Goal: Information Seeking & Learning: Learn about a topic

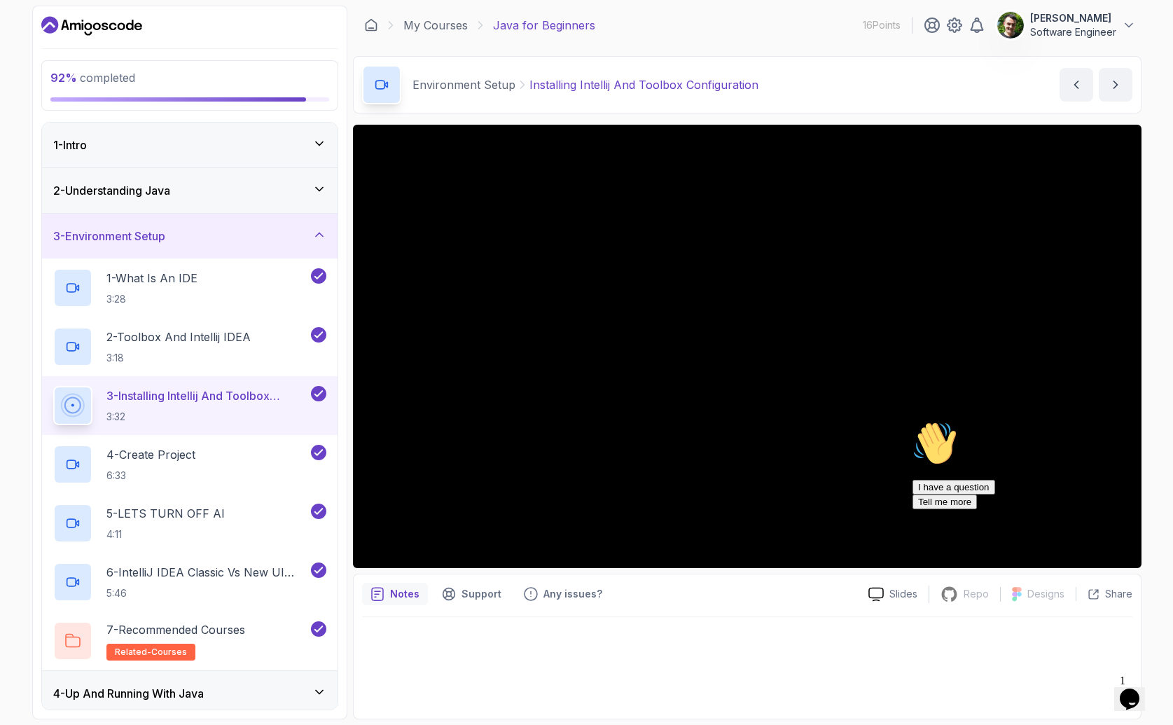
click at [1136, 421] on div "Chat attention grabber" at bounding box center [1038, 421] width 252 height 0
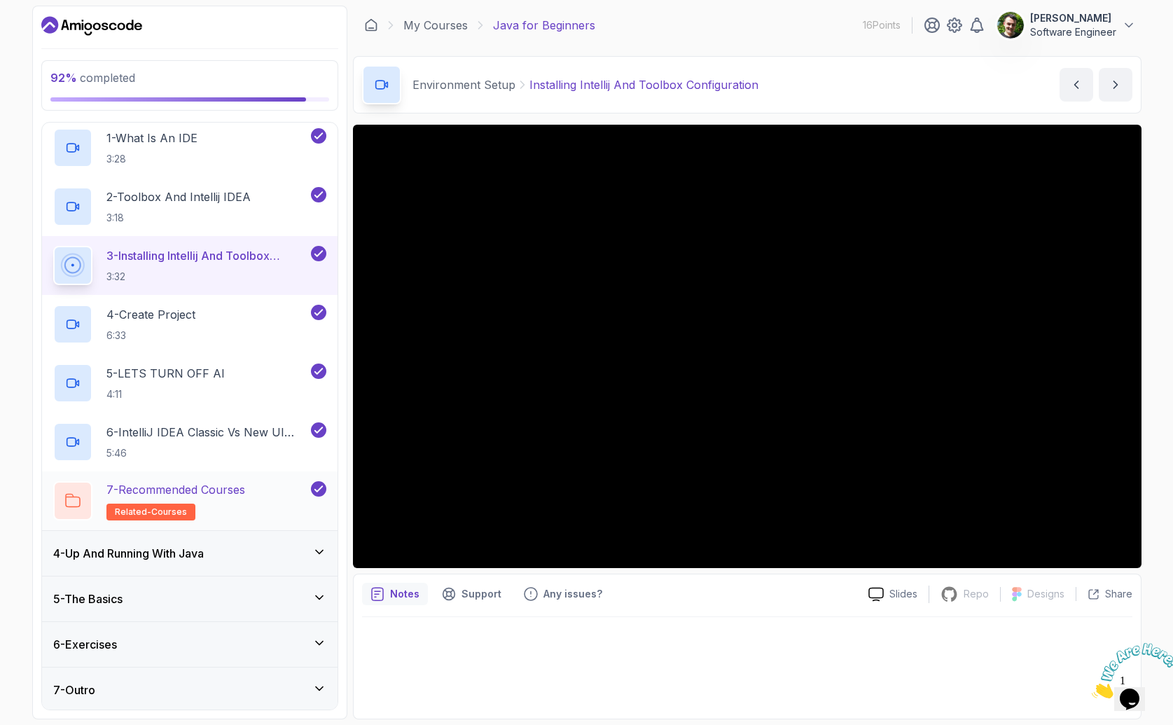
scroll to position [143, 0]
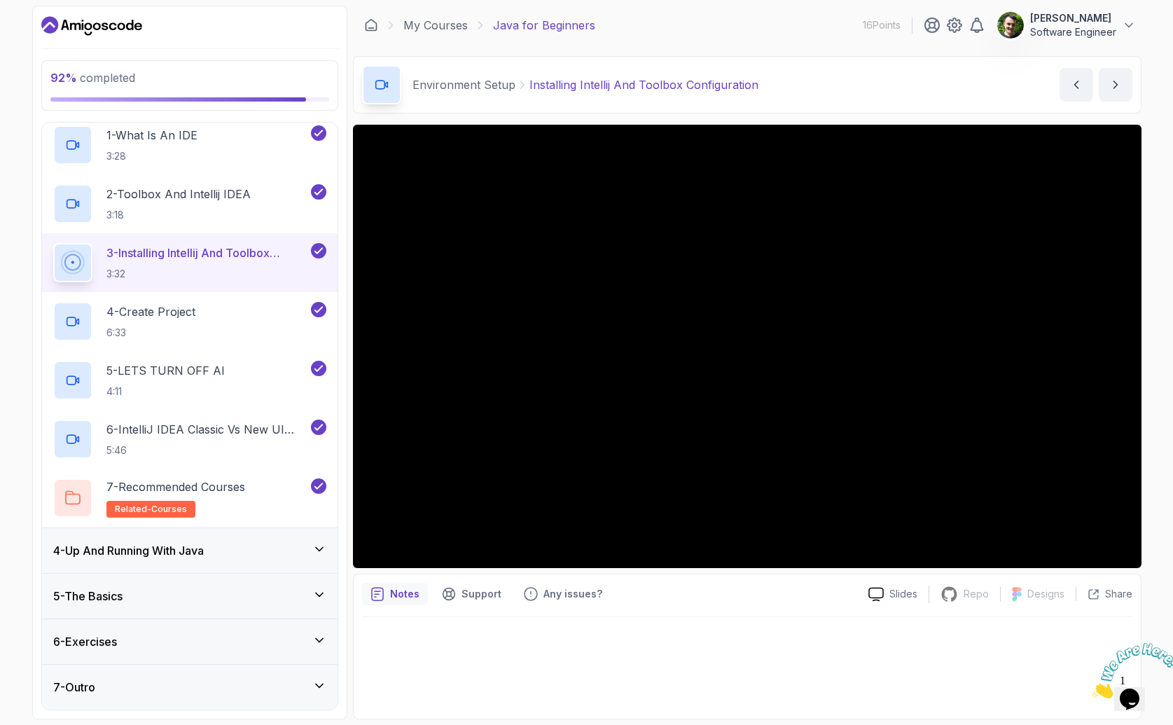
drag, startPoint x: 205, startPoint y: 641, endPoint x: 186, endPoint y: 640, distance: 18.9
click at [204, 641] on div "6 - Exercises" at bounding box center [189, 641] width 273 height 17
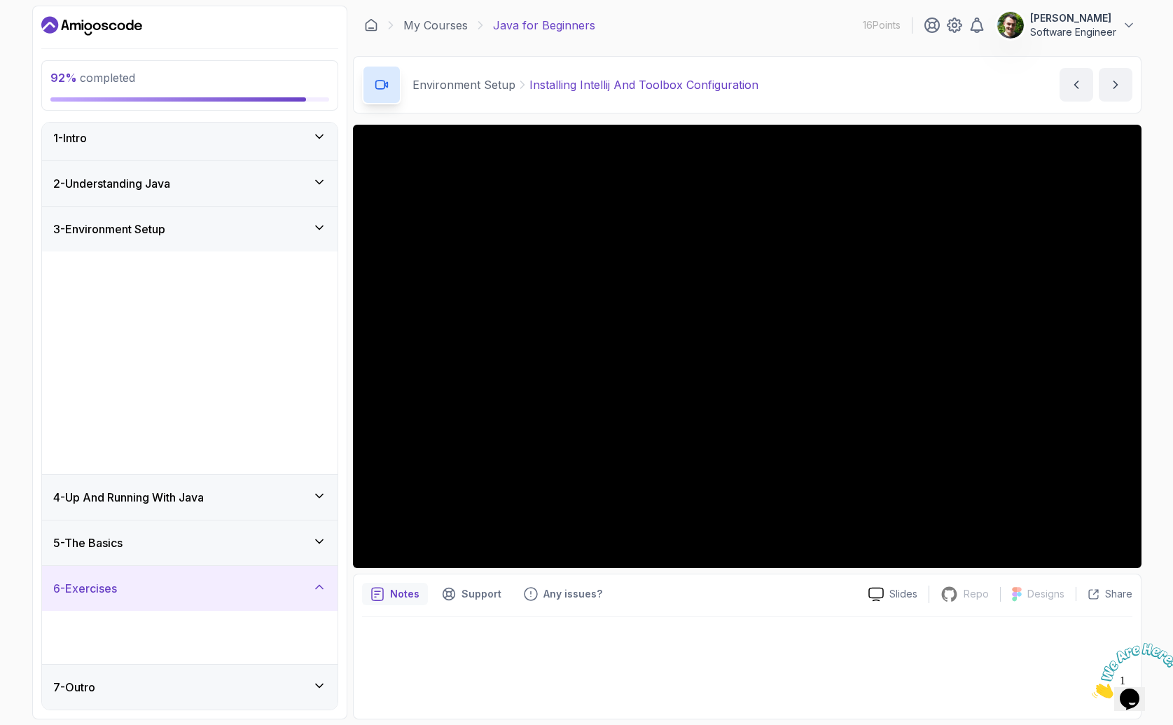
scroll to position [0, 0]
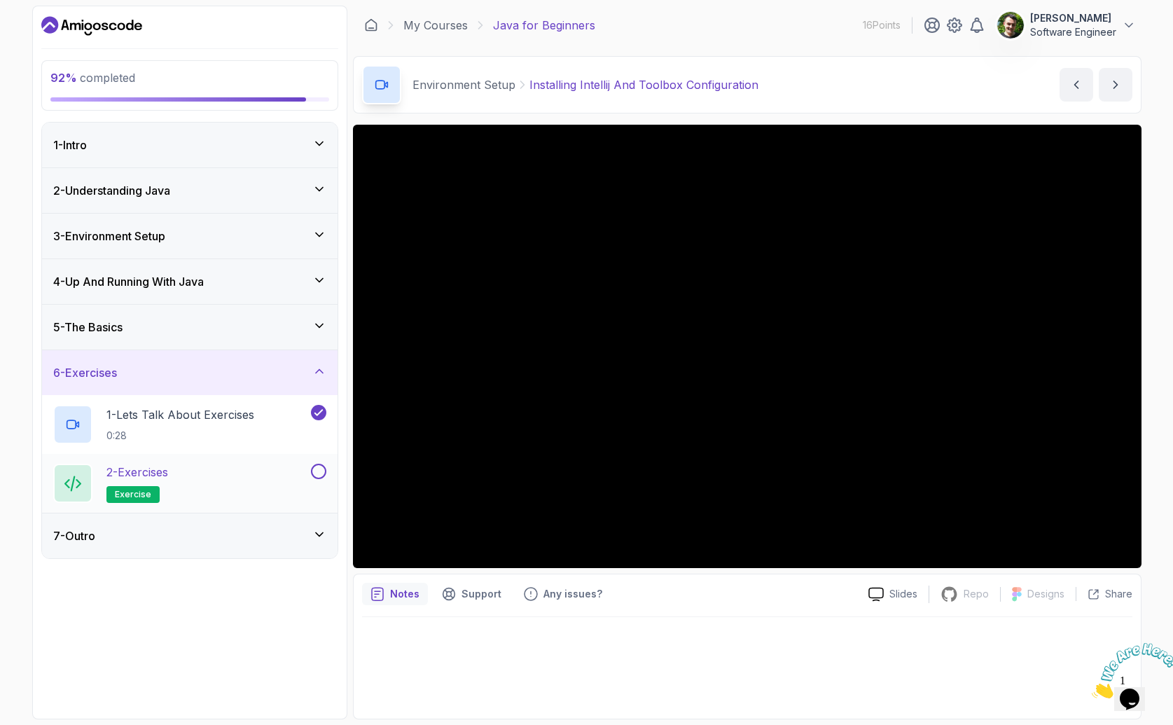
click at [226, 479] on div "2 - Exercises exercise" at bounding box center [180, 483] width 255 height 39
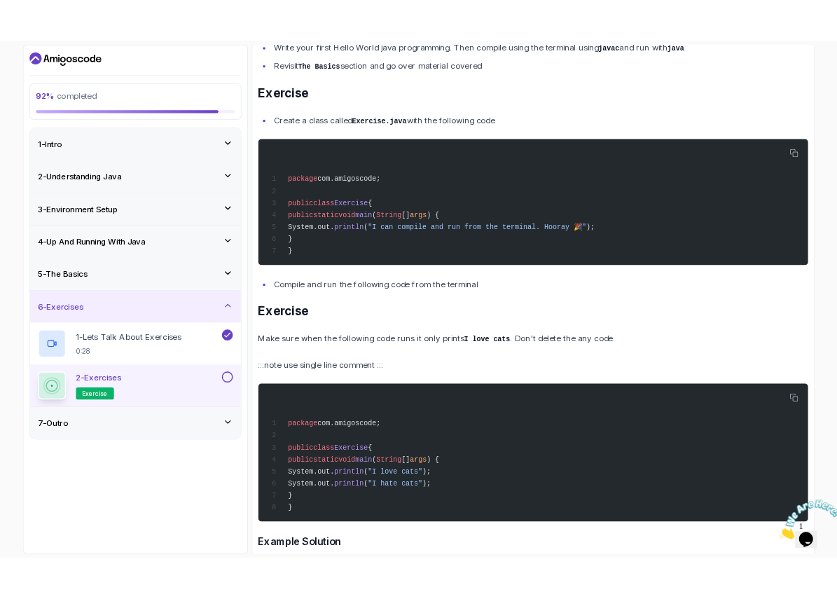
scroll to position [294, 0]
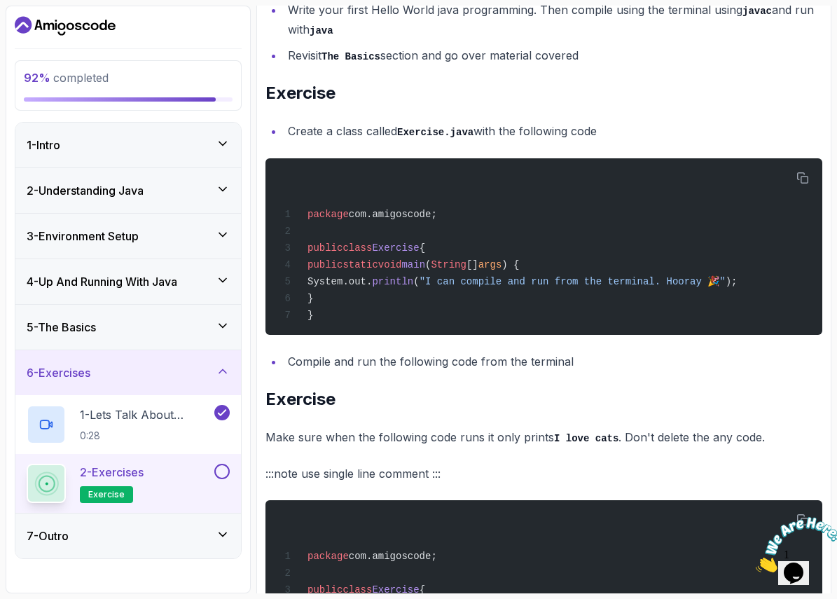
click at [807, 579] on button "Opens Chat This icon Opens the chat window." at bounding box center [793, 573] width 31 height 24
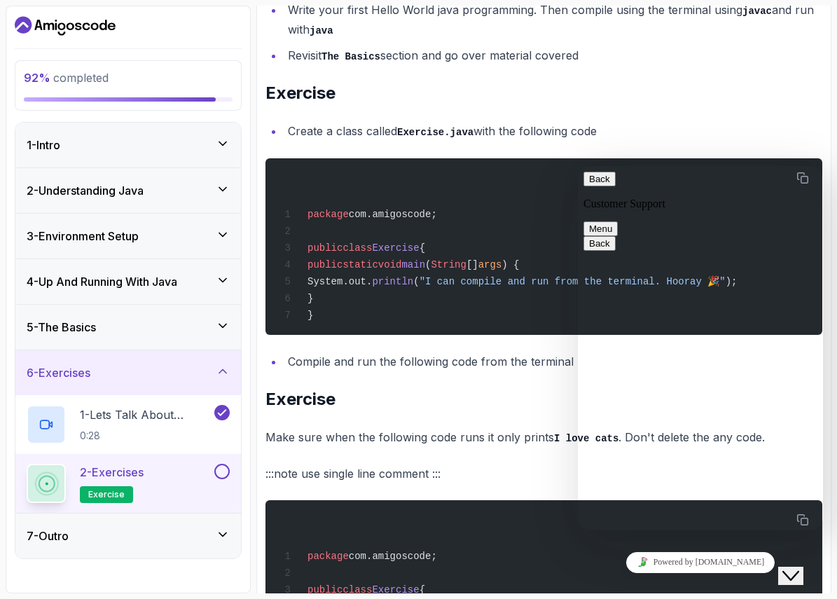
click at [605, 186] on button "Back" at bounding box center [599, 179] width 32 height 15
click at [511, 480] on p ":::note use single line comment :::" at bounding box center [543, 474] width 557 height 20
drag, startPoint x: 800, startPoint y: 560, endPoint x: 823, endPoint y: 593, distance: 39.8
click at [799, 567] on icon "Close Chat This icon closes the chat window." at bounding box center [790, 575] width 17 height 17
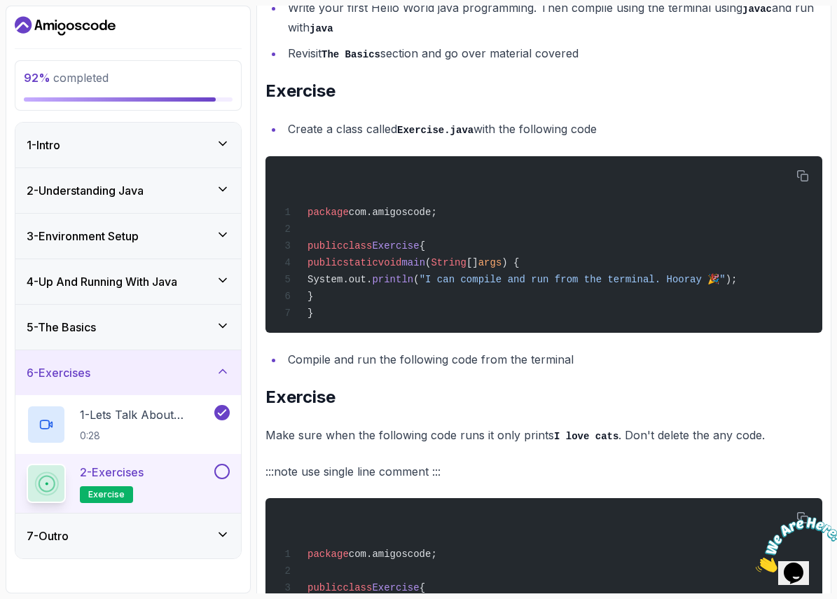
scroll to position [297, 0]
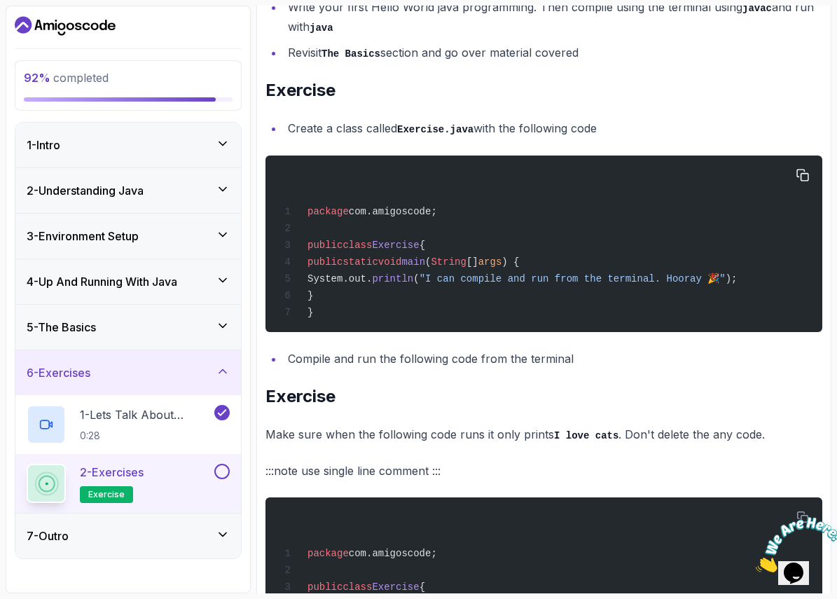
drag, startPoint x: 325, startPoint y: 267, endPoint x: 438, endPoint y: 301, distance: 117.6
click at [438, 301] on div "package com.amigoscode; public class Exercise { public static void main ( Strin…" at bounding box center [544, 244] width 534 height 160
copy code "public static void main ( String [] args ) { System.out. println ( "I can compi…"
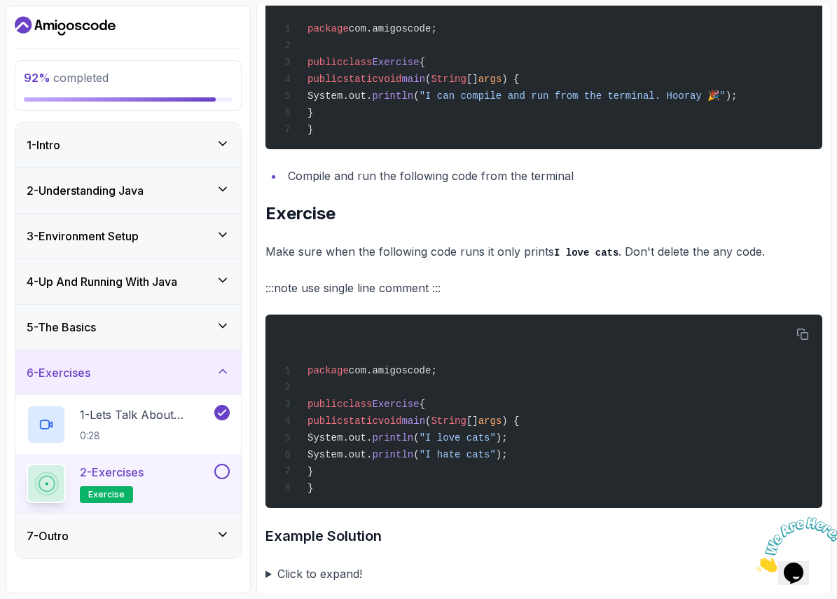
scroll to position [504, 0]
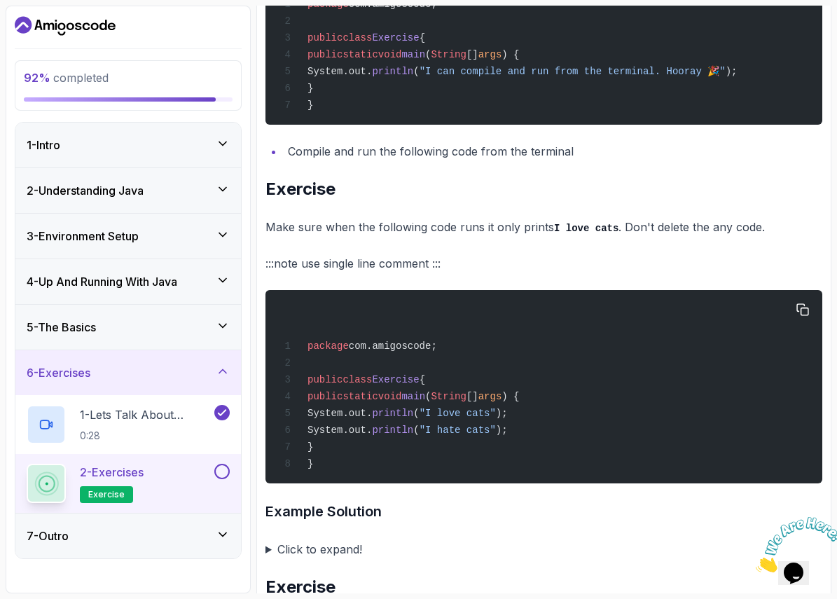
drag, startPoint x: 319, startPoint y: 404, endPoint x: 383, endPoint y: 462, distance: 86.2
click at [383, 462] on div "package com.amigoscode; public class Exercise { public static void main ( Strin…" at bounding box center [544, 386] width 534 height 176
copy code "public static void main ( String [] args ) { System.out. println ( "I love cats…"
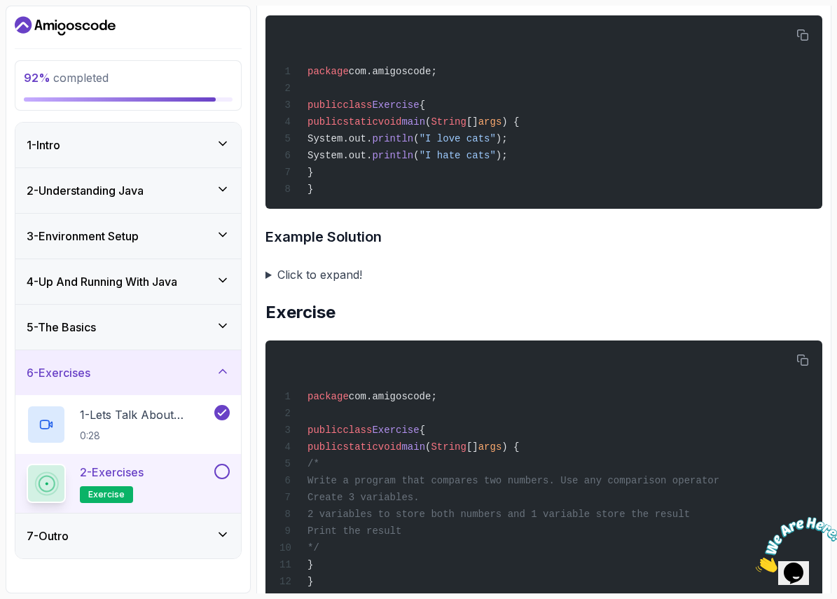
click at [269, 282] on summary "Click to expand!" at bounding box center [543, 275] width 557 height 20
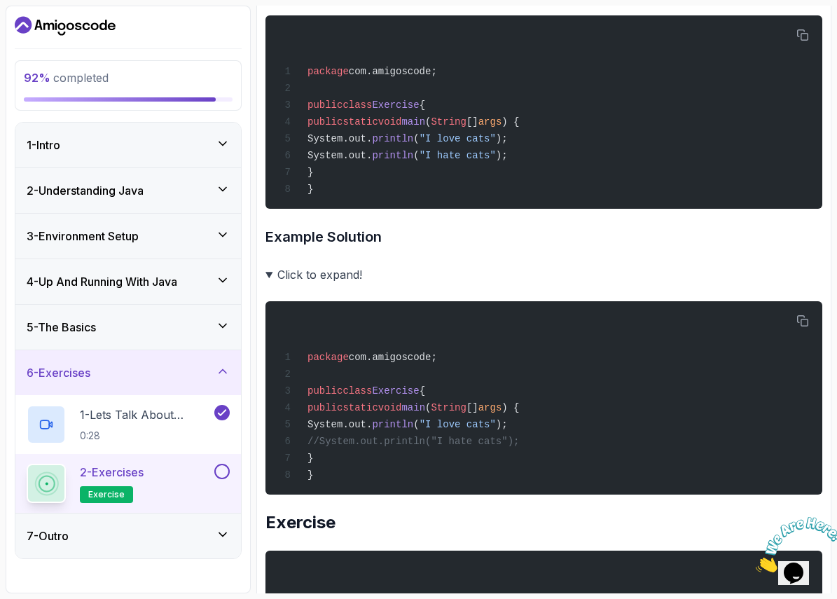
click at [267, 284] on summary "Click to expand!" at bounding box center [543, 275] width 557 height 20
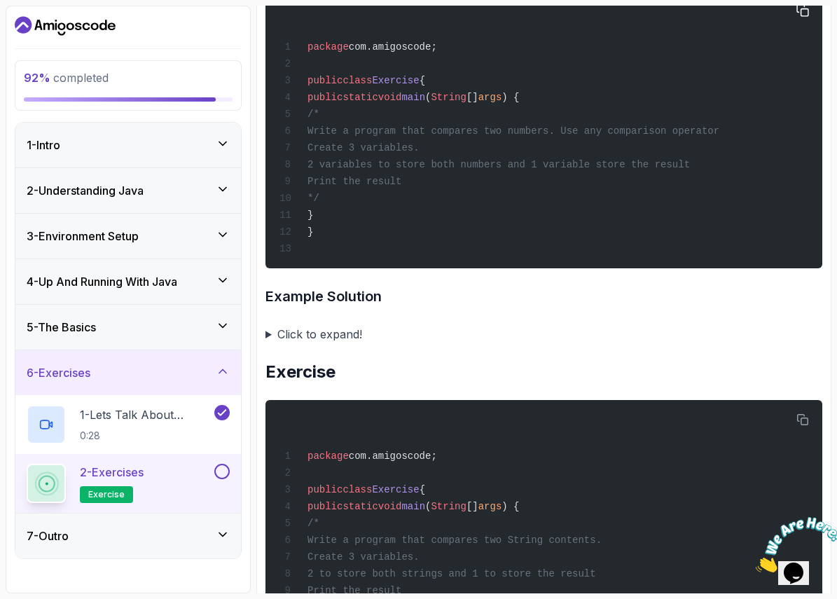
scroll to position [952, 0]
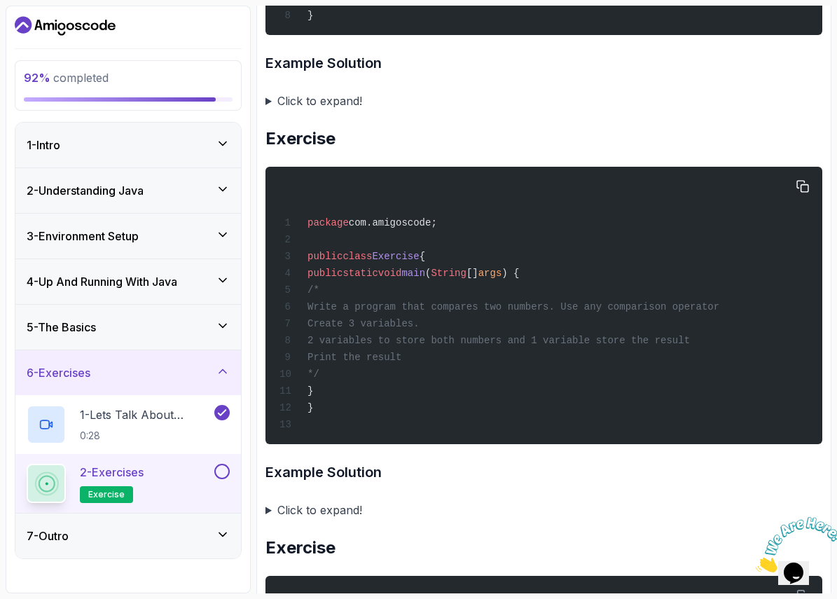
drag, startPoint x: 344, startPoint y: 300, endPoint x: 421, endPoint y: 380, distance: 111.4
click at [436, 355] on code "package com.amigoscode; public class Exercise { public static void main ( Strin…" at bounding box center [499, 323] width 440 height 213
drag, startPoint x: 415, startPoint y: 424, endPoint x: 397, endPoint y: 424, distance: 18.2
click at [415, 424] on div "package com.amigoscode; public class Exercise { public static void main ( Strin…" at bounding box center [544, 305] width 534 height 260
drag, startPoint x: 359, startPoint y: 410, endPoint x: 284, endPoint y: 287, distance: 144.2
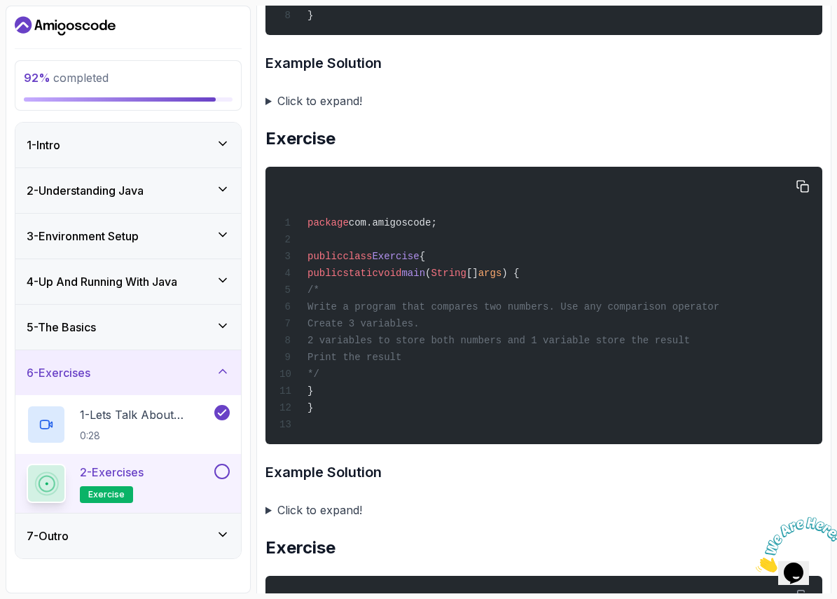
click at [284, 287] on div "package com.amigoscode; public class Exercise { public static void main ( Strin…" at bounding box center [544, 305] width 534 height 260
copy code "public static void main ( String [] args ) { /* Write a program that compares t…"
click at [283, 520] on summary "Click to expand!" at bounding box center [543, 510] width 557 height 20
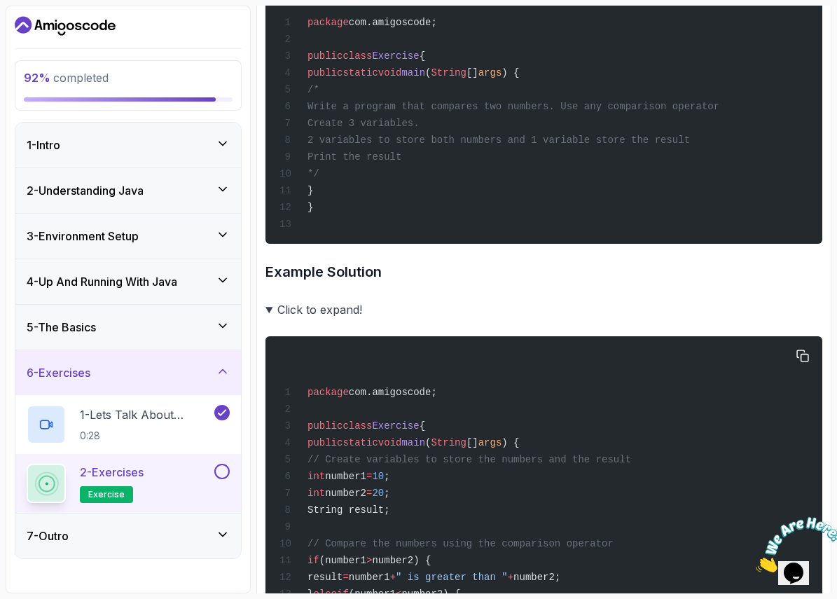
scroll to position [1398, 0]
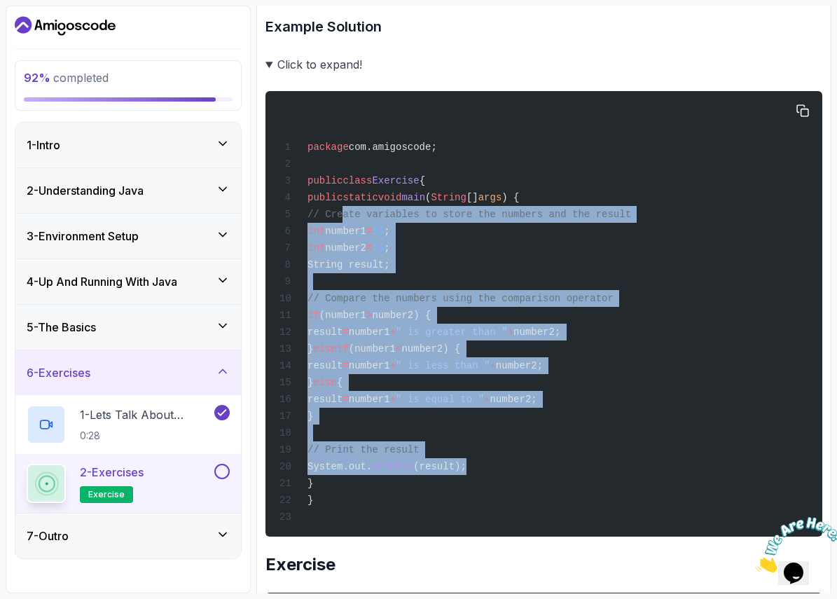
drag, startPoint x: 343, startPoint y: 235, endPoint x: 541, endPoint y: 501, distance: 332.3
click at [541, 501] on div "package com.amigoscode; public class Exercise { public static void main ( Strin…" at bounding box center [544, 313] width 534 height 429
copy code "// Create variables to store the numbers and the result int number1 = 10 ; int …"
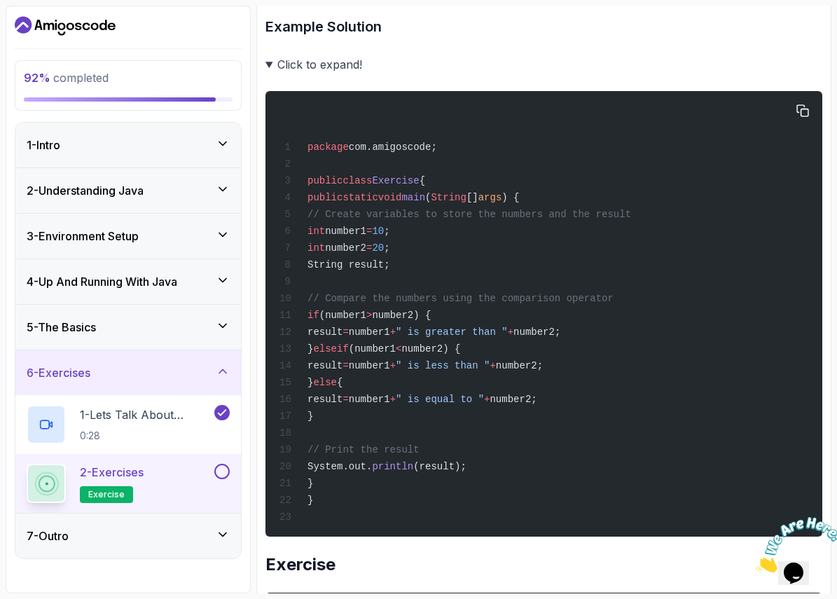
click at [489, 286] on div "package com.amigoscode; public class Exercise { public static void main ( Strin…" at bounding box center [544, 313] width 534 height 429
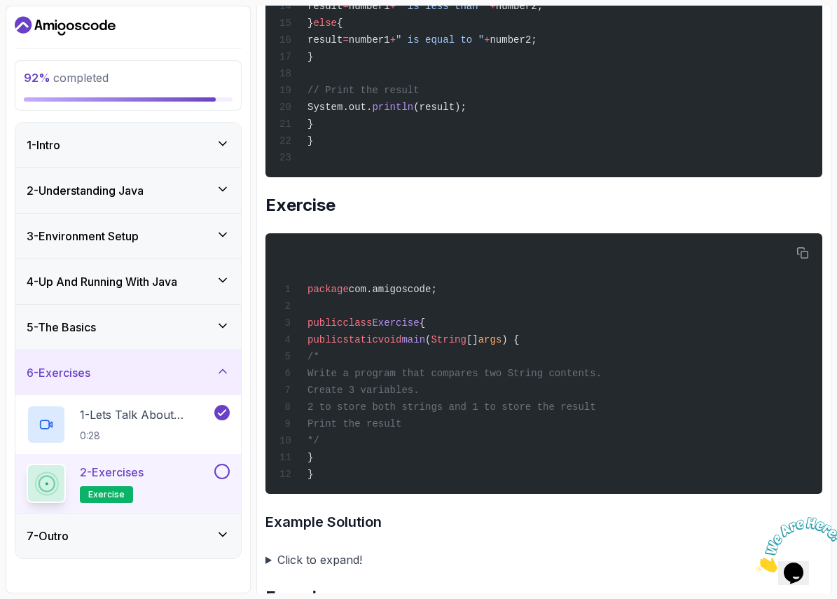
scroll to position [1757, 0]
click at [387, 400] on div "package com.amigoscode; public class Exercise { public static void main ( Strin…" at bounding box center [544, 364] width 534 height 244
drag, startPoint x: 334, startPoint y: 395, endPoint x: 433, endPoint y: 478, distance: 129.3
click at [429, 476] on div "package com.amigoscode; public class Exercise { public static void main ( Strin…" at bounding box center [544, 364] width 534 height 244
copy code "/* Write a program that compares two String contents. Create 3 variables. 2 to …"
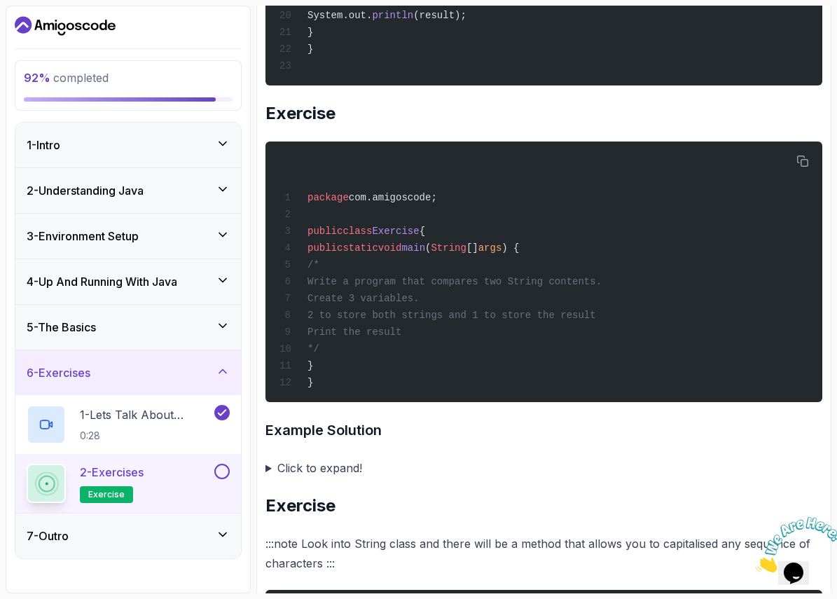
scroll to position [1879, 0]
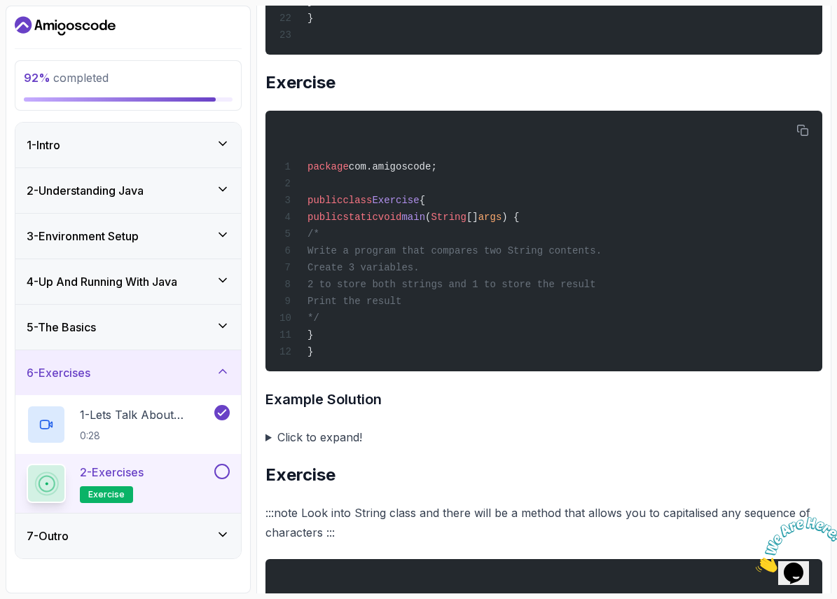
click at [265, 447] on summary "Click to expand!" at bounding box center [543, 437] width 557 height 20
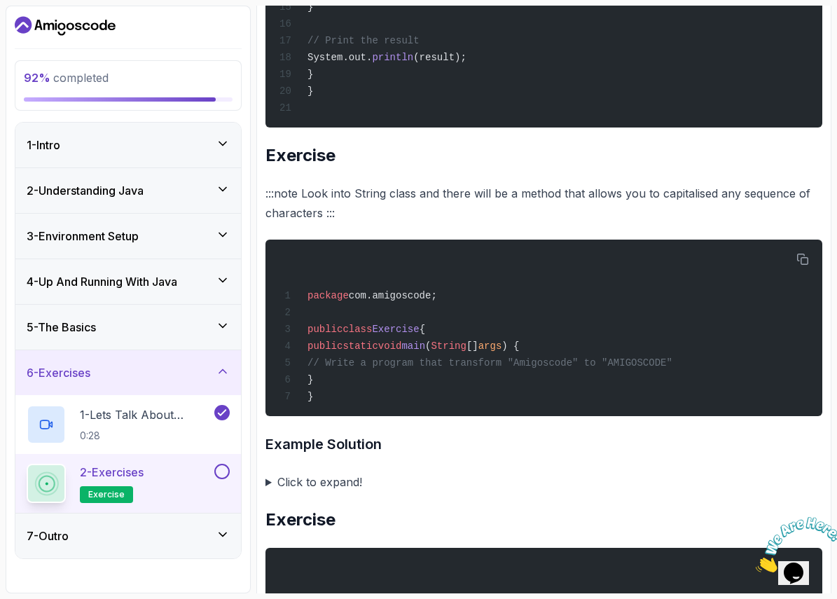
scroll to position [2361, 0]
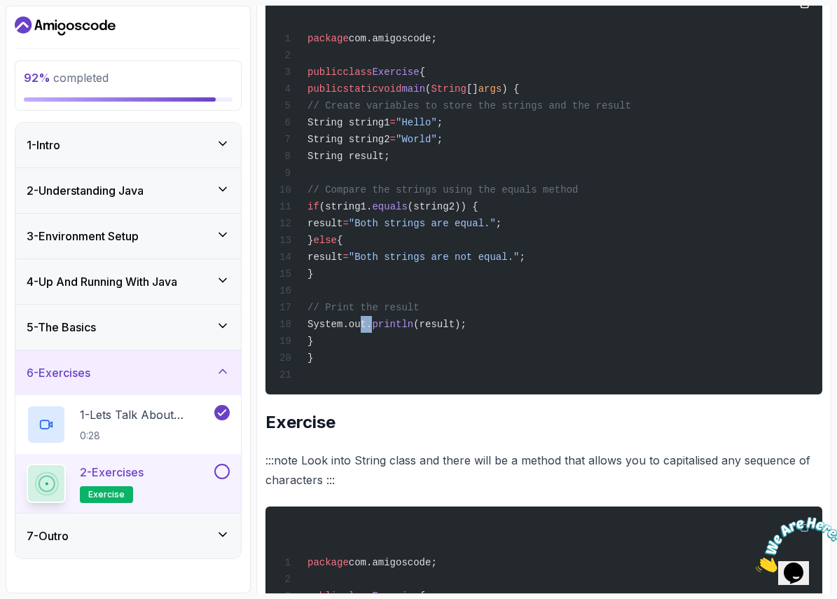
click at [363, 384] on div "package com.amigoscode; public class Exercise { public static void main ( Strin…" at bounding box center [544, 188] width 534 height 395
drag, startPoint x: 350, startPoint y: 397, endPoint x: 277, endPoint y: 148, distance: 259.9
click at [277, 148] on div "package com.amigoscode; public class Exercise { public static void main ( Strin…" at bounding box center [544, 188] width 534 height 395
copy code "// Create variables to store the strings and the result String string1 = "Hello…"
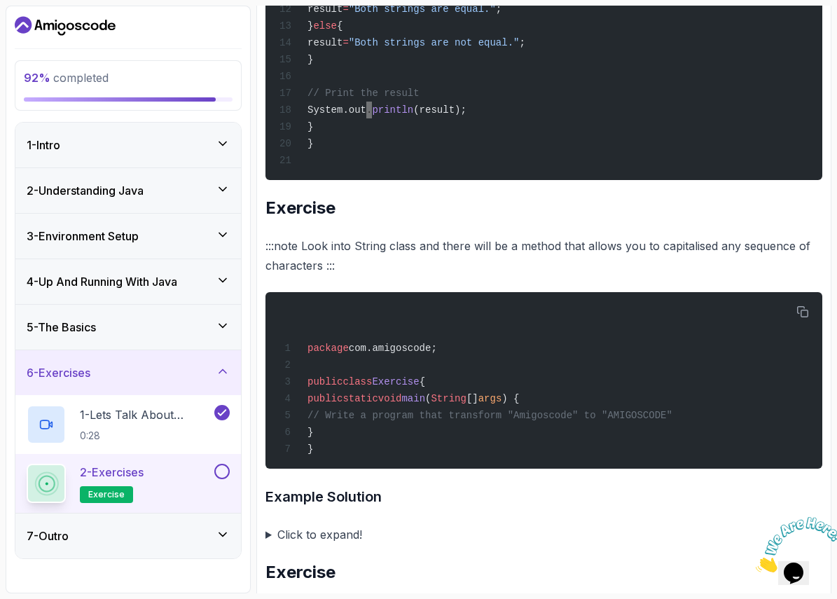
scroll to position [2605, 0]
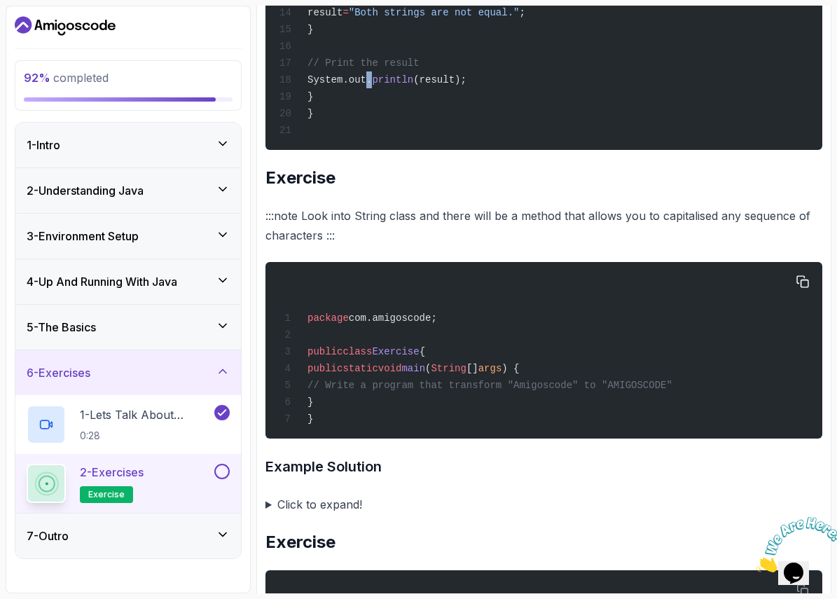
click at [371, 430] on div "package com.amigoscode; public class Exercise { public static void main ( Strin…" at bounding box center [544, 350] width 534 height 160
click at [386, 391] on span "// Write a program that transform "Amigoscode" to "AMIGOSCODE"" at bounding box center [489, 385] width 365 height 11
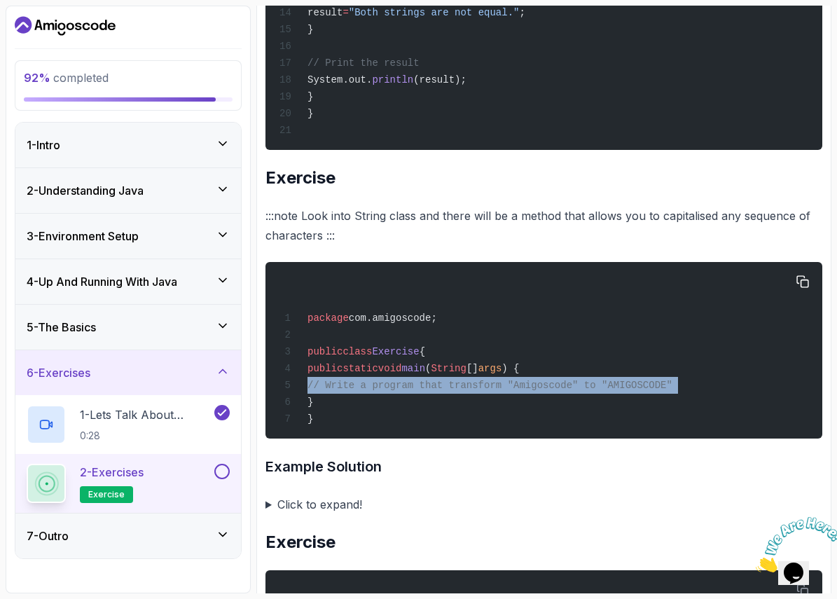
click at [386, 391] on span "// Write a program that transform "Amigoscode" to "AMIGOSCODE"" at bounding box center [489, 385] width 365 height 11
copy code "// Write a program that transform "Amigoscode" to "AMIGOSCODE""
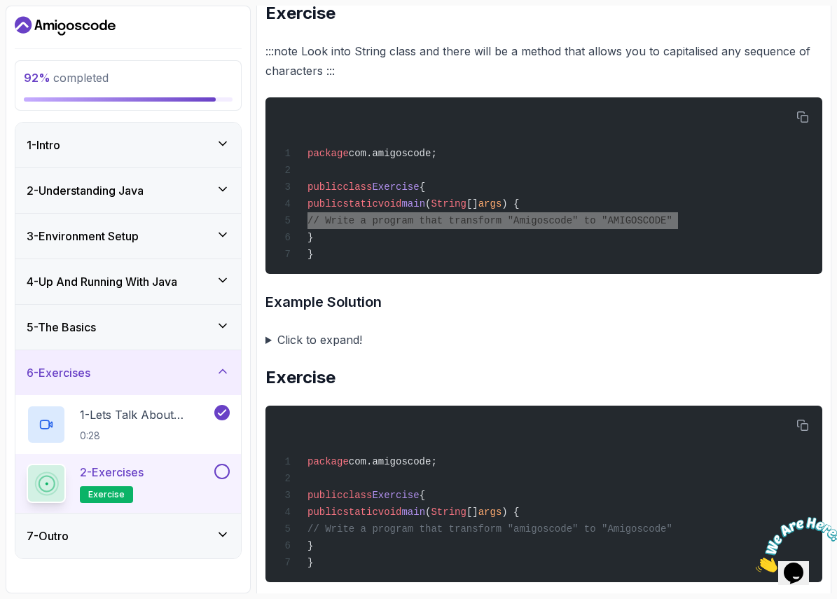
scroll to position [2772, 0]
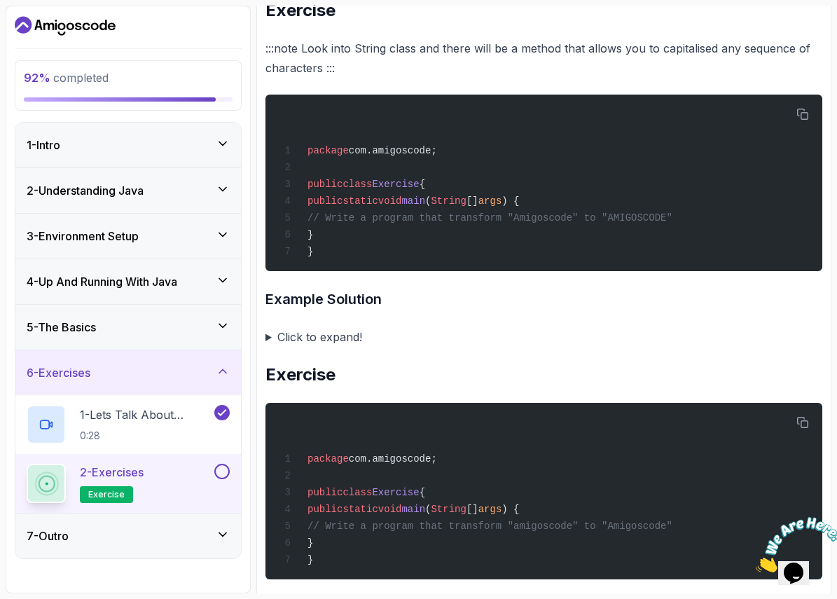
click at [274, 347] on summary "Click to expand!" at bounding box center [543, 337] width 557 height 20
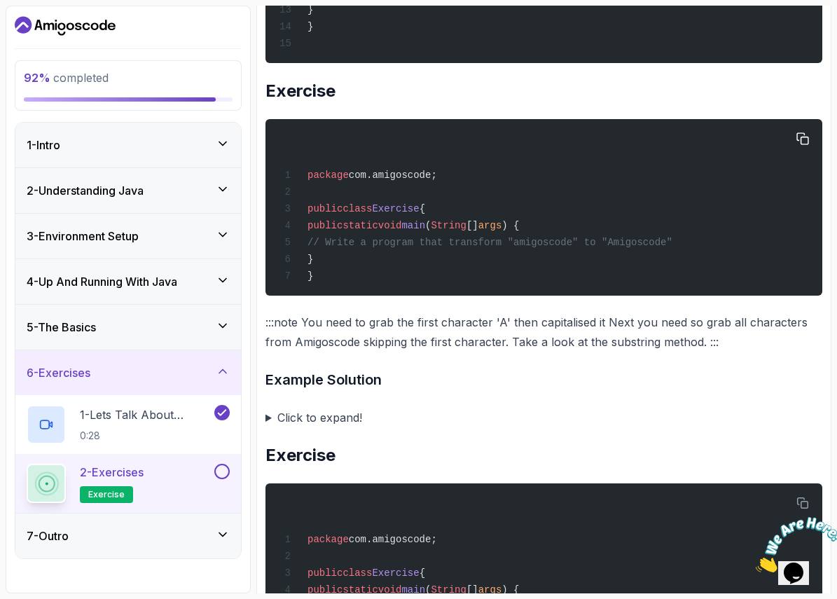
scroll to position [3384, 0]
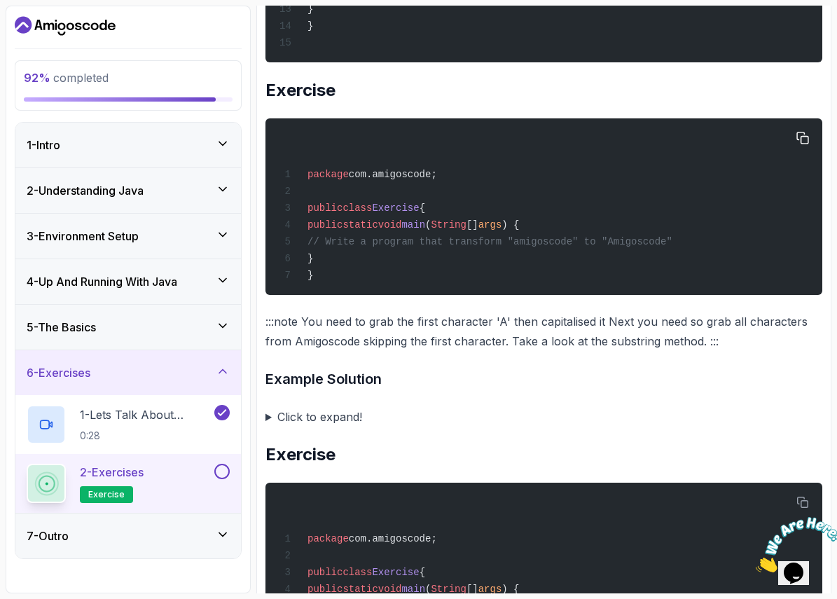
click at [478, 247] on span "// Write a program that transform "amigoscode" to "Amigoscode"" at bounding box center [489, 241] width 365 height 11
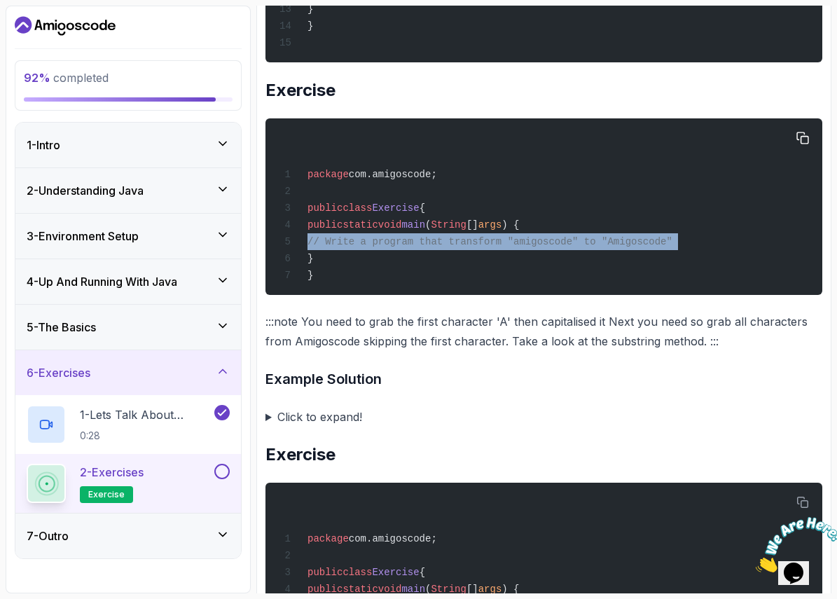
click at [478, 247] on span "// Write a program that transform "amigoscode" to "Amigoscode"" at bounding box center [489, 241] width 365 height 11
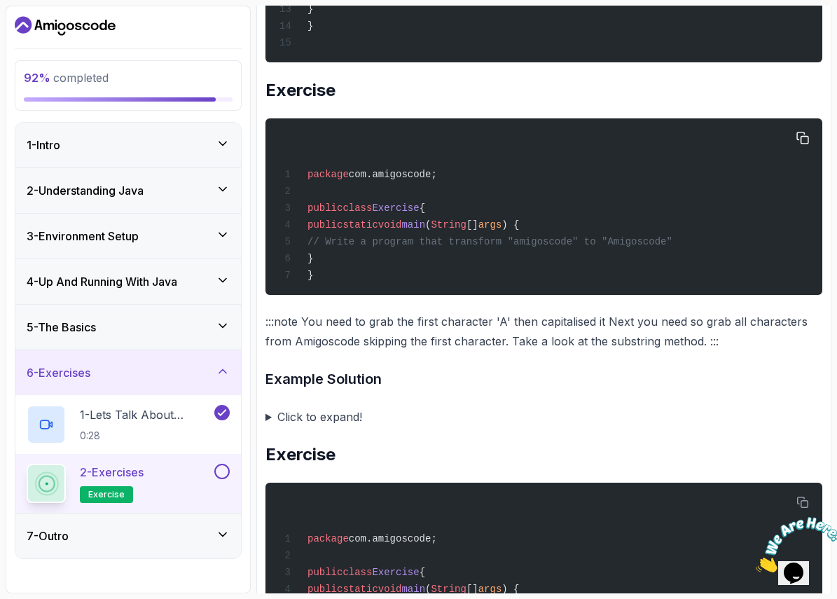
click at [695, 260] on div "package com.amigoscode; public class Exercise { public static void main ( Strin…" at bounding box center [544, 207] width 534 height 160
click at [557, 247] on span "// Write a program that transform "amigoscode" to "Amigoscode"" at bounding box center [489, 241] width 365 height 11
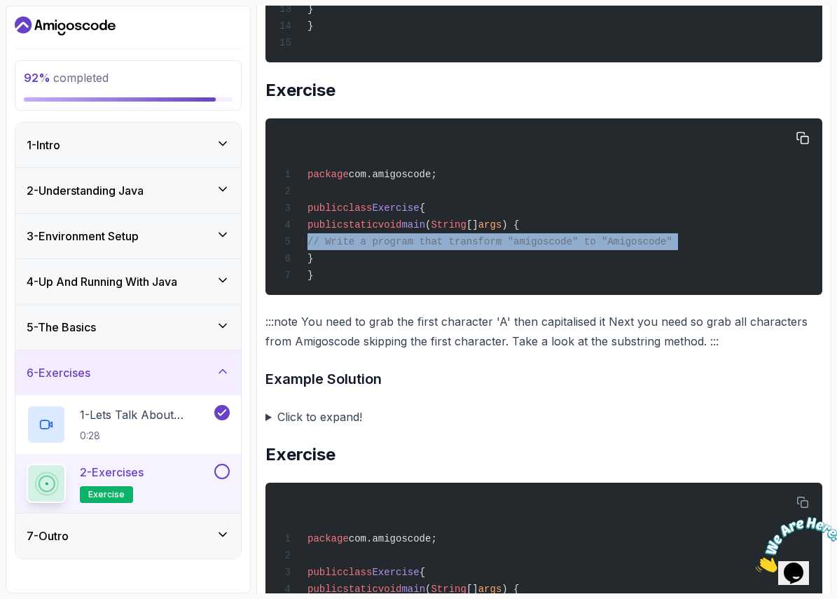
click at [557, 247] on span "// Write a program that transform "amigoscode" to "Amigoscode"" at bounding box center [489, 241] width 365 height 11
copy code "// Write a program that transform "amigoscode" to "Amigoscode""
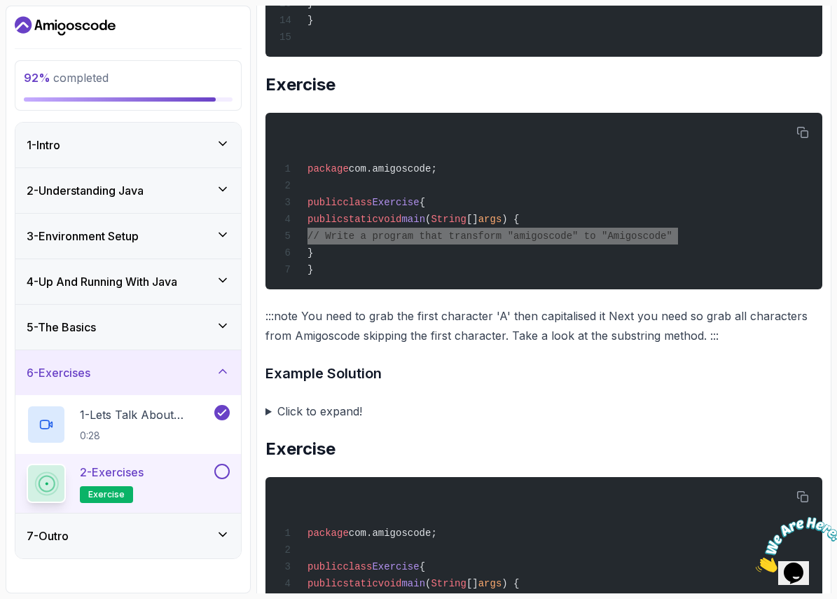
scroll to position [3393, 0]
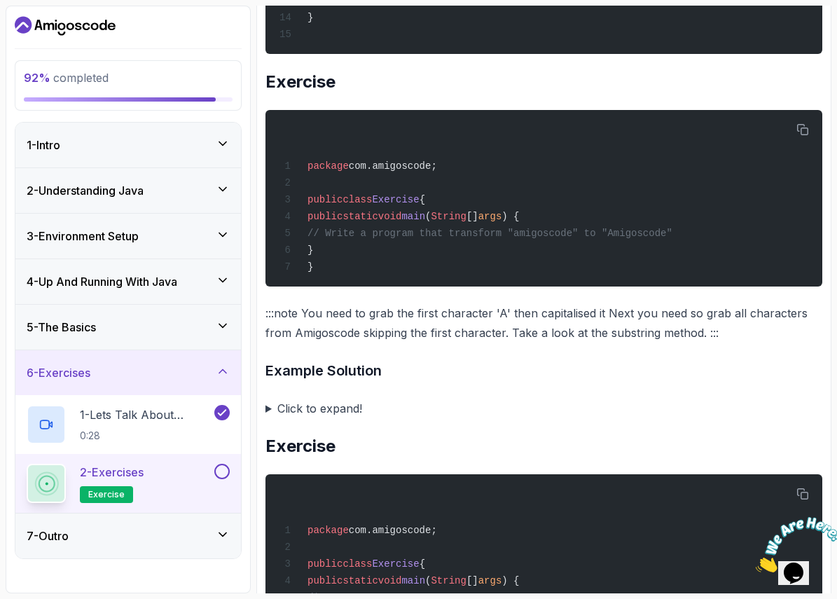
click at [270, 418] on summary "Click to expand!" at bounding box center [543, 408] width 557 height 20
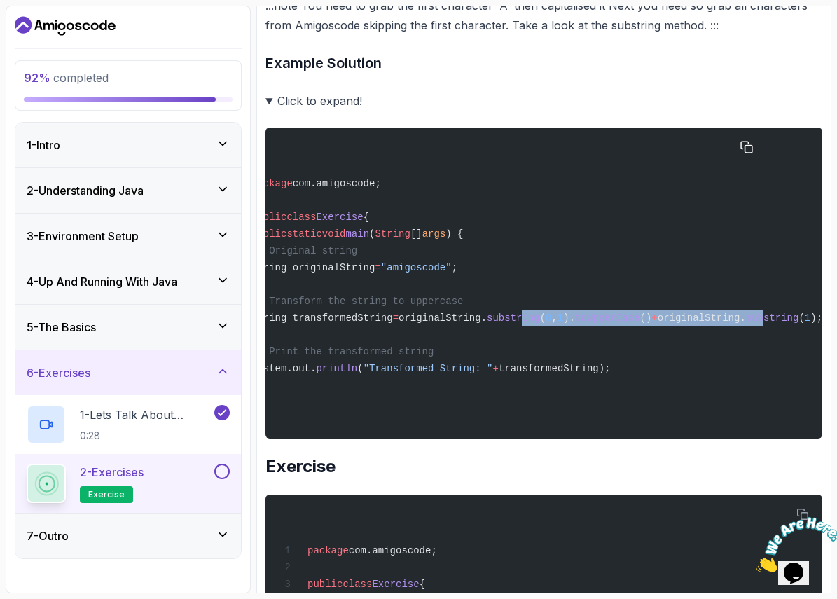
scroll to position [0, 85]
drag, startPoint x: 649, startPoint y: 394, endPoint x: 807, endPoint y: 398, distance: 158.3
click at [755, 398] on div "package com.amigoscode; public class Exercise { public static void main ( Strin…" at bounding box center [488, 283] width 534 height 294
click at [798, 324] on span "substring" at bounding box center [772, 317] width 53 height 11
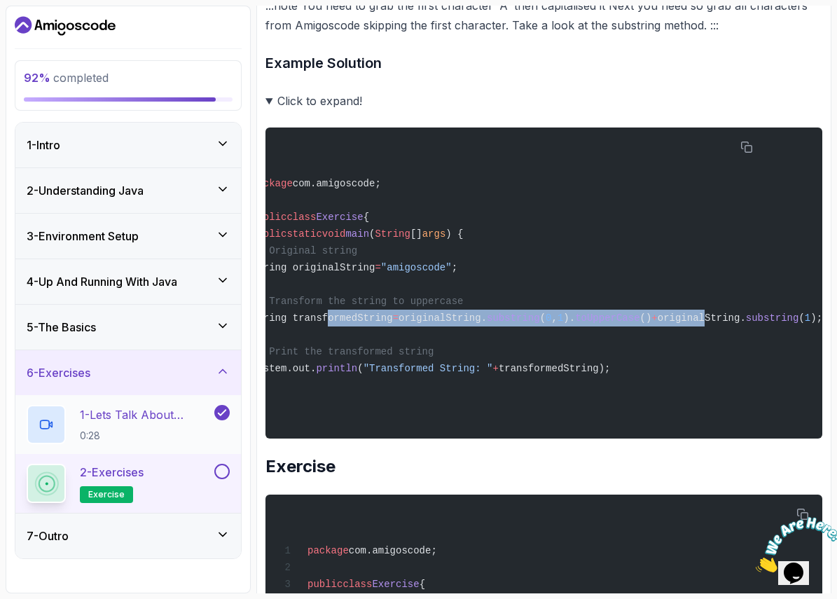
scroll to position [0, 0]
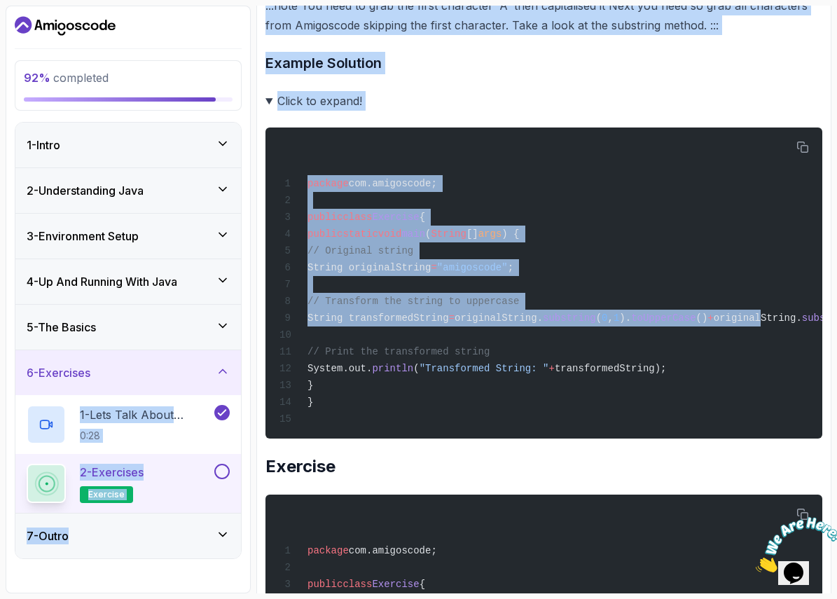
drag, startPoint x: 748, startPoint y: 406, endPoint x: 210, endPoint y: 394, distance: 537.9
click at [197, 394] on div "92 % completed 1 - Intro 2 - Understanding Java 3 - Environment Setup 4 - Up An…" at bounding box center [419, 300] width 826 height 588
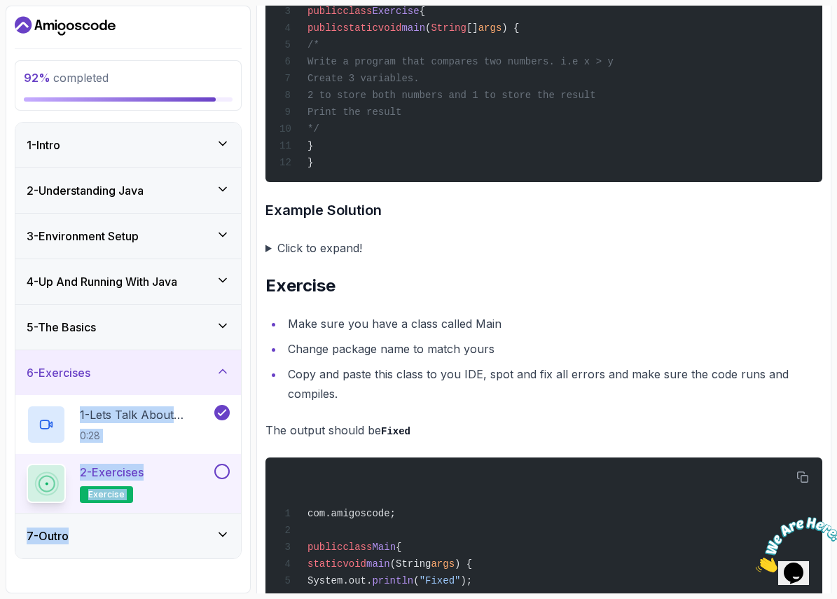
scroll to position [4043, 0]
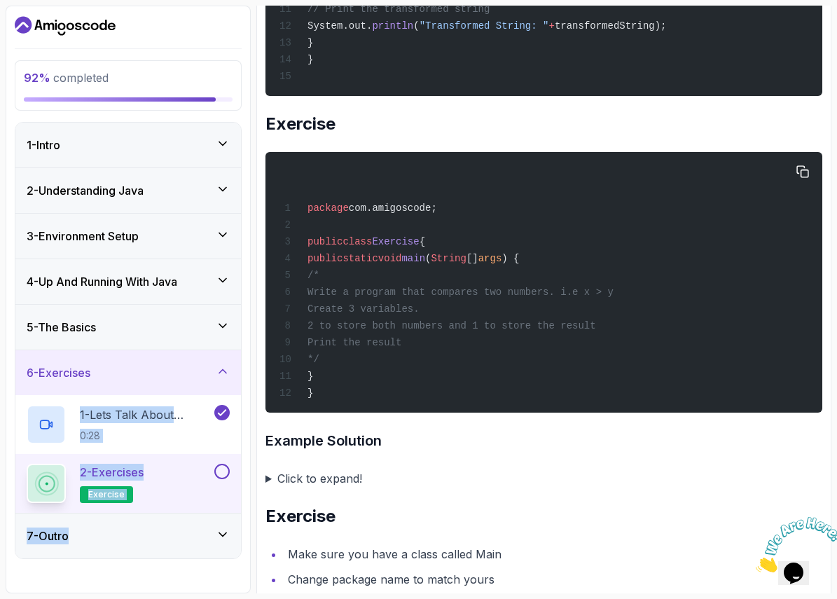
drag, startPoint x: 405, startPoint y: 464, endPoint x: 311, endPoint y: 378, distance: 127.4
click at [311, 378] on div "package com.amigoscode; public class Exercise { public static void main ( Strin…" at bounding box center [544, 282] width 534 height 244
copy code "/* Write a program that compares two numbers. i.e x > y Create 3 variables. 2 t…"
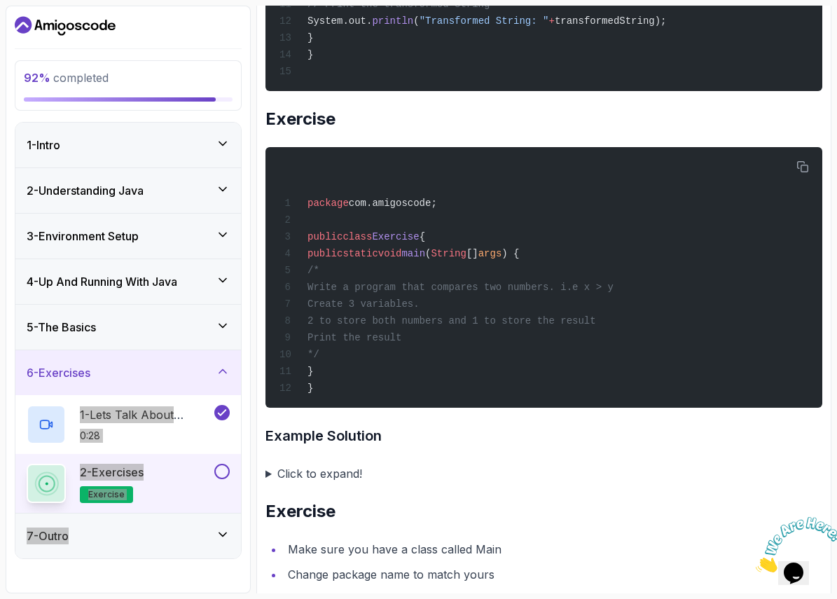
scroll to position [4048, 0]
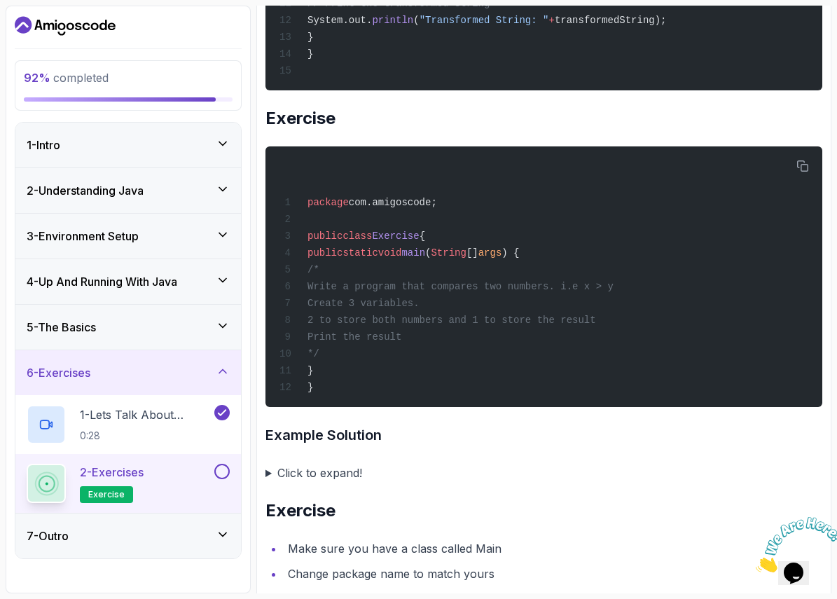
click at [267, 482] on summary "Click to expand!" at bounding box center [543, 473] width 557 height 20
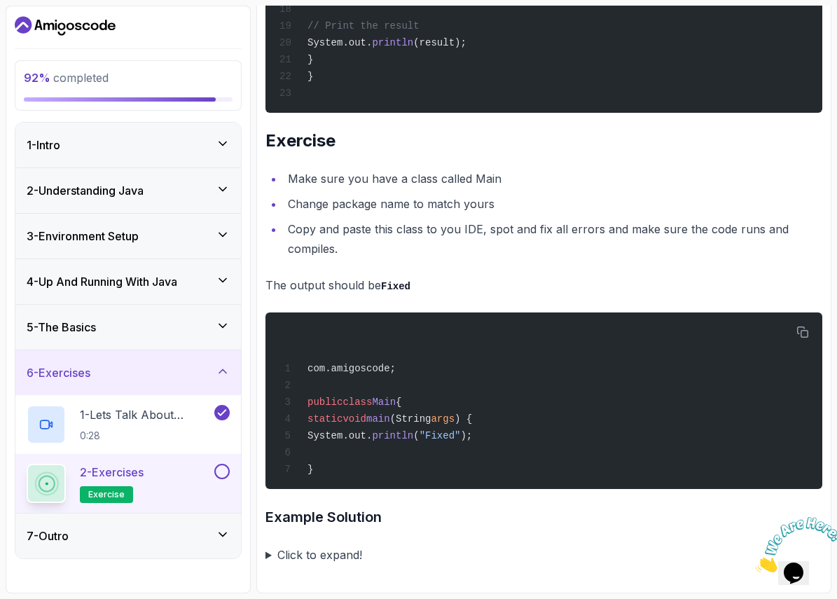
scroll to position [5008, 0]
click at [805, 326] on icon "button" at bounding box center [802, 331] width 11 height 11
click at [319, 557] on summary "Click to expand!" at bounding box center [543, 555] width 557 height 20
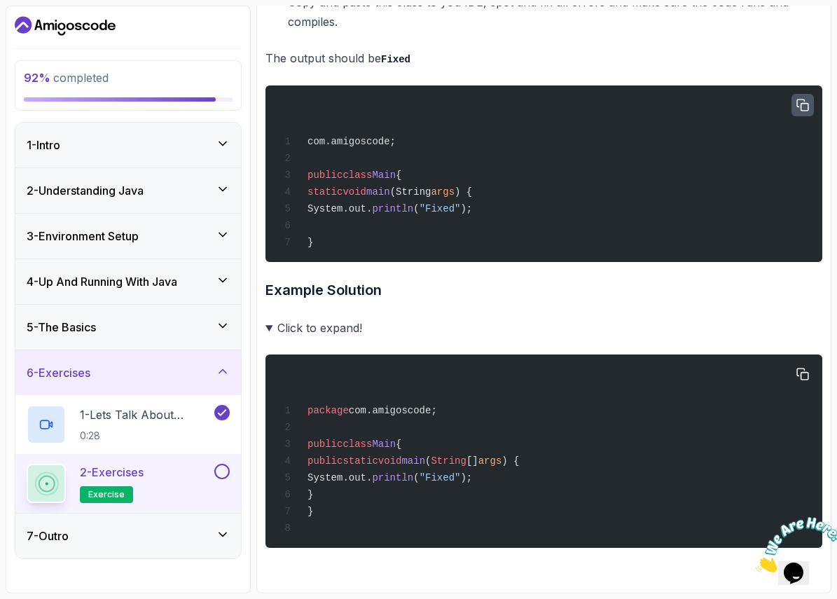
scroll to position [5240, 0]
click at [218, 470] on button at bounding box center [221, 471] width 15 height 15
click at [191, 539] on div "7 - Outro" at bounding box center [128, 535] width 203 height 17
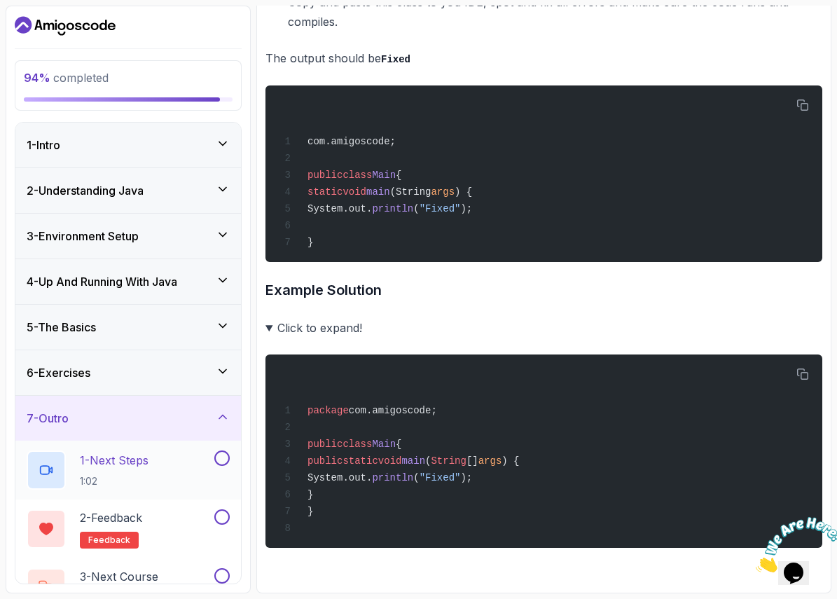
click at [118, 471] on h2 "1 - Next Steps 1:02" at bounding box center [114, 470] width 69 height 36
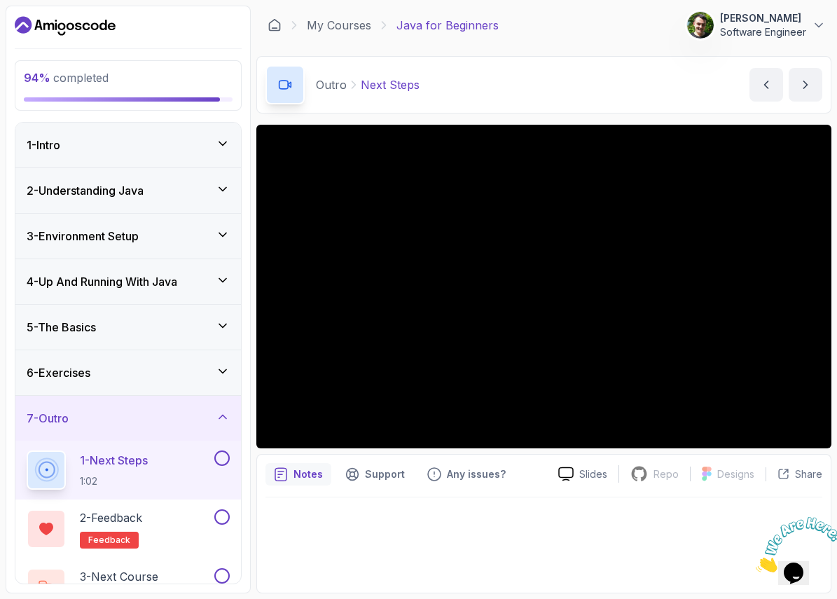
click at [275, 1] on section "94 % completed 1 - Intro 2 - Understanding Java 3 - Environment Setup 4 - Up An…" at bounding box center [418, 299] width 837 height 599
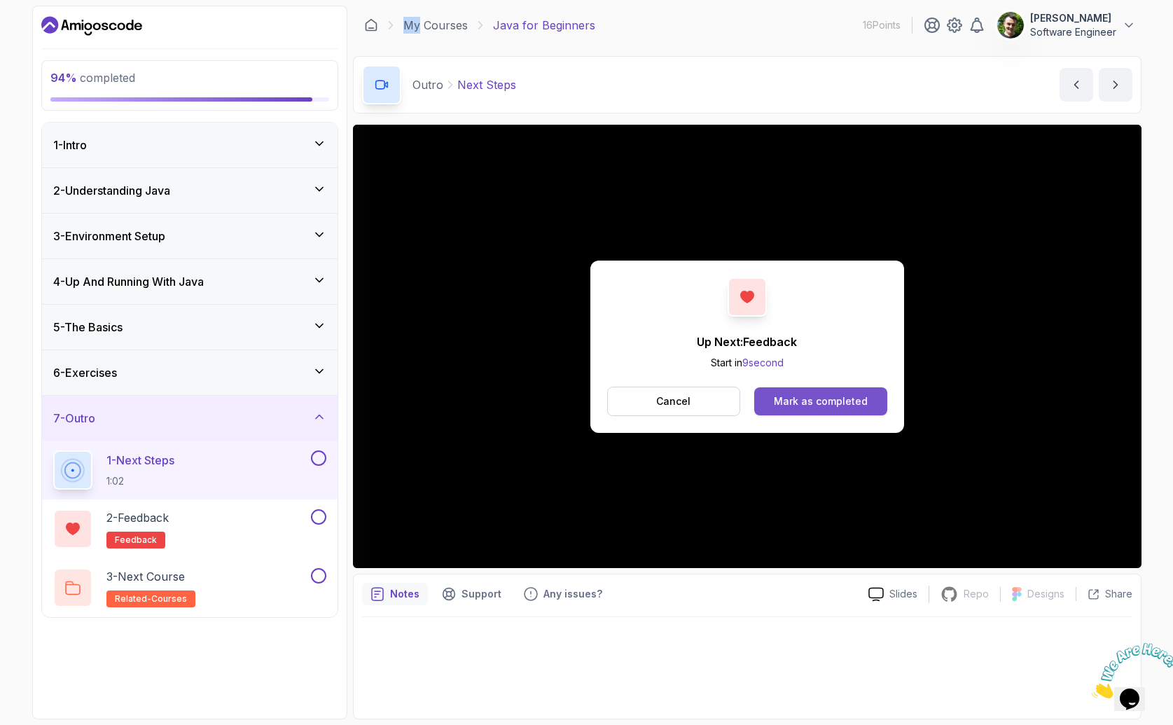
click at [809, 401] on div "Mark as completed" at bounding box center [821, 401] width 94 height 14
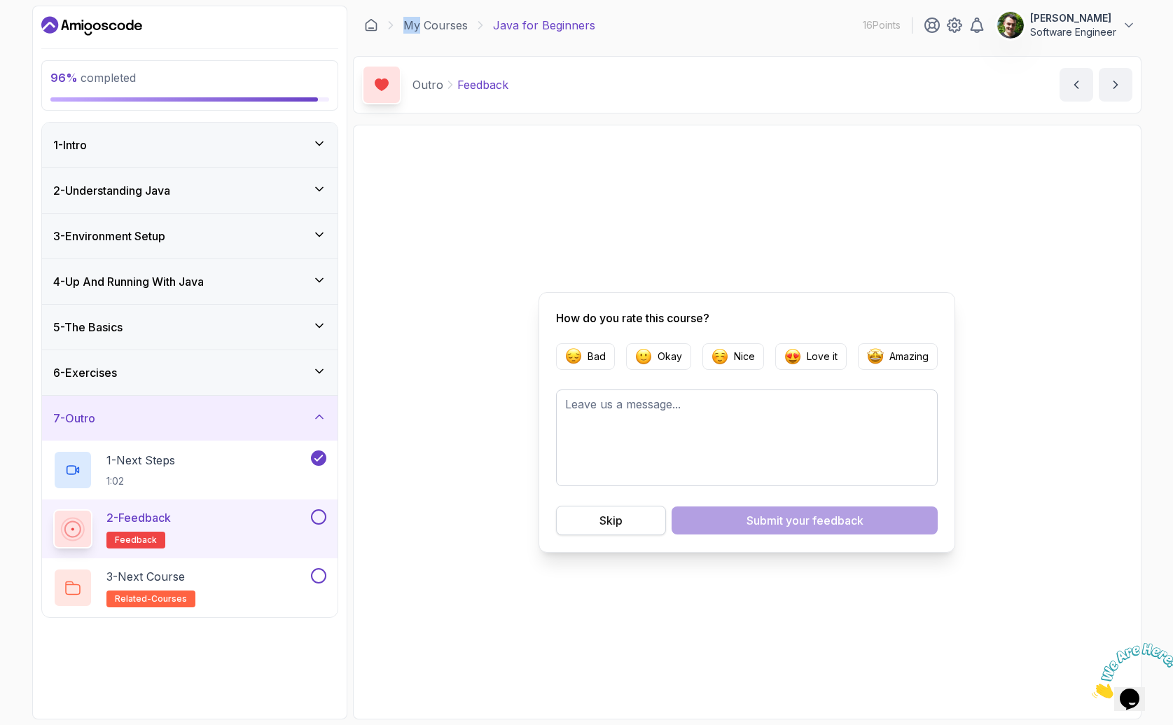
click at [631, 522] on button "Skip" at bounding box center [611, 520] width 110 height 29
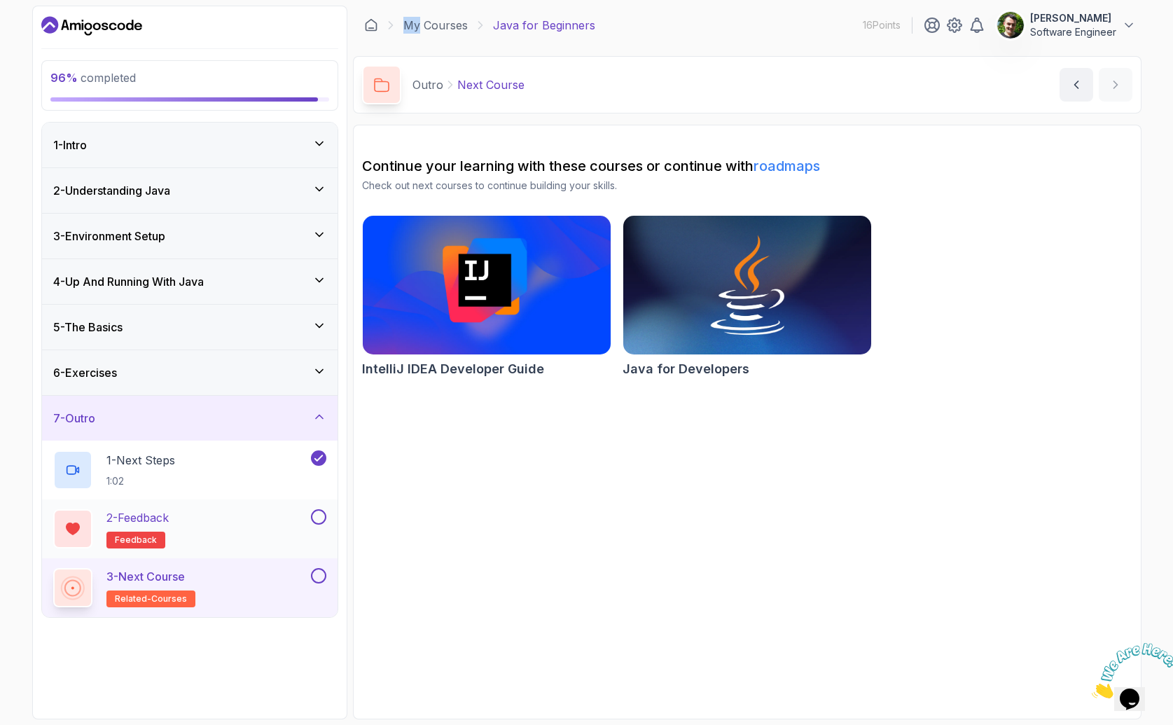
click at [317, 517] on button at bounding box center [318, 516] width 15 height 15
click at [801, 171] on link "roadmaps" at bounding box center [786, 166] width 67 height 17
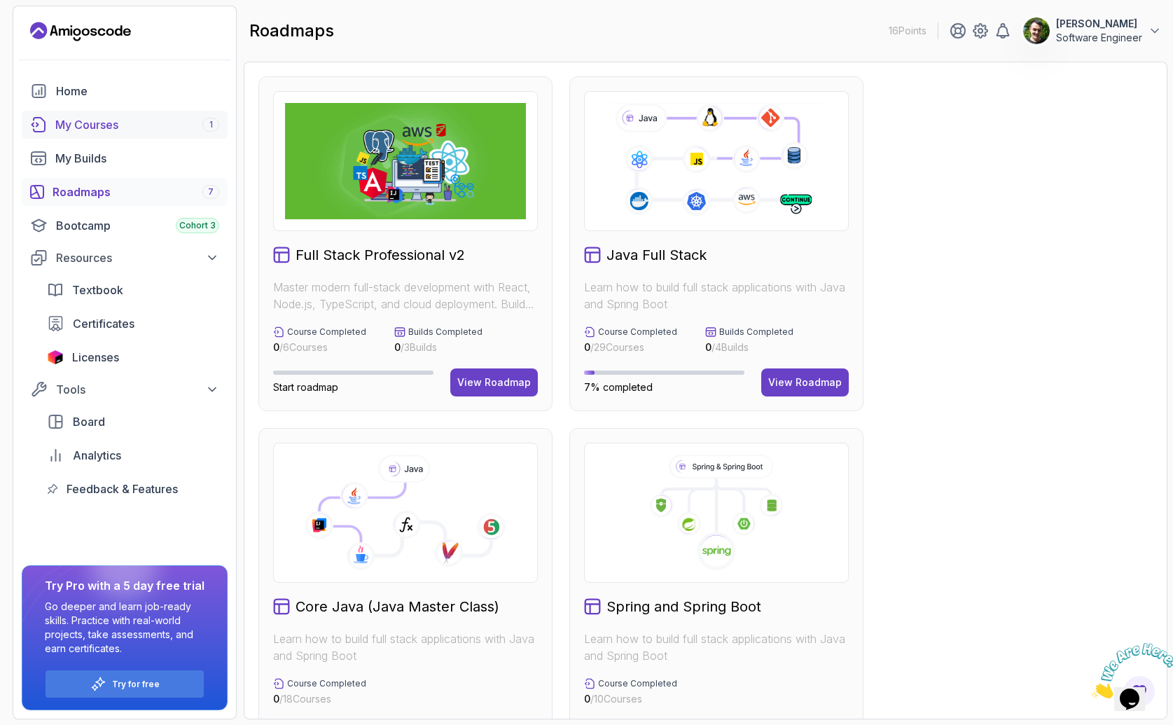
click at [94, 126] on div "My Courses 1" at bounding box center [137, 124] width 164 height 17
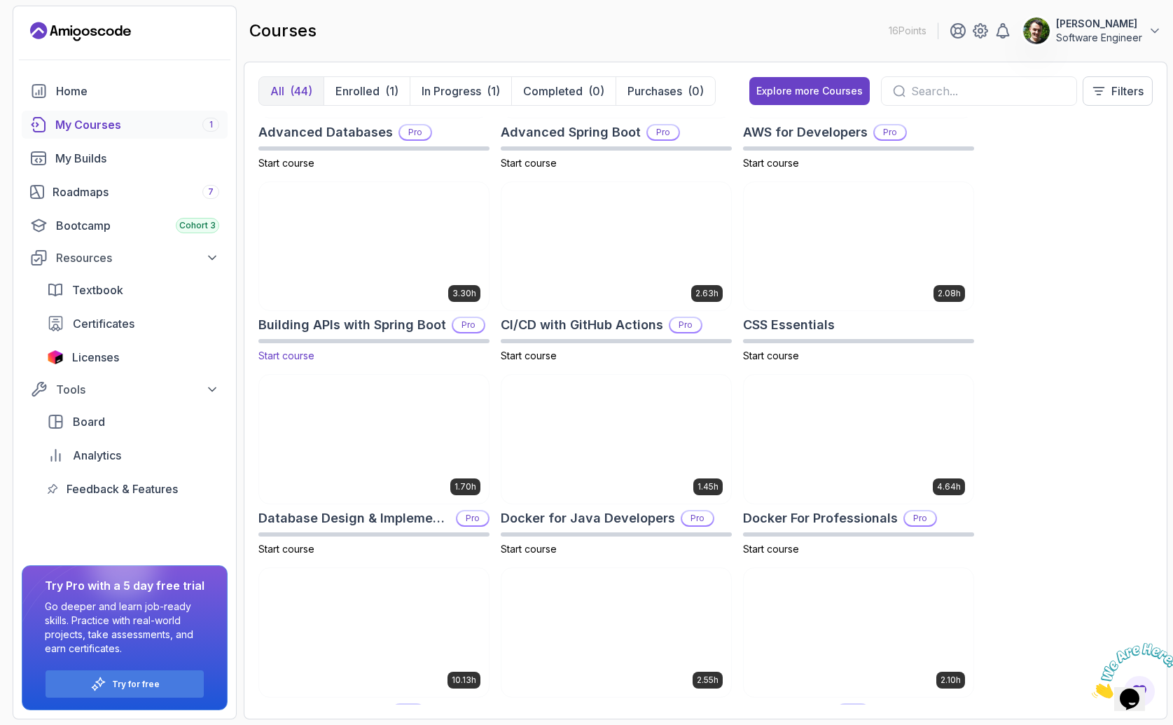
scroll to position [209, 0]
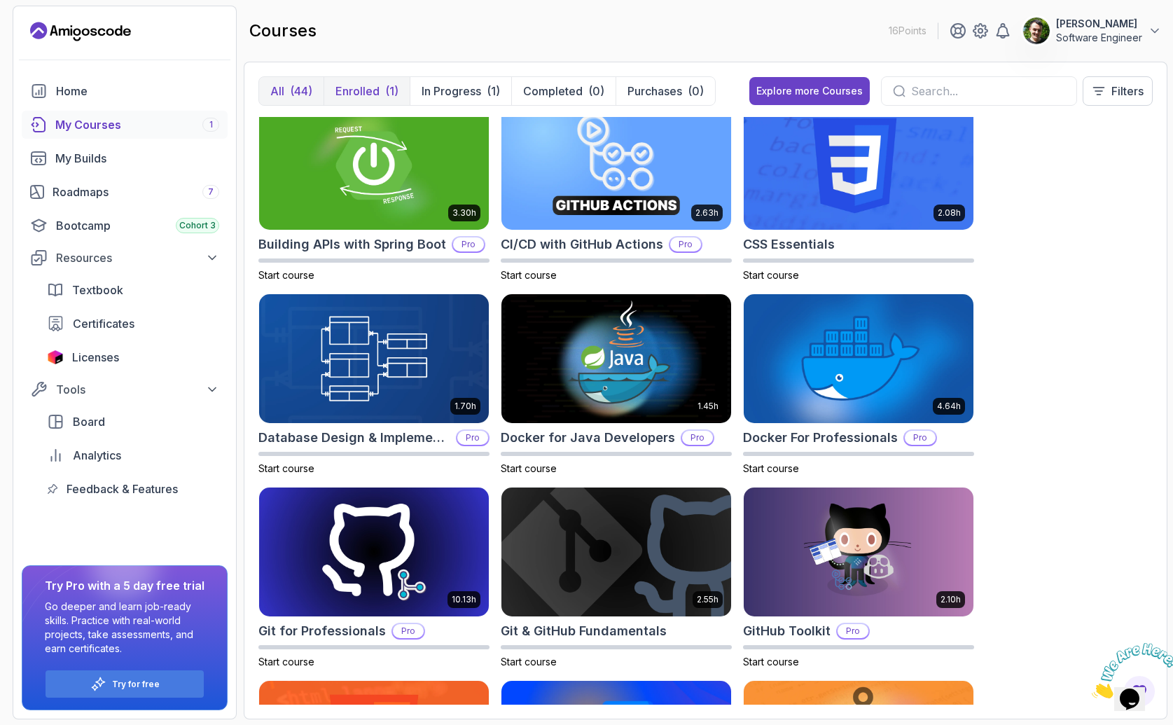
click at [373, 80] on button "Enrolled (1)" at bounding box center [367, 91] width 86 height 28
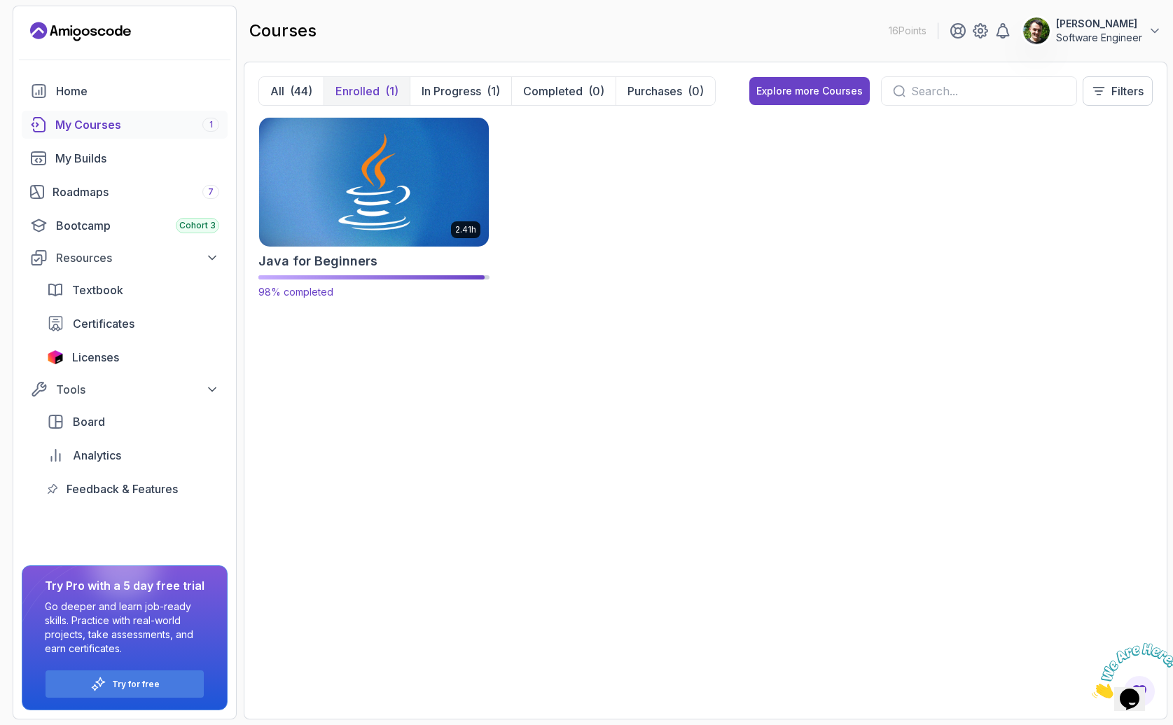
click at [349, 267] on h2 "Java for Beginners" at bounding box center [317, 261] width 119 height 20
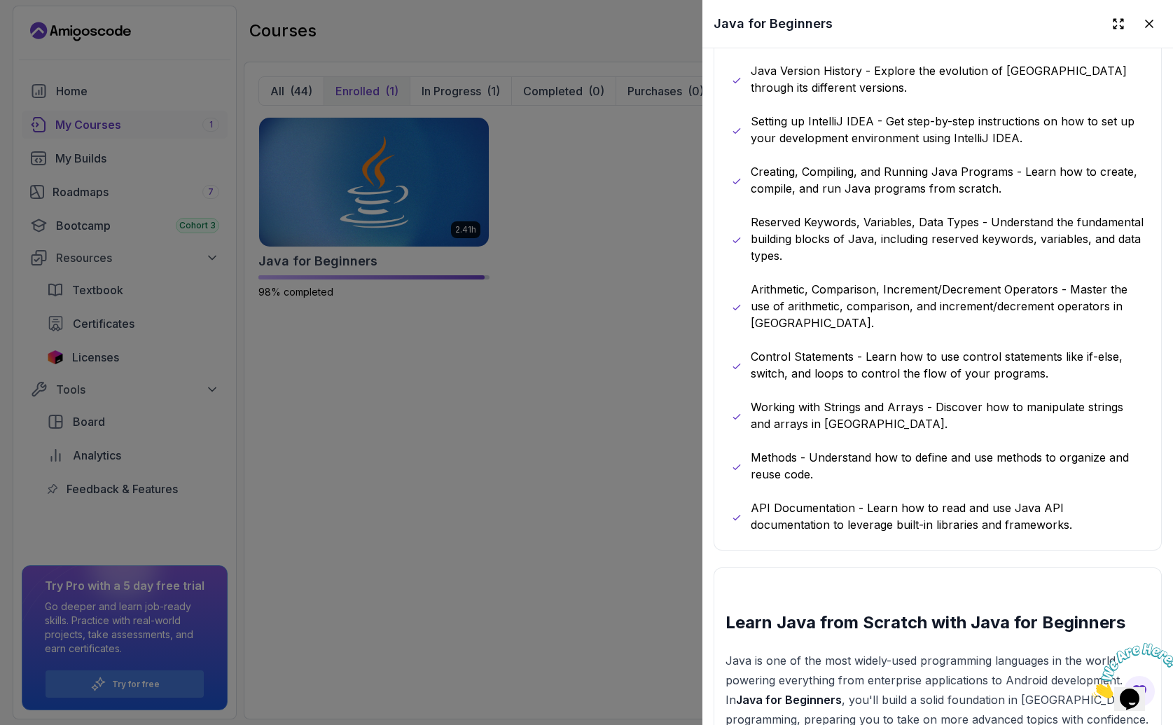
scroll to position [430, 0]
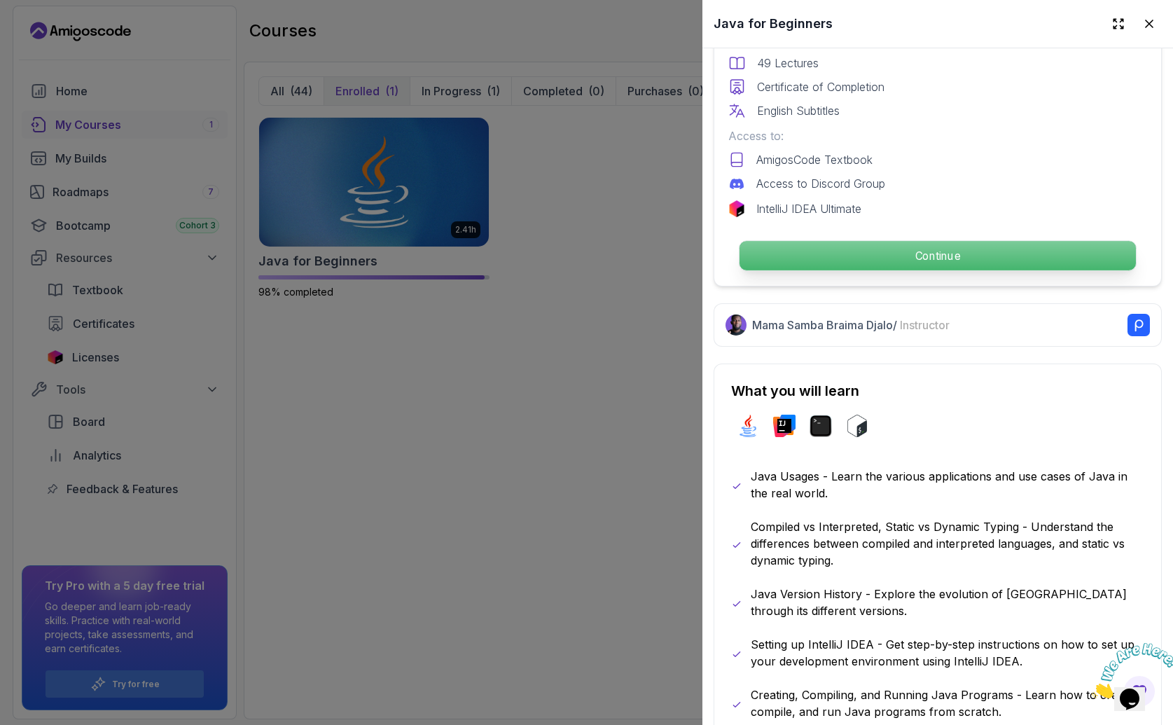
click at [901, 249] on p "Continue" at bounding box center [937, 255] width 396 height 29
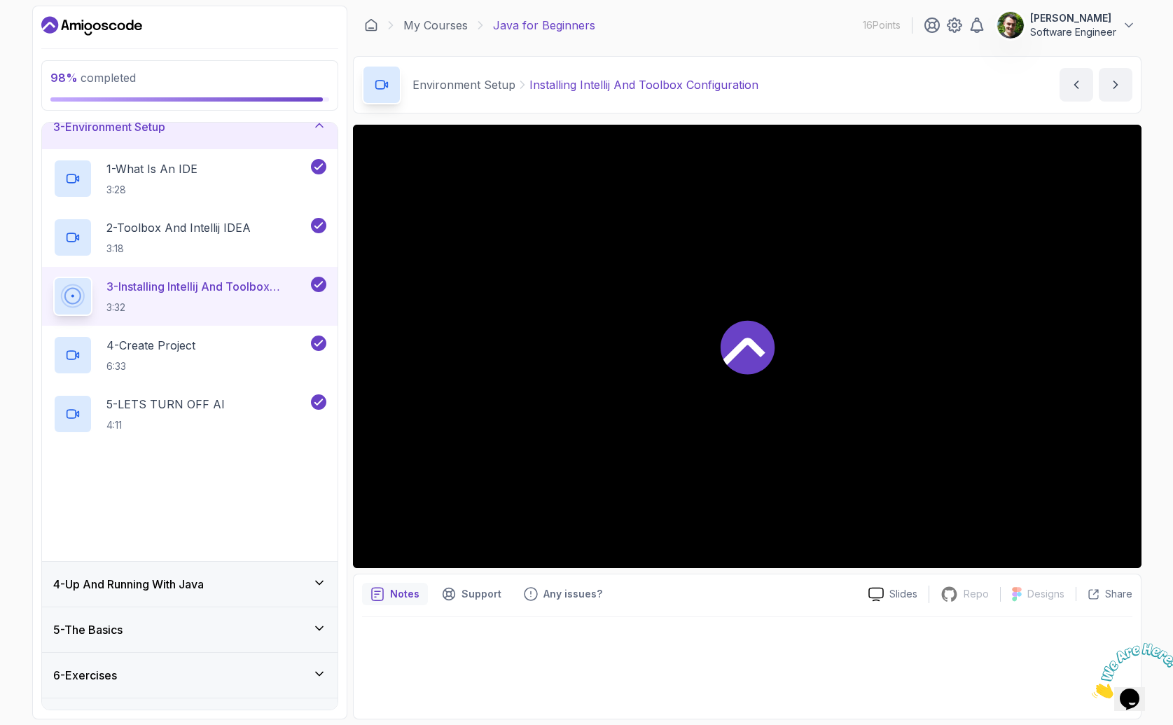
scroll to position [143, 0]
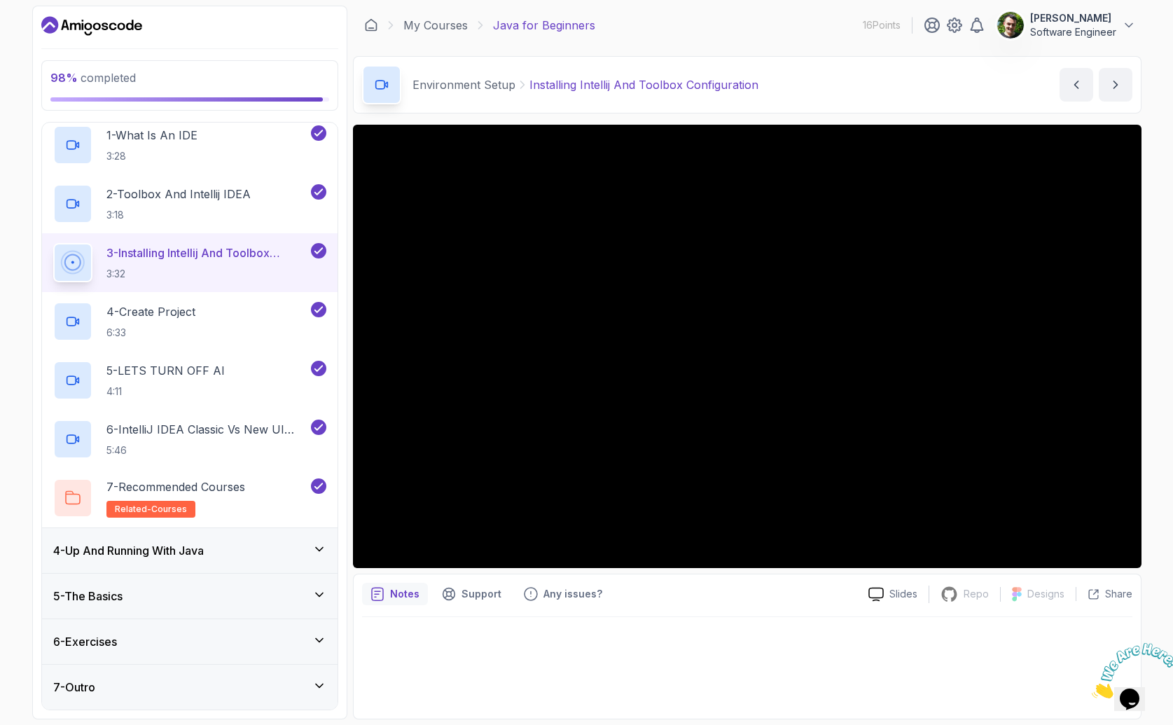
click at [170, 682] on div "7 - Outro" at bounding box center [189, 687] width 273 height 17
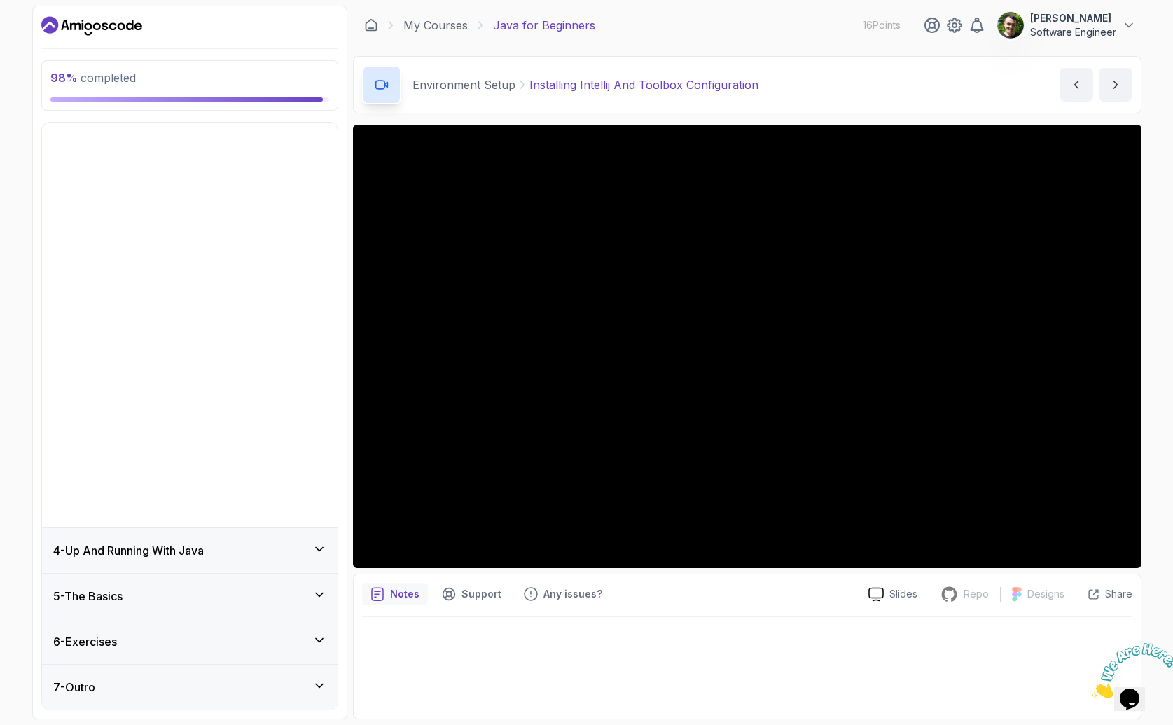
scroll to position [0, 0]
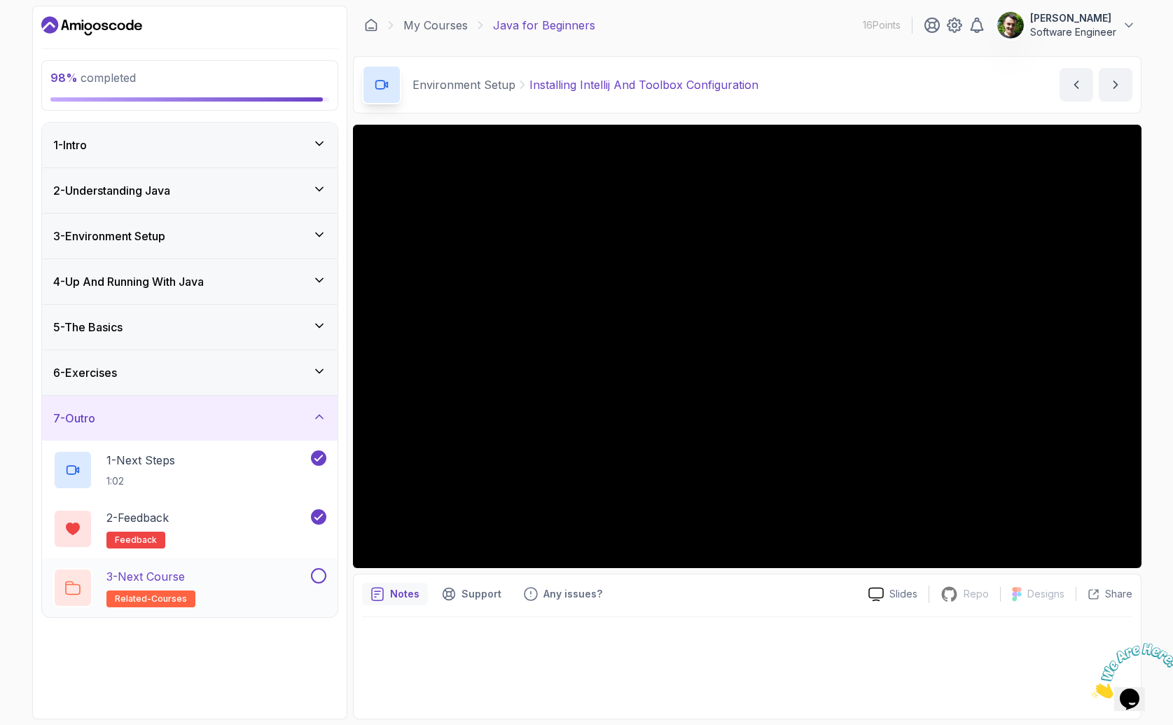
click at [321, 577] on button at bounding box center [318, 575] width 15 height 15
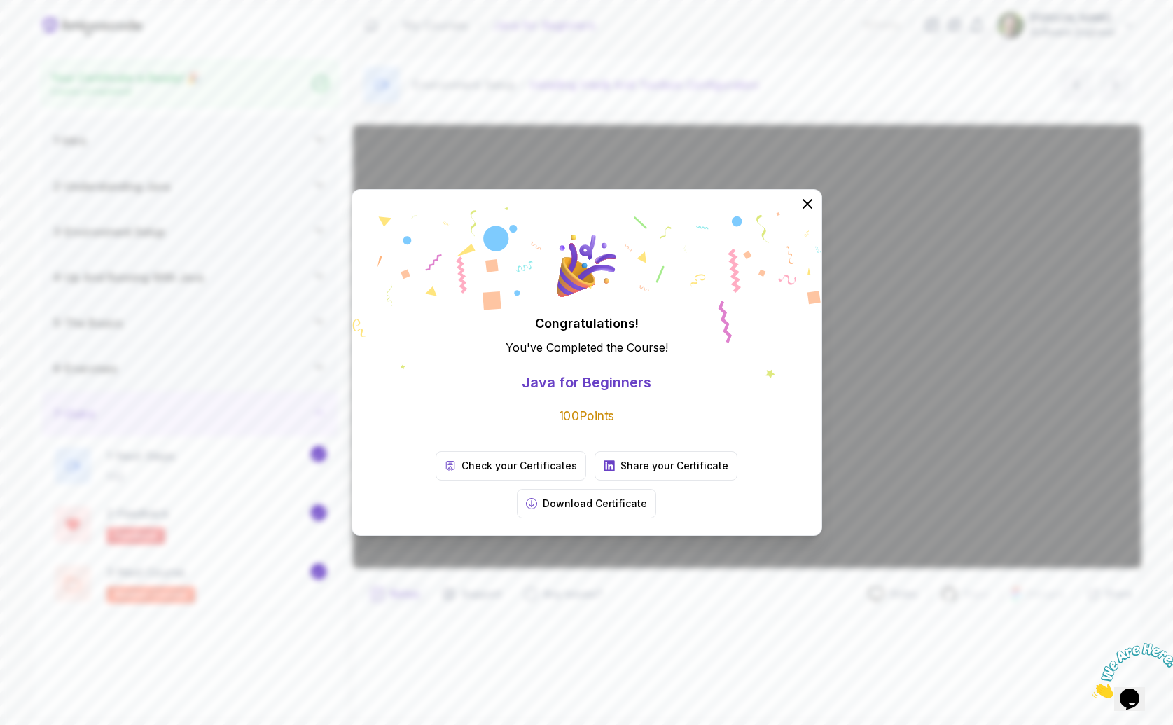
click at [227, 356] on div "Congratulations! You've Completed the Course ! Java for Beginners 100 Points Ch…" at bounding box center [586, 362] width 1173 height 725
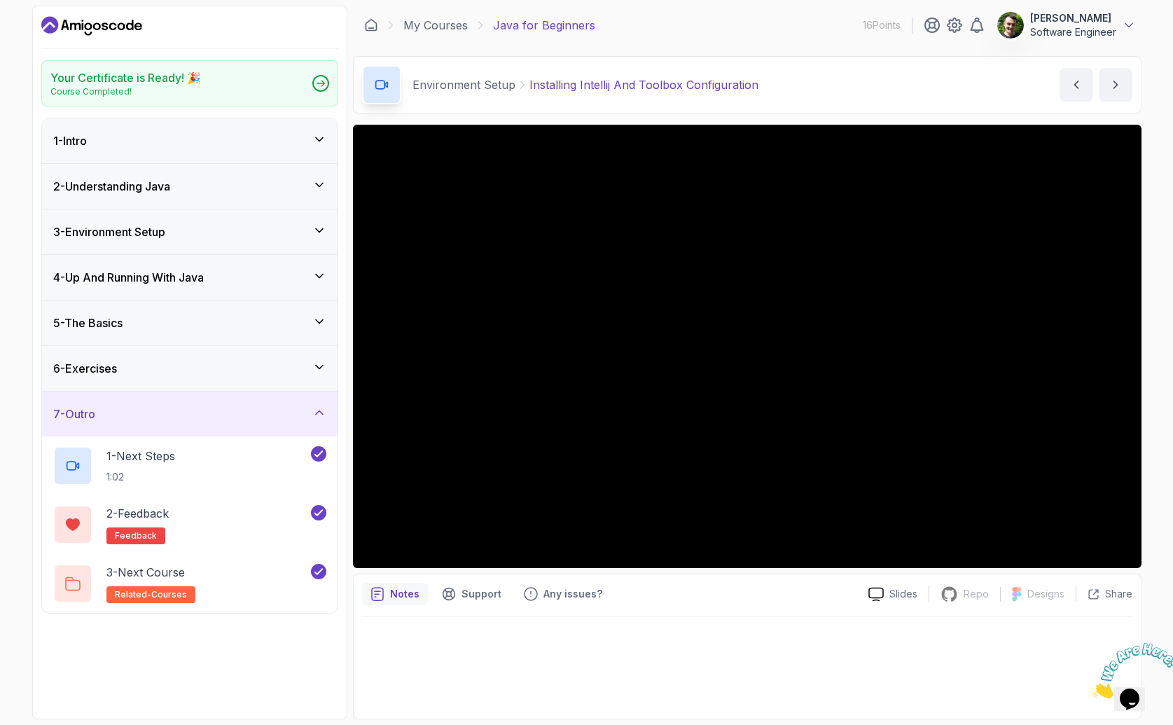
click at [94, 20] on icon "Dashboard" at bounding box center [91, 26] width 101 height 22
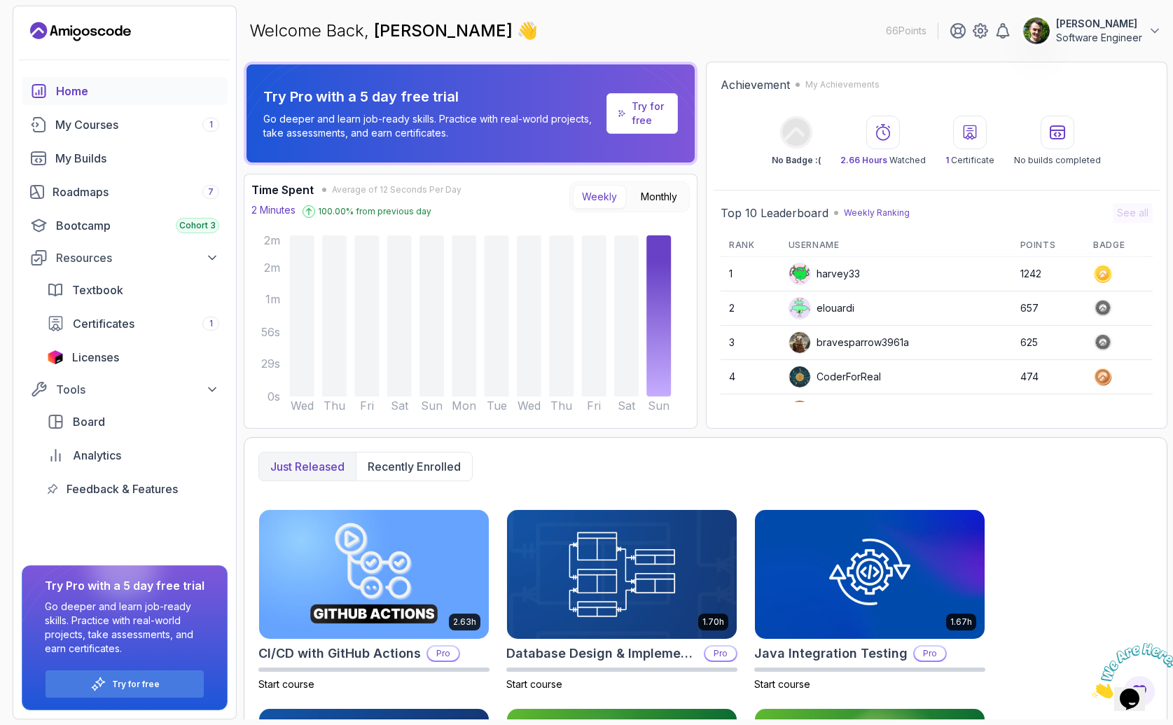
click at [602, 200] on button "Weekly" at bounding box center [599, 197] width 53 height 24
click at [662, 204] on button "Monthly" at bounding box center [659, 197] width 55 height 24
click at [620, 206] on button "Weekly" at bounding box center [599, 197] width 53 height 24
click at [658, 193] on button "Monthly" at bounding box center [659, 197] width 55 height 24
drag, startPoint x: 882, startPoint y: 214, endPoint x: 858, endPoint y: 216, distance: 24.5
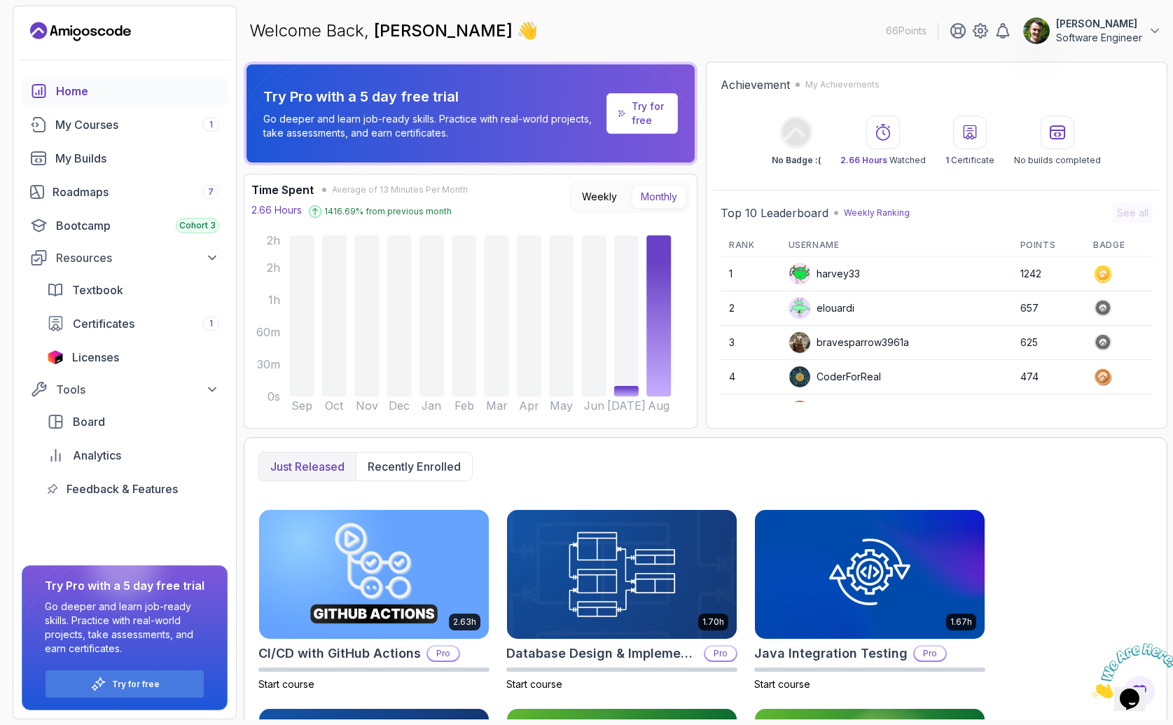
click at [882, 214] on p "Weekly Ranking" at bounding box center [877, 212] width 66 height 11
click at [806, 218] on h2 "Top 10 Leaderboard" at bounding box center [775, 212] width 108 height 17
drag, startPoint x: 886, startPoint y: 210, endPoint x: 908, endPoint y: 209, distance: 22.5
click at [886, 209] on p "Weekly Ranking" at bounding box center [877, 212] width 66 height 11
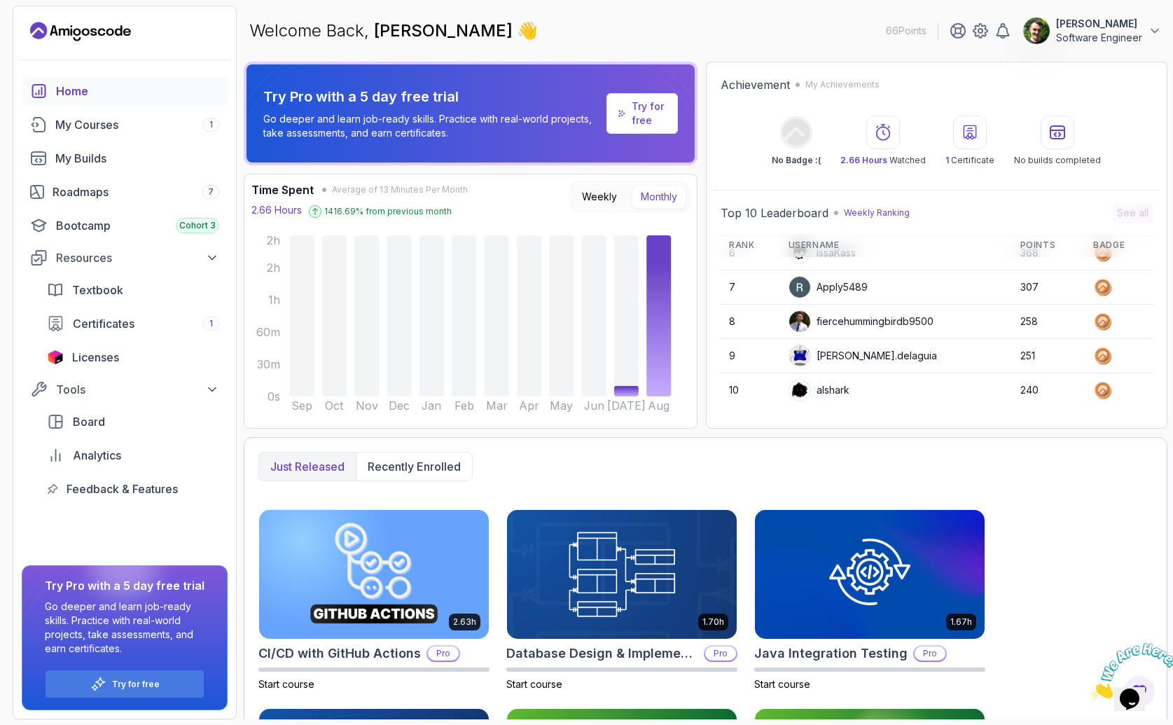
scroll to position [197, 0]
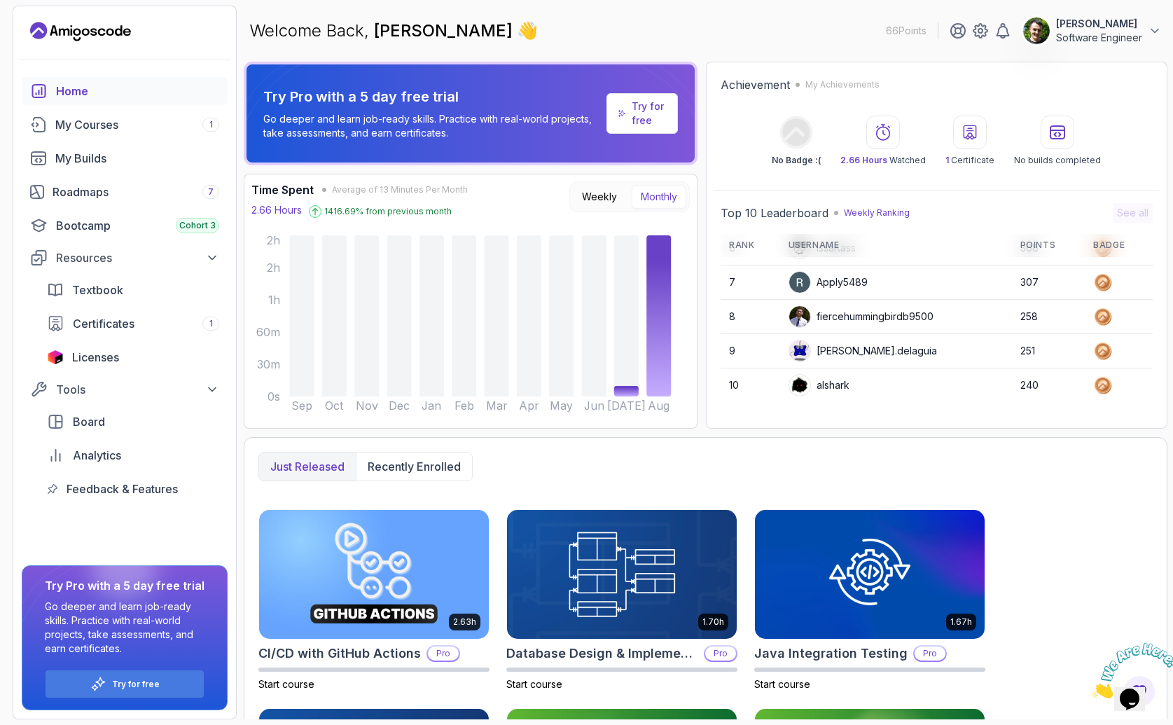
click at [978, 125] on icon at bounding box center [969, 132] width 17 height 17
click at [973, 130] on icon at bounding box center [970, 131] width 12 height 13
click at [954, 159] on p "1 Certificate" at bounding box center [969, 160] width 49 height 11
drag, startPoint x: 870, startPoint y: 159, endPoint x: 803, endPoint y: 157, distance: 67.3
click at [870, 159] on span "2.66 Hours" at bounding box center [863, 160] width 47 height 11
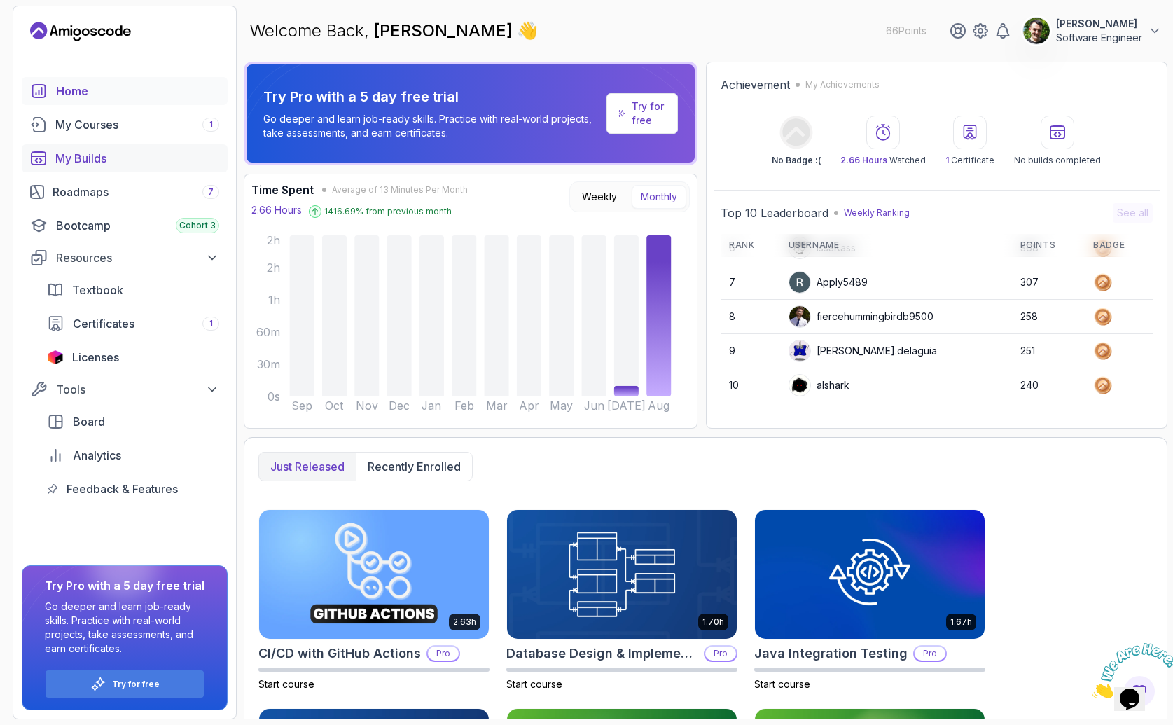
click at [78, 150] on div "My Builds" at bounding box center [137, 158] width 164 height 17
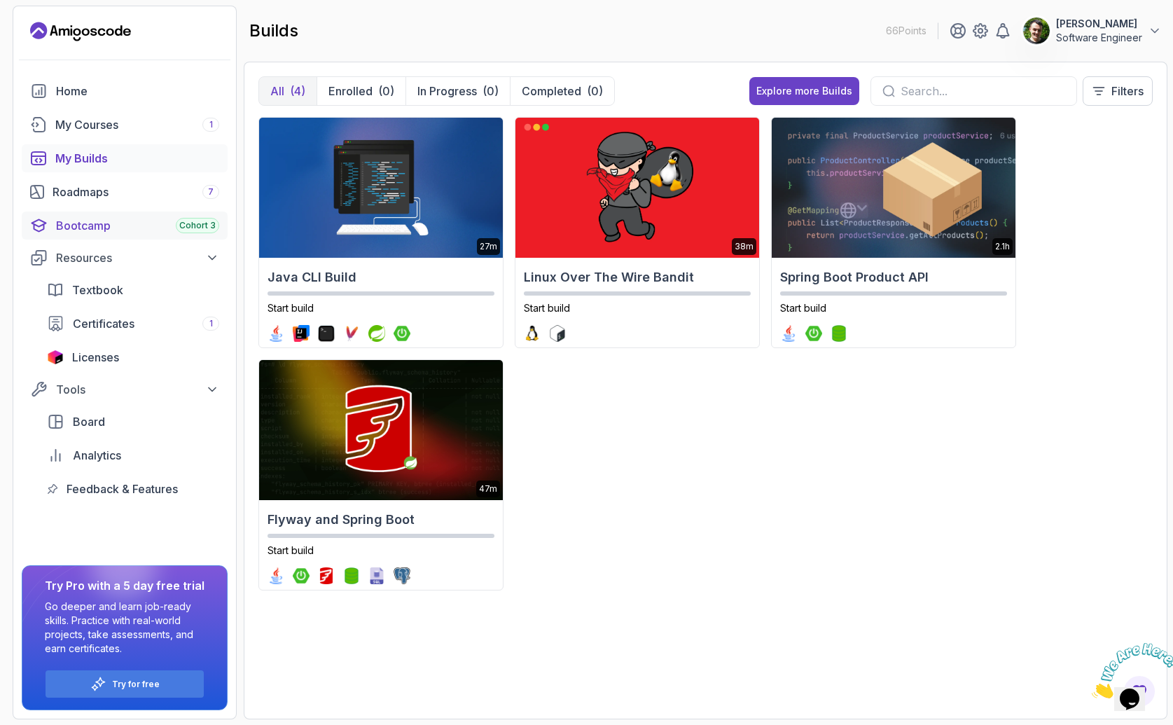
click at [71, 226] on div "Bootcamp Cohort 3" at bounding box center [137, 225] width 163 height 17
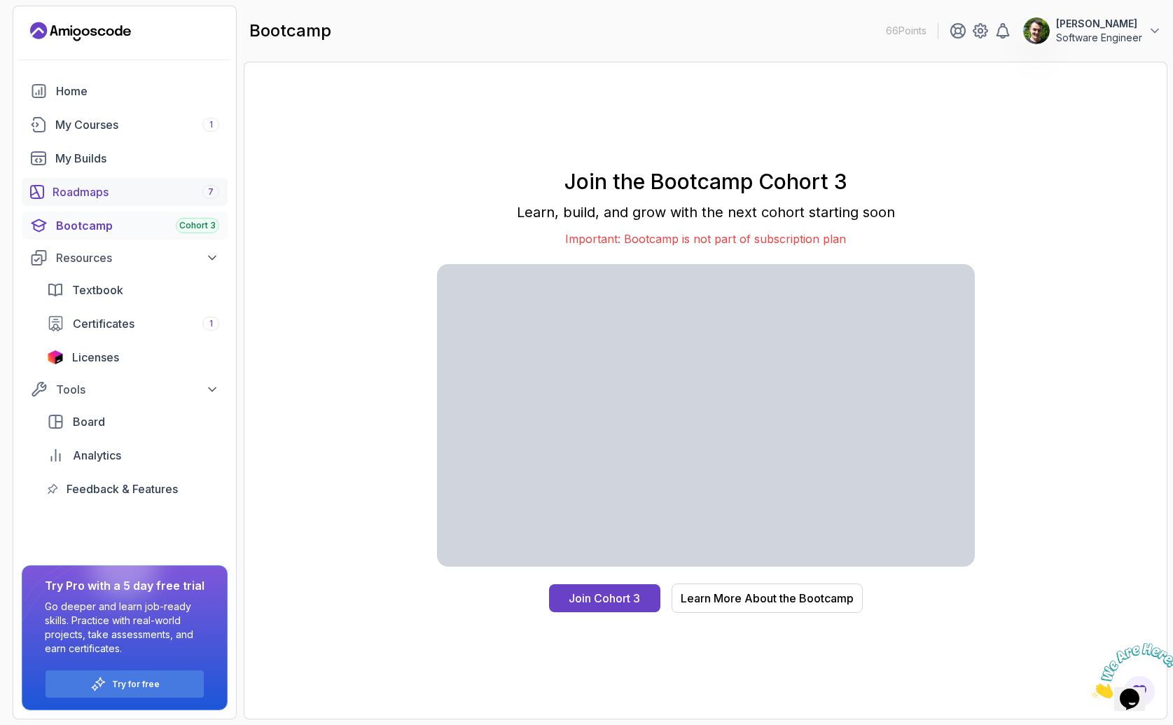
click at [83, 195] on div "Roadmaps 7" at bounding box center [136, 191] width 167 height 17
click at [111, 158] on div "My Builds" at bounding box center [137, 158] width 164 height 17
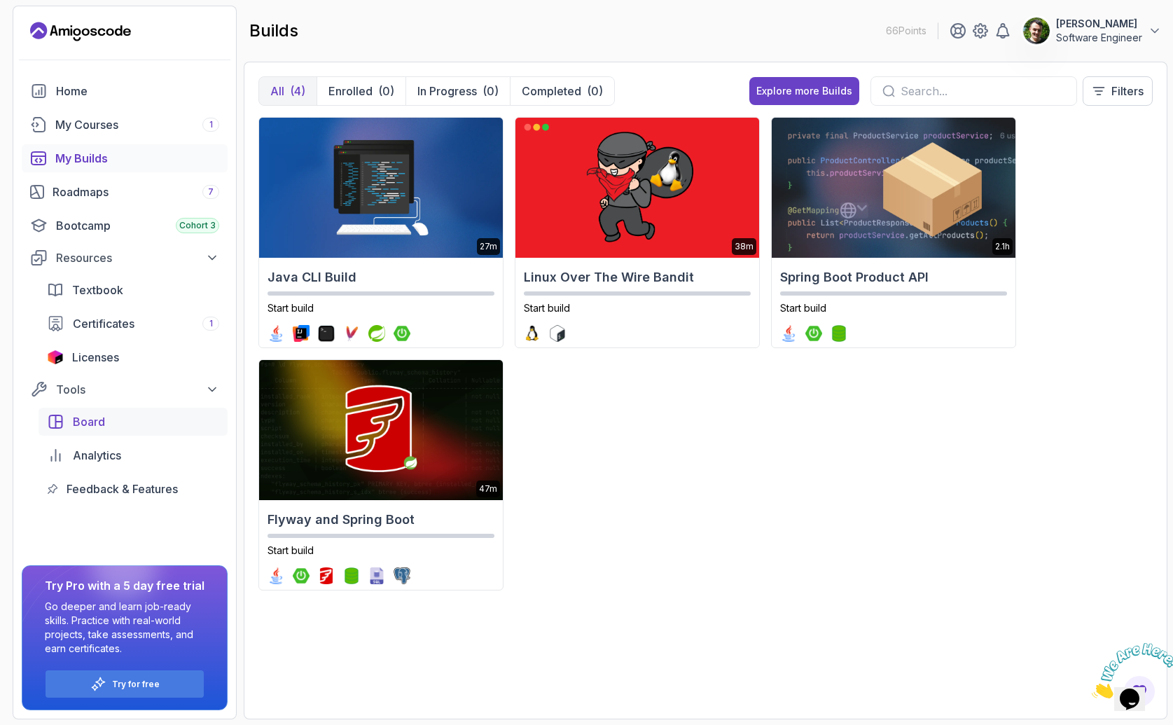
click at [67, 419] on link "Board" at bounding box center [133, 422] width 189 height 28
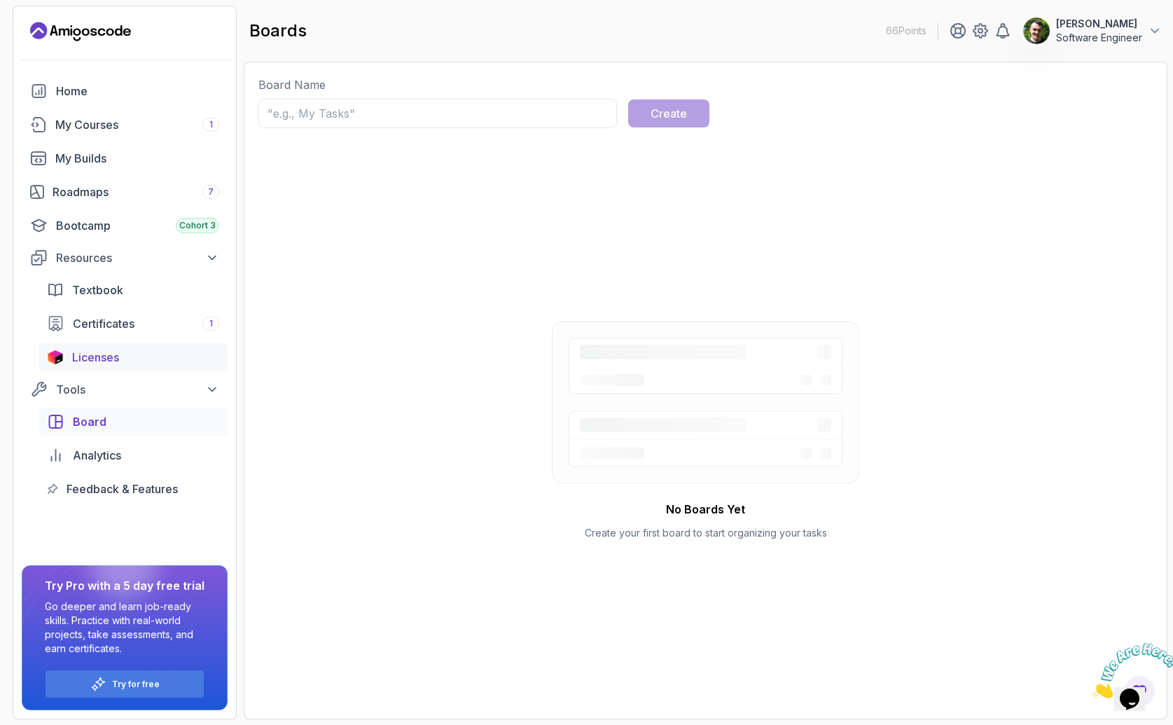
click at [123, 345] on link "Licenses" at bounding box center [133, 357] width 189 height 28
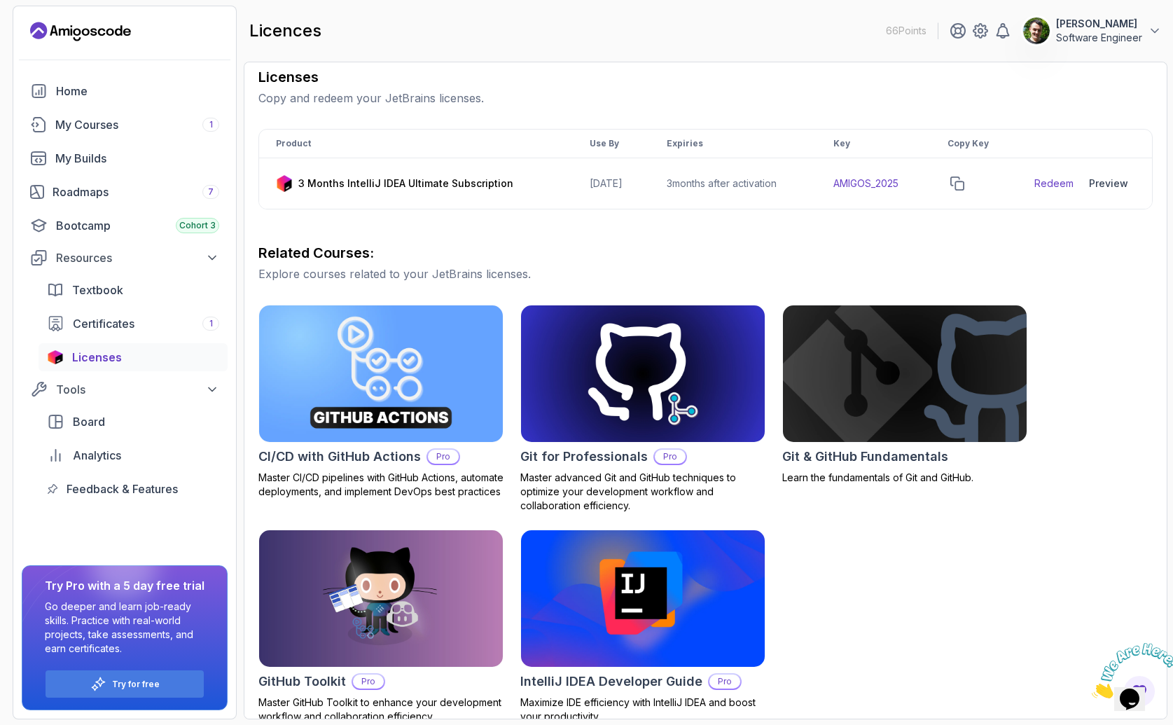
scroll to position [218, 0]
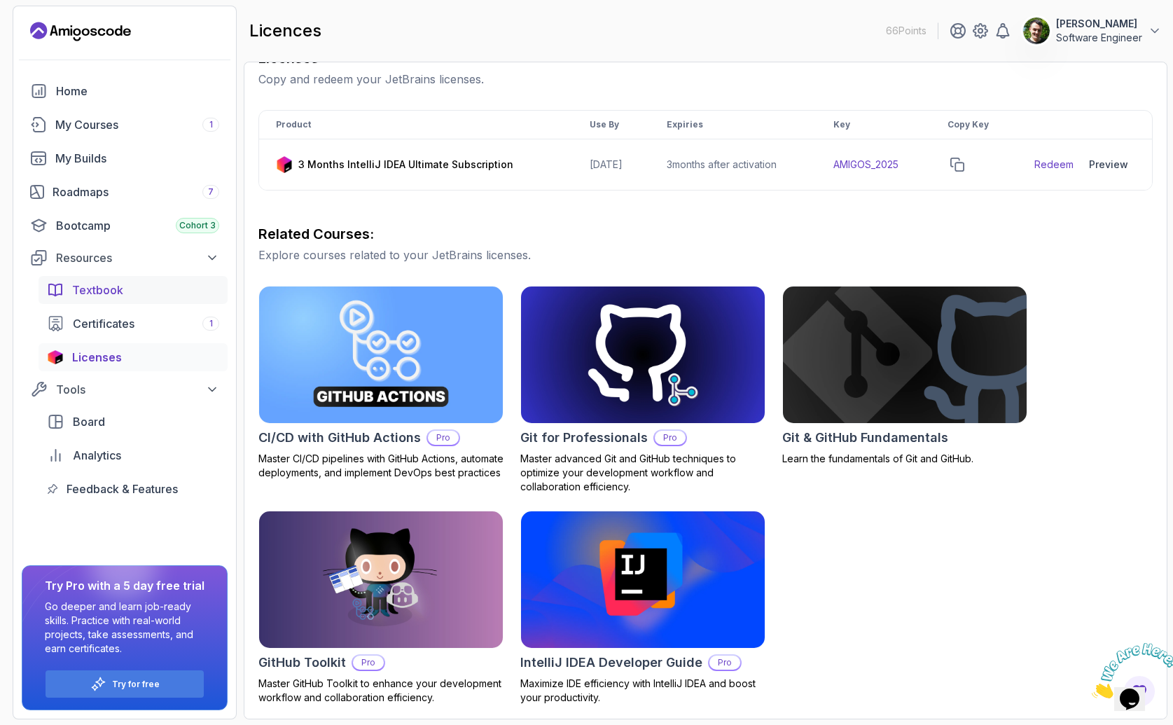
click at [105, 298] on span "Textbook" at bounding box center [97, 290] width 51 height 17
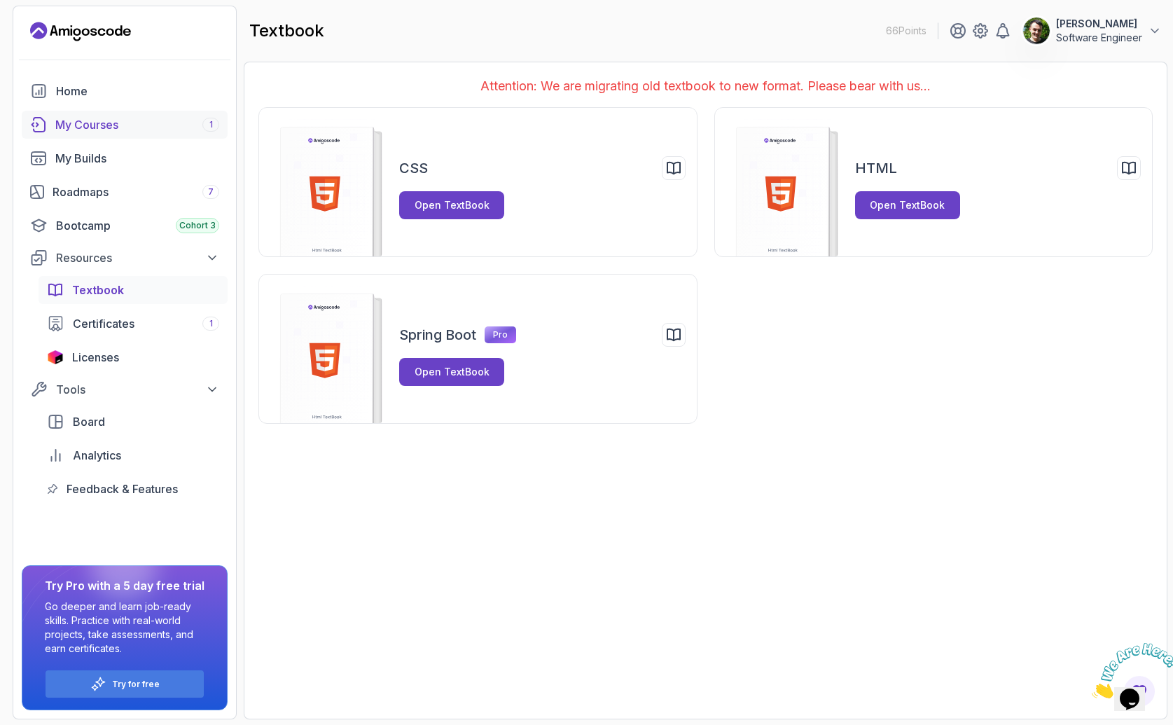
click at [81, 124] on div "My Courses 1" at bounding box center [137, 124] width 164 height 17
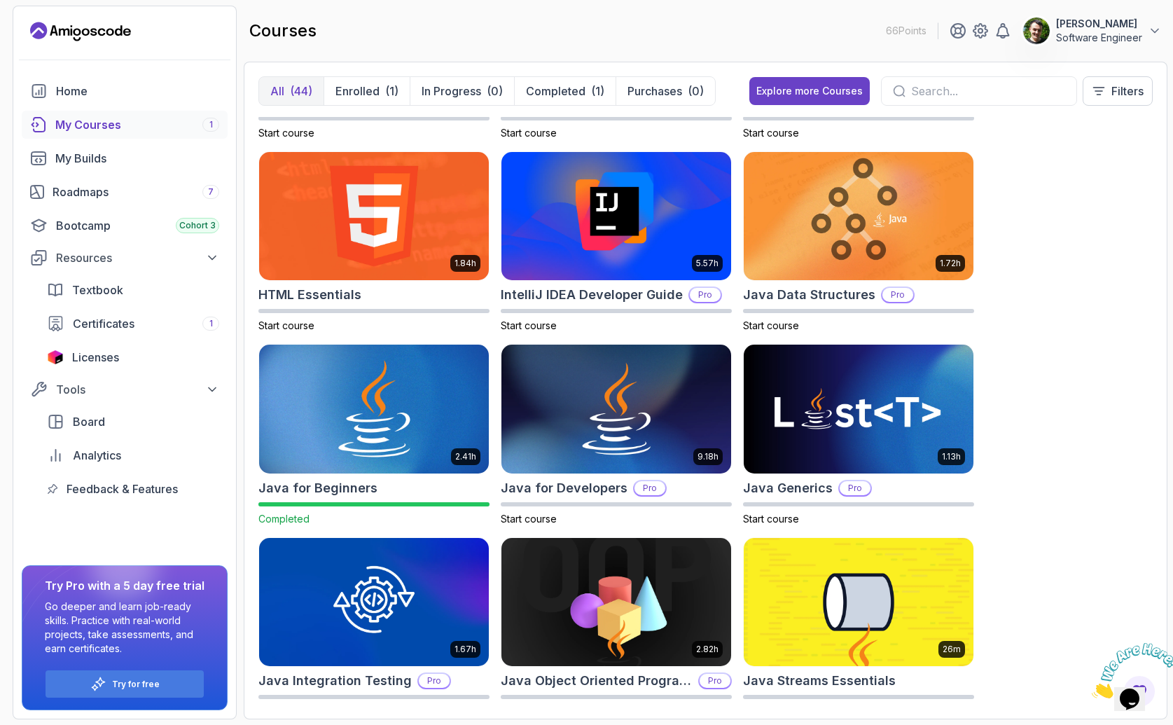
scroll to position [741, 0]
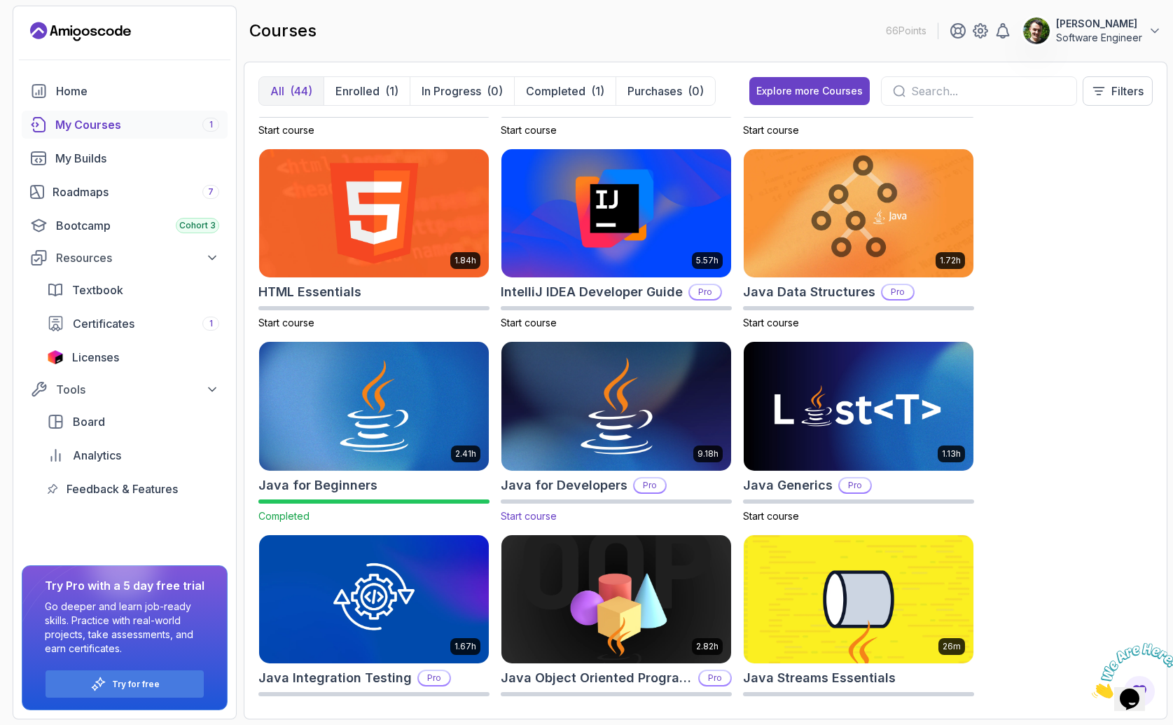
click at [650, 419] on img at bounding box center [616, 406] width 241 height 135
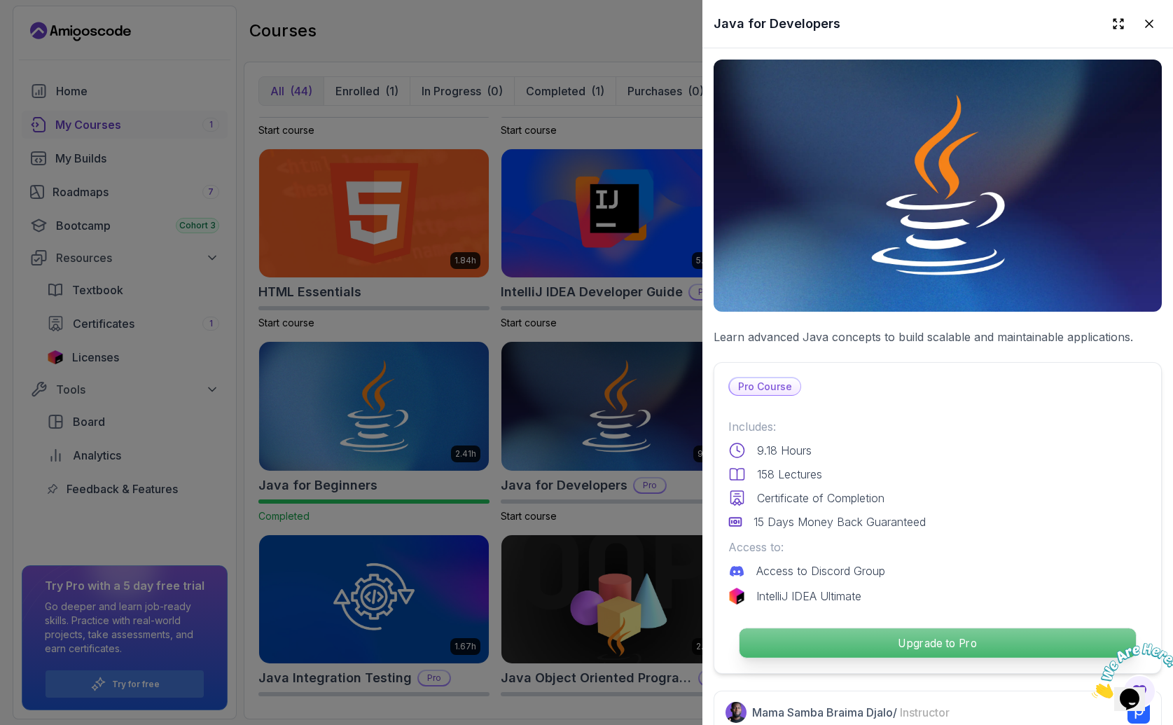
click at [938, 637] on p "Upgrade to Pro" at bounding box center [937, 642] width 396 height 29
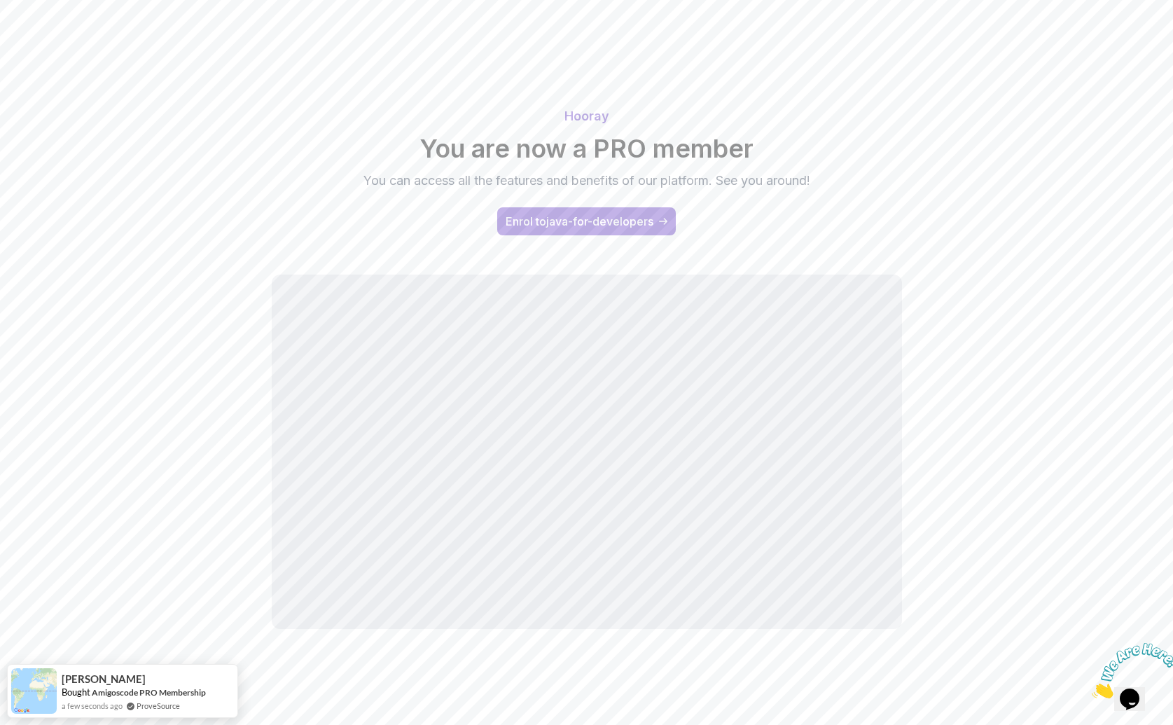
click at [791, 244] on body "Hooray You are now a PRO member You can access all the features and benefits of…" at bounding box center [586, 359] width 1173 height 718
click at [591, 220] on div "Enrol to java-for-developers" at bounding box center [580, 221] width 148 height 17
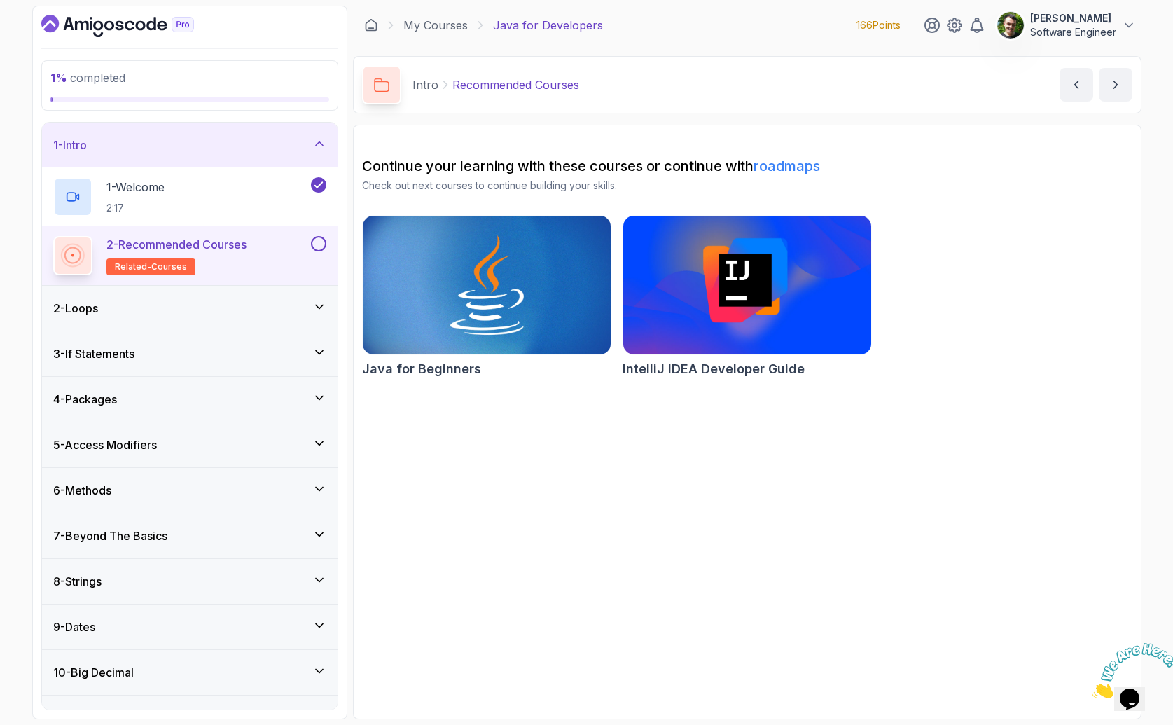
click at [319, 247] on button at bounding box center [318, 243] width 15 height 15
click at [1078, 13] on p "[PERSON_NAME]" at bounding box center [1073, 18] width 86 height 14
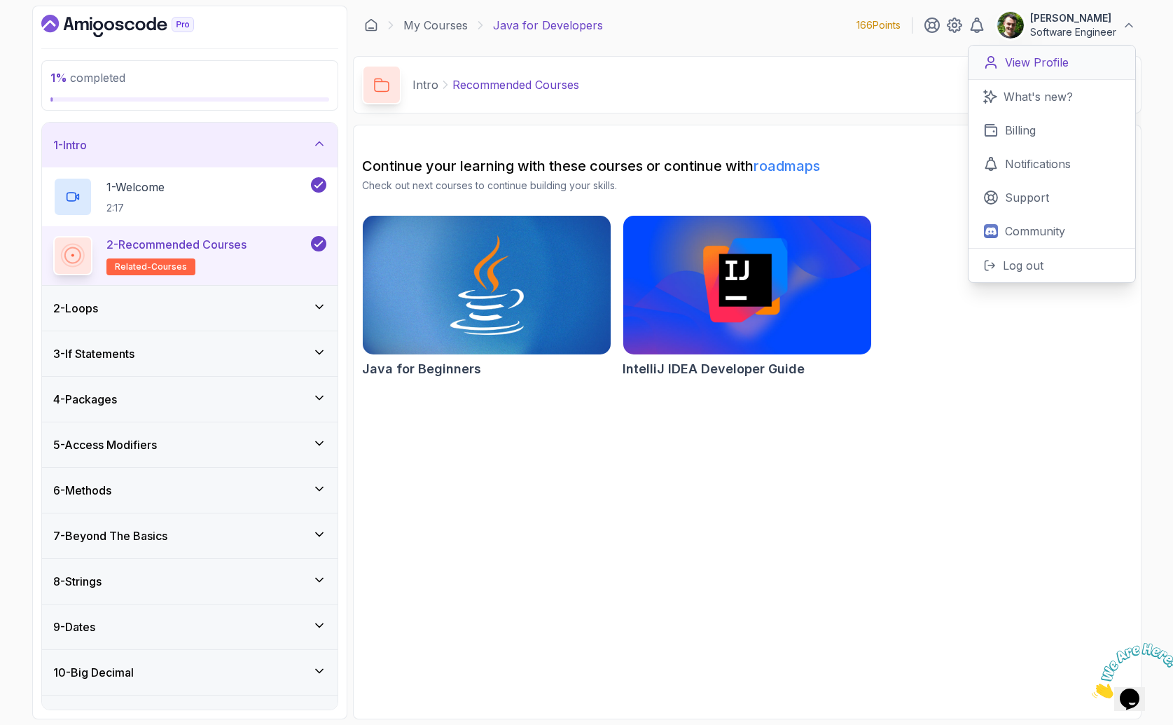
click at [1032, 60] on p "View Profile" at bounding box center [1037, 62] width 64 height 17
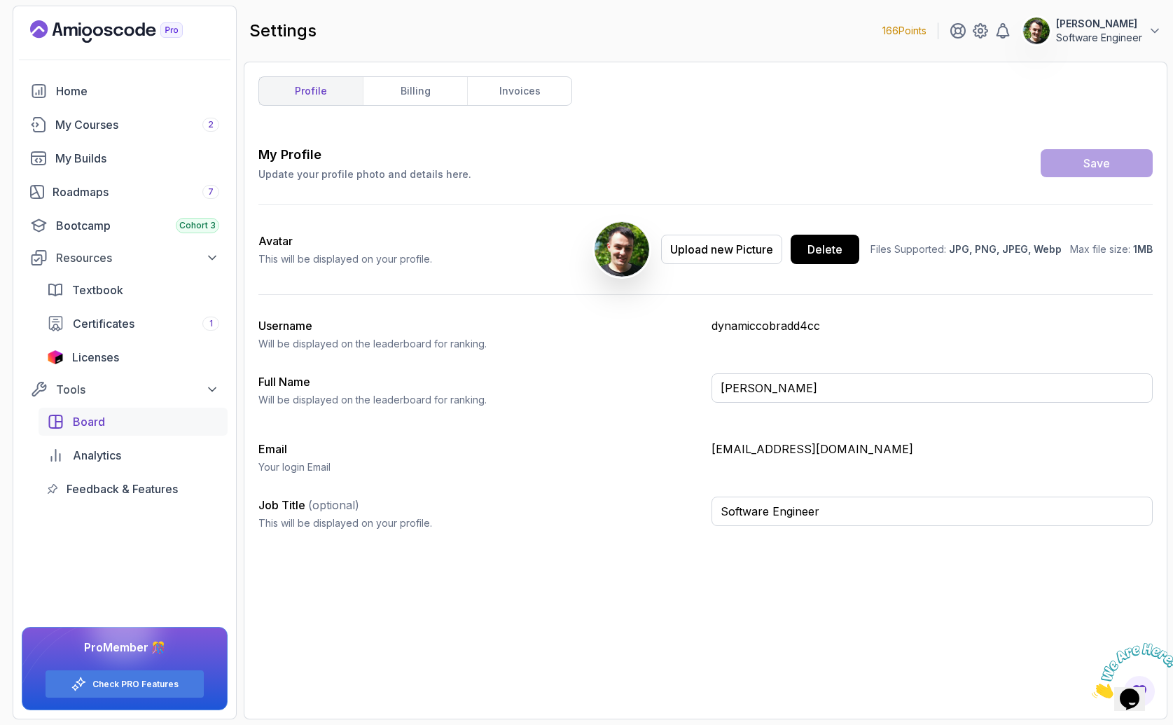
click at [113, 429] on div "Board" at bounding box center [146, 421] width 146 height 17
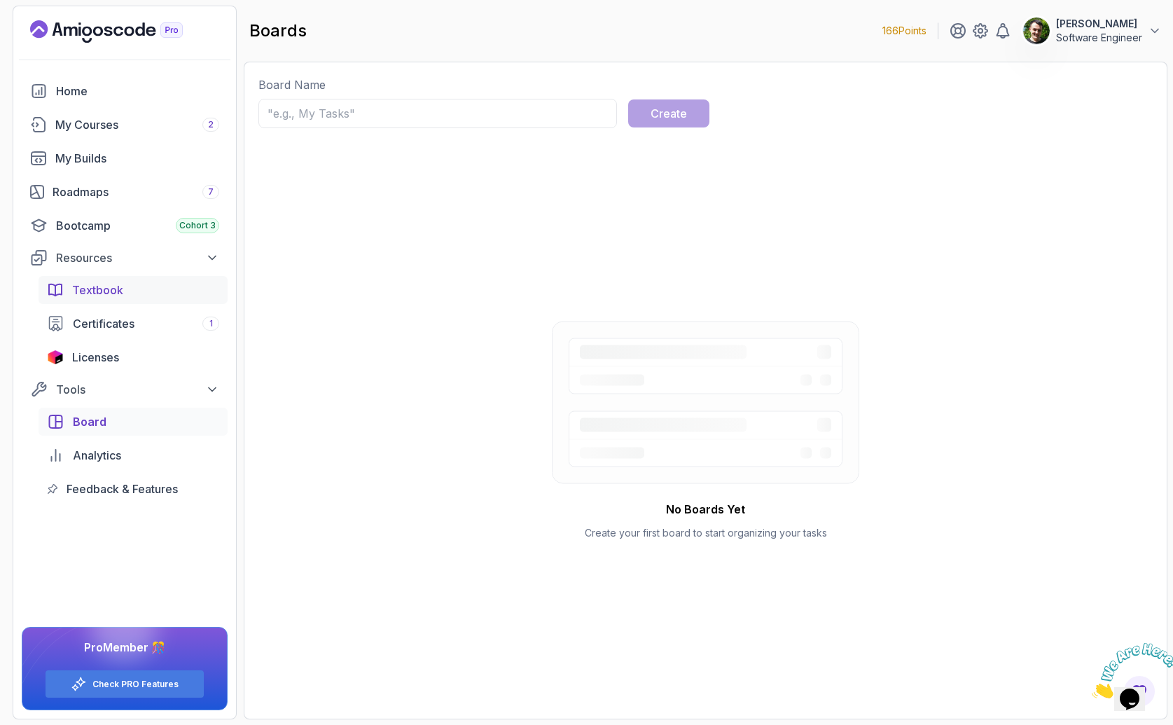
click at [99, 285] on span "Textbook" at bounding box center [97, 290] width 51 height 17
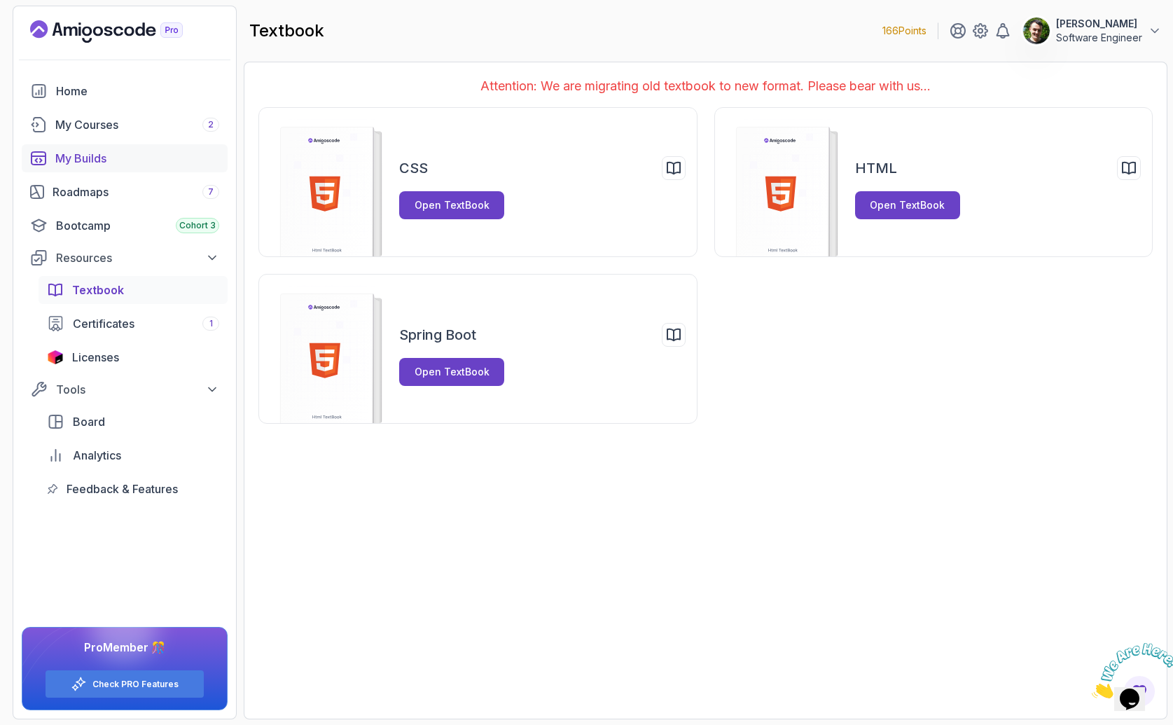
click at [90, 148] on link "My Builds" at bounding box center [125, 158] width 206 height 28
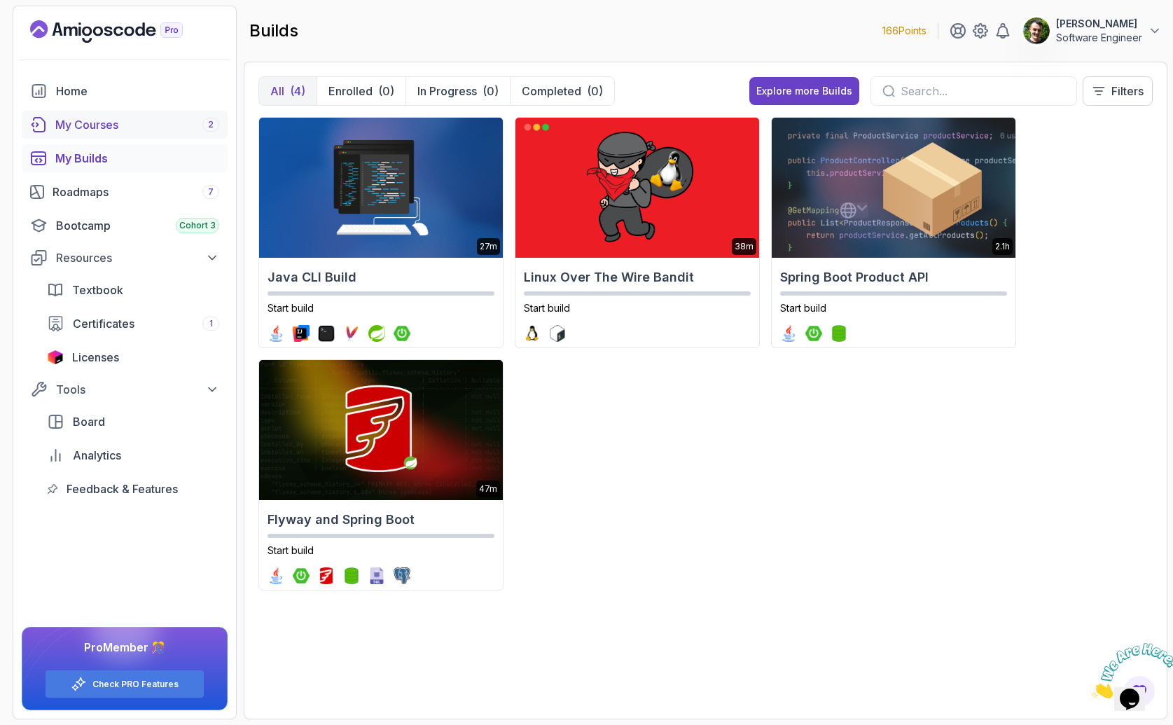
click at [121, 128] on div "My Courses 2" at bounding box center [137, 124] width 164 height 17
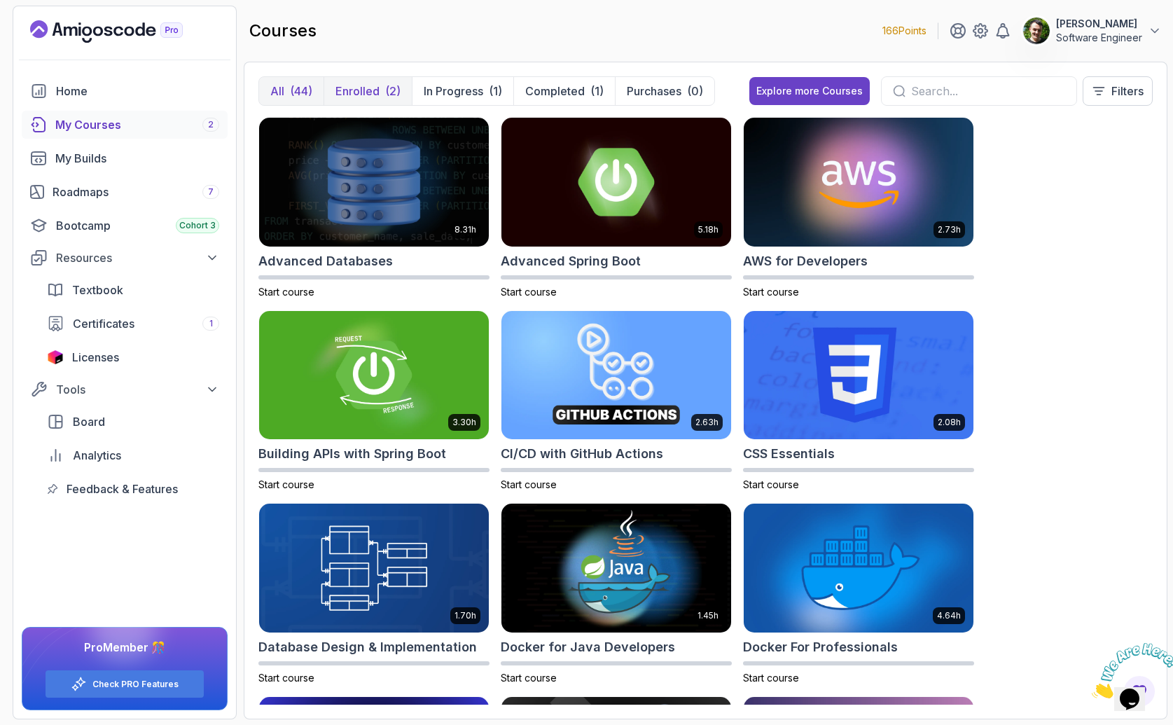
click at [379, 91] on p "Enrolled" at bounding box center [357, 91] width 44 height 17
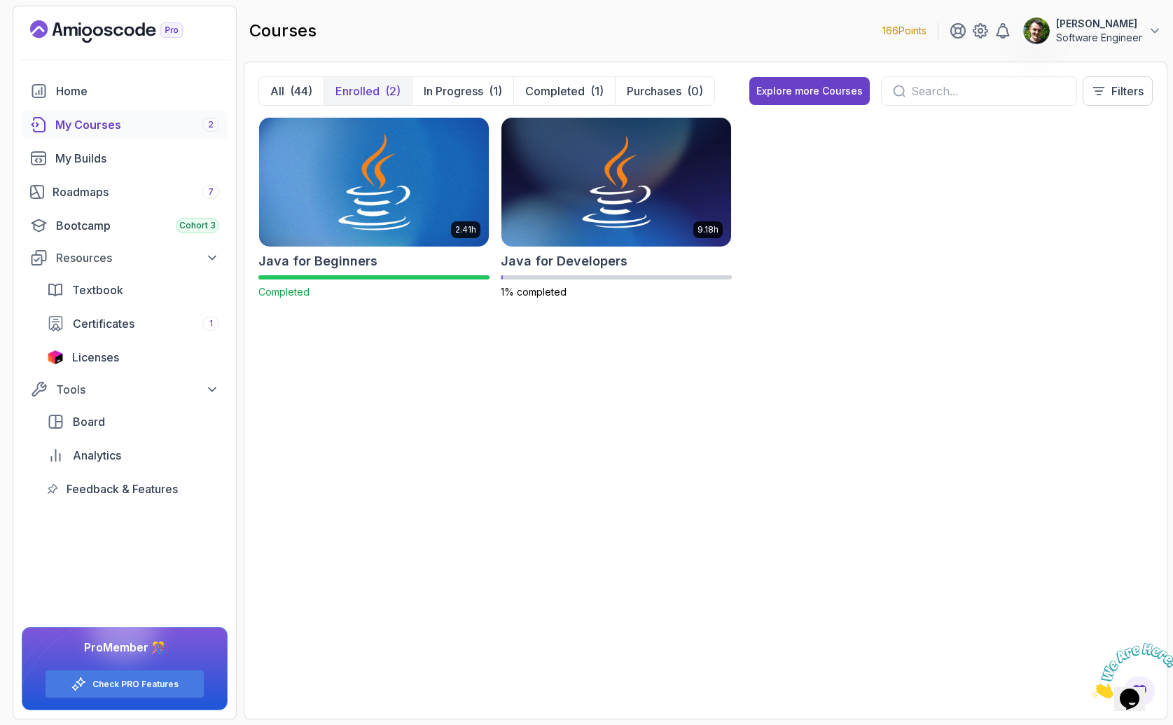
click at [394, 209] on img at bounding box center [373, 181] width 241 height 135
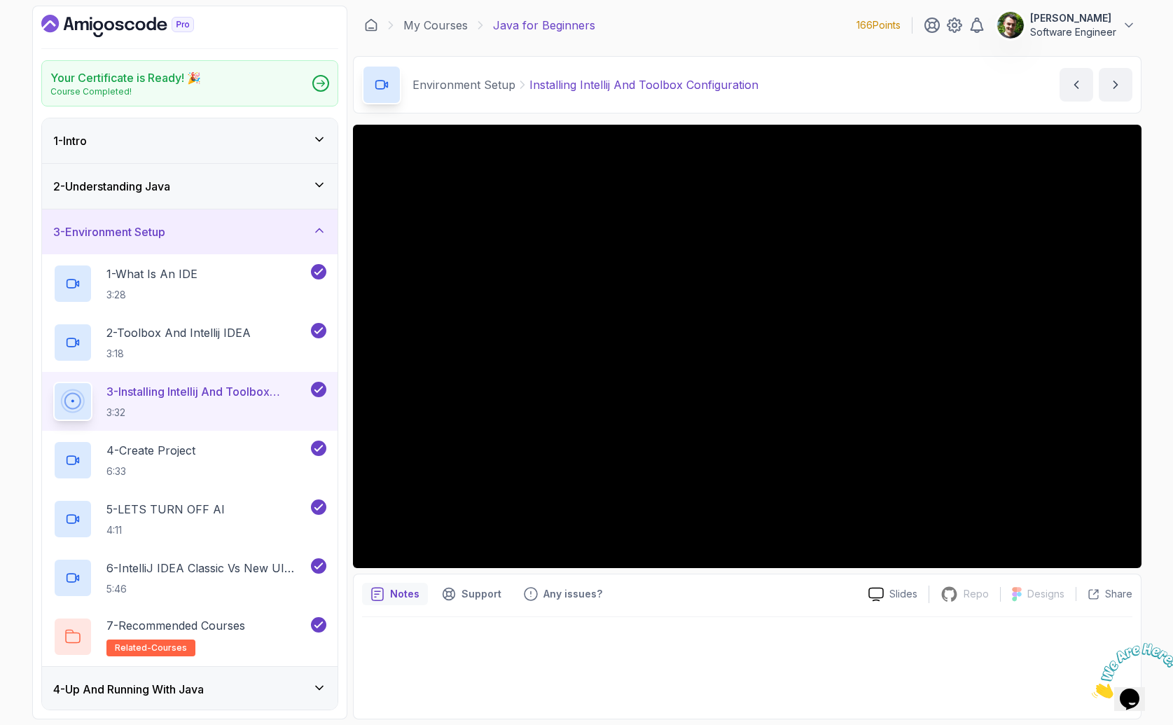
click at [165, 227] on h3 "3 - Environment Setup" at bounding box center [109, 231] width 112 height 17
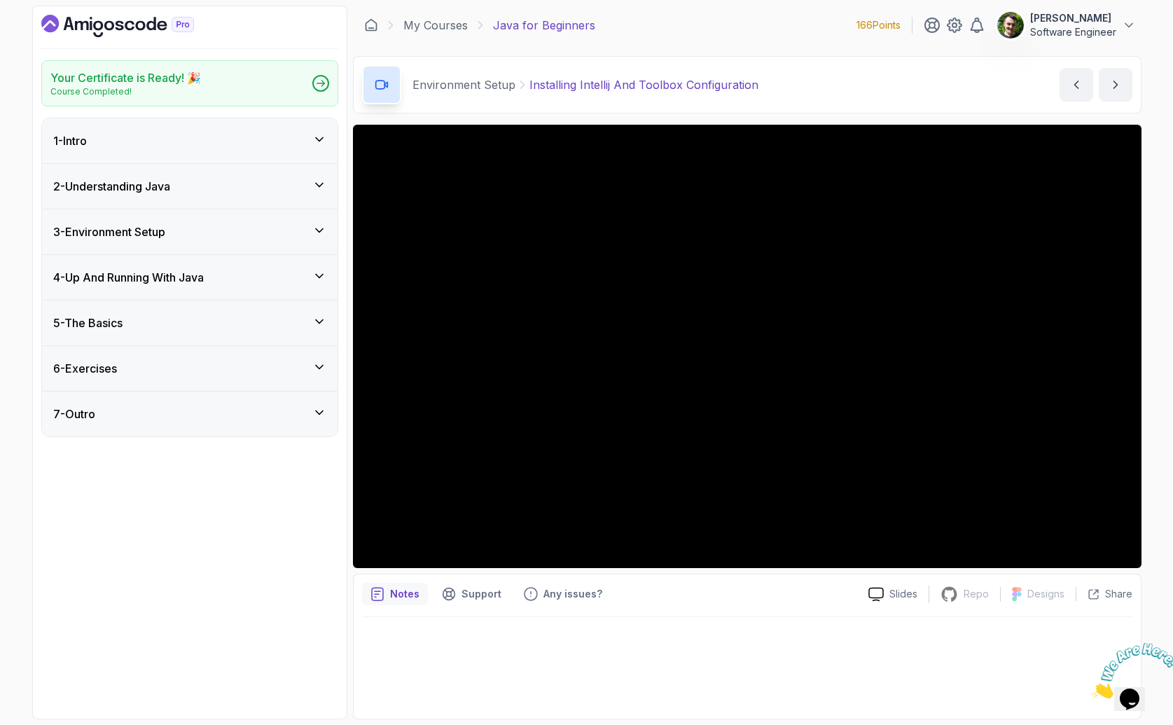
click at [272, 322] on div "5 - The Basics" at bounding box center [189, 322] width 273 height 17
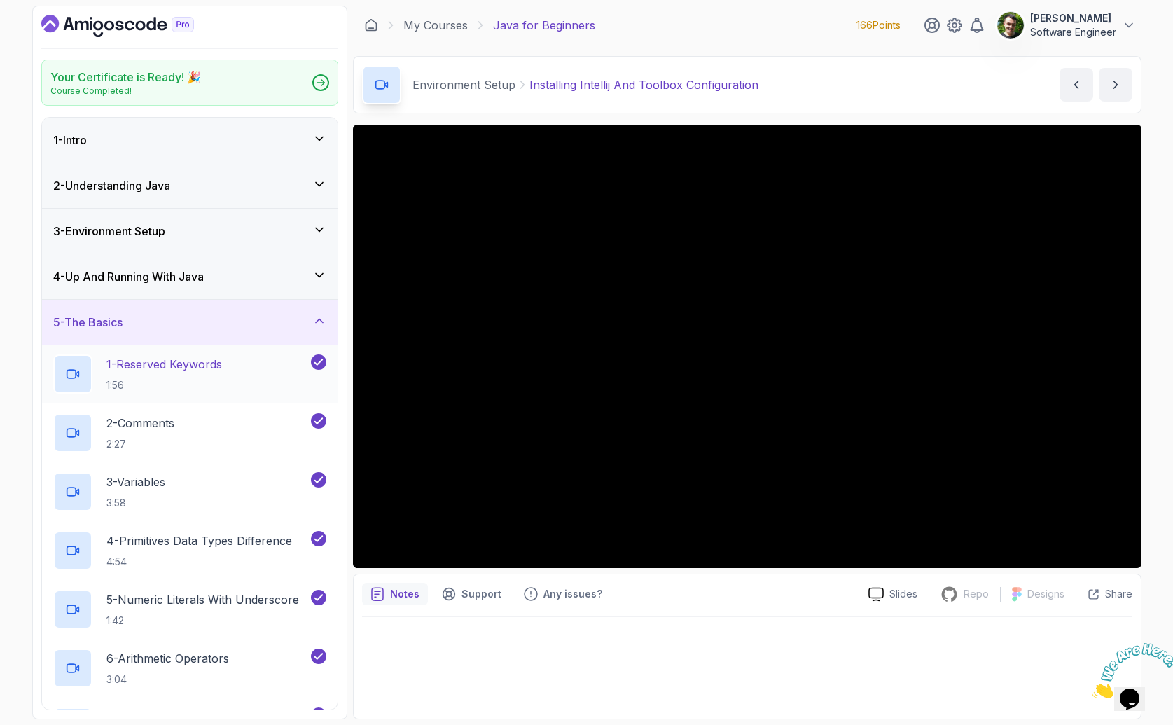
click at [221, 387] on p "1:56" at bounding box center [164, 385] width 116 height 14
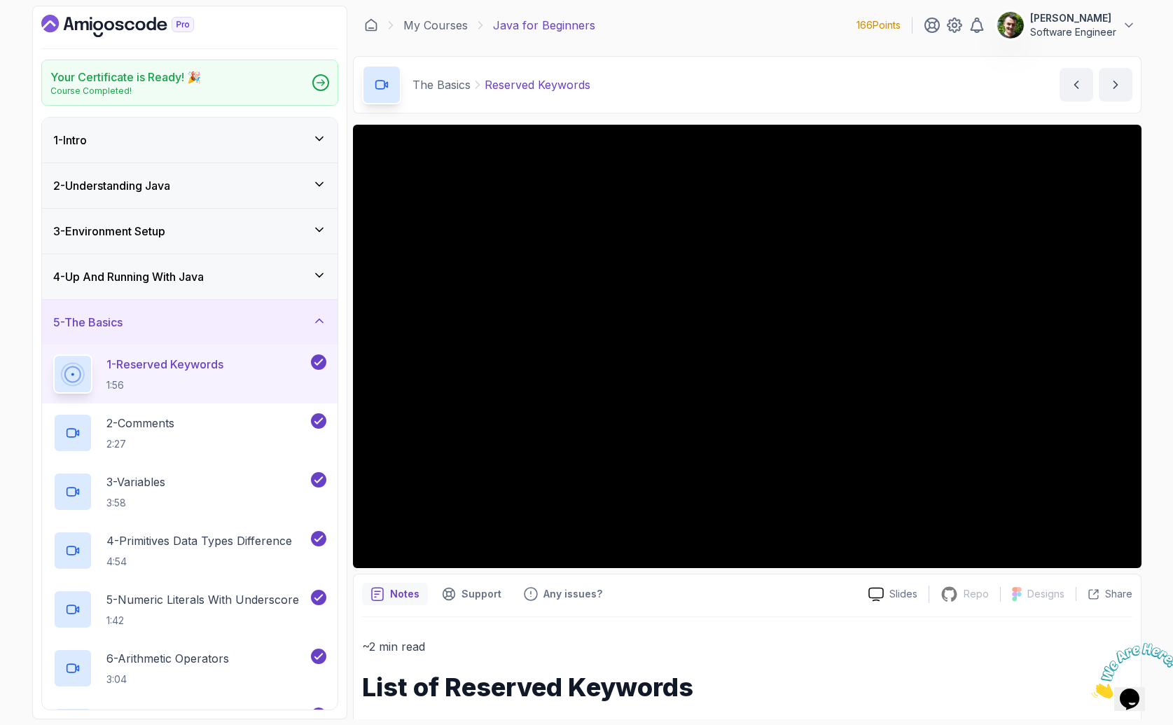
click at [167, 270] on h3 "4 - Up And Running With Java" at bounding box center [128, 276] width 151 height 17
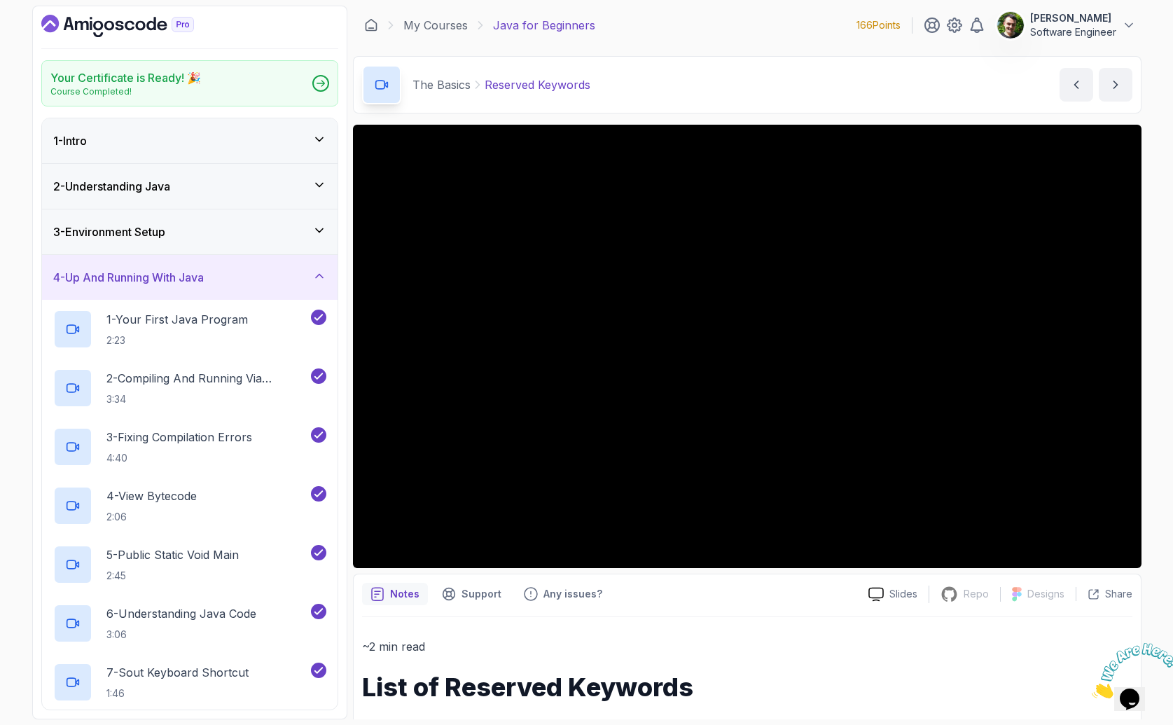
click at [178, 276] on h3 "4 - Up And Running With Java" at bounding box center [128, 277] width 151 height 17
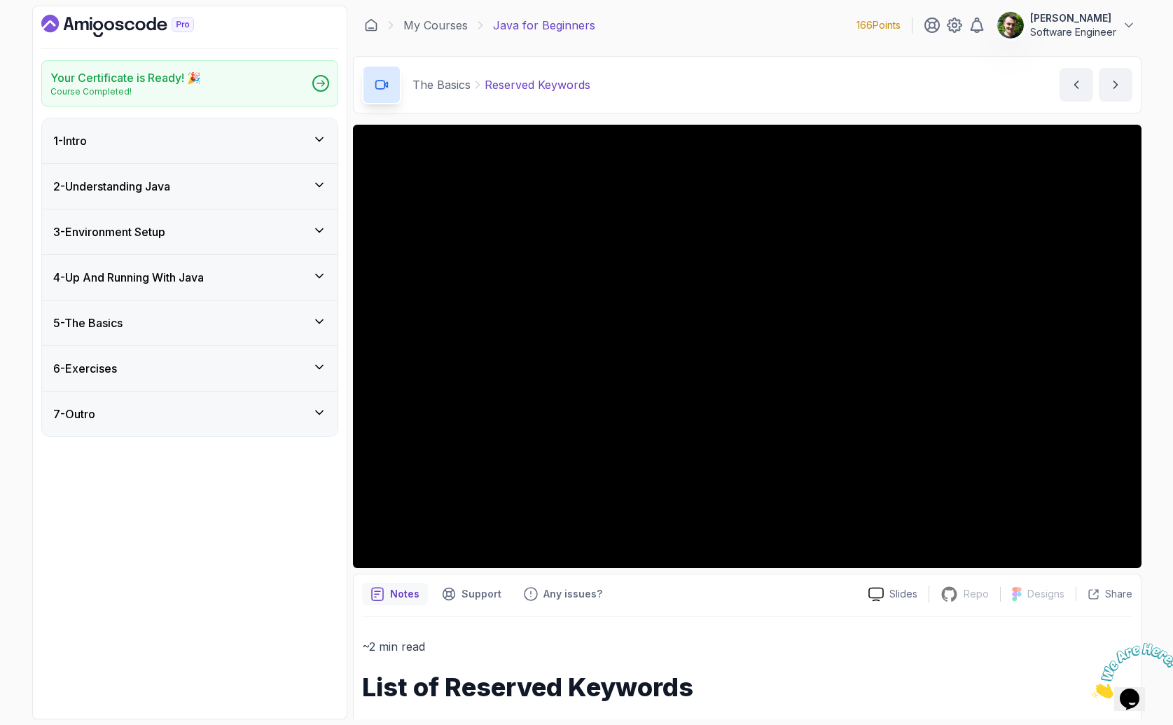
click at [201, 324] on div "5 - The Basics" at bounding box center [189, 322] width 273 height 17
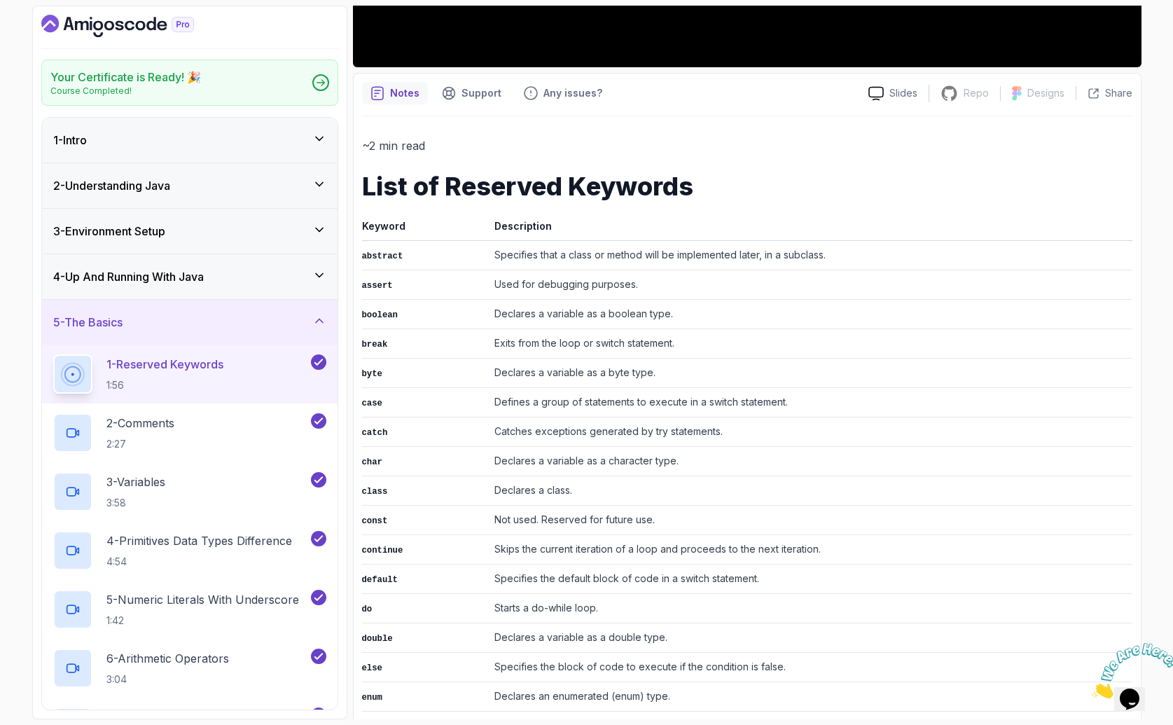
scroll to position [503, 0]
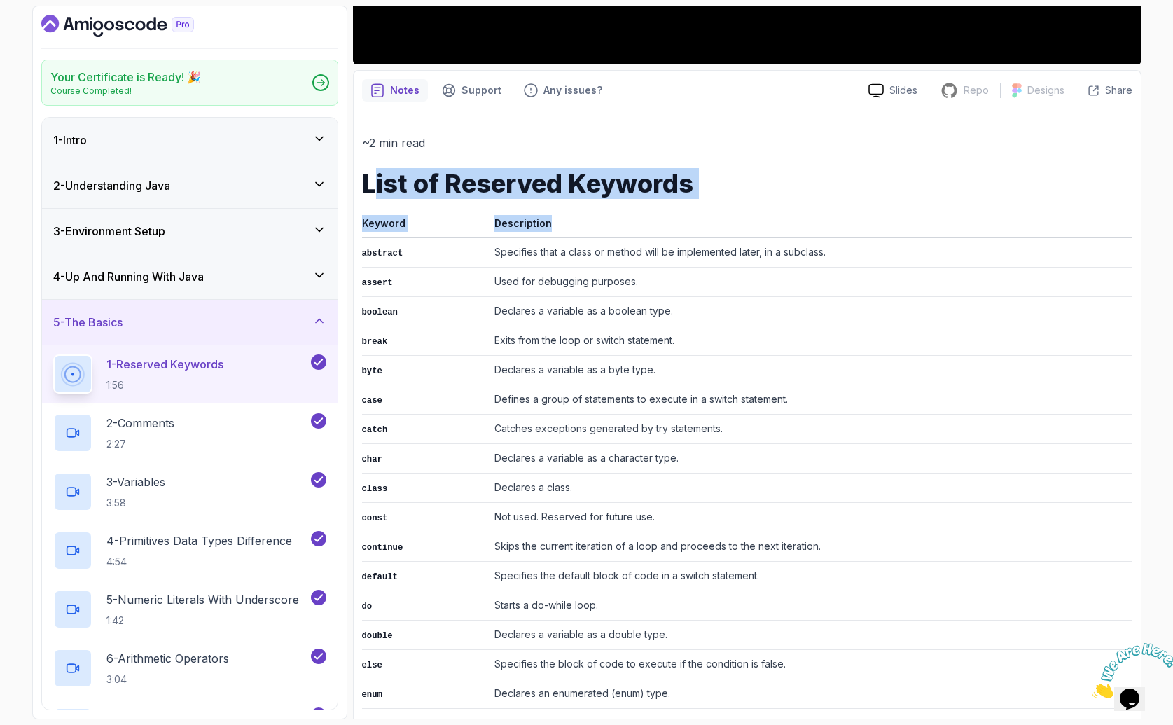
drag, startPoint x: 396, startPoint y: 211, endPoint x: 724, endPoint y: 207, distance: 328.5
click at [724, 193] on h1 "List of Reserved Keywords" at bounding box center [747, 183] width 770 height 28
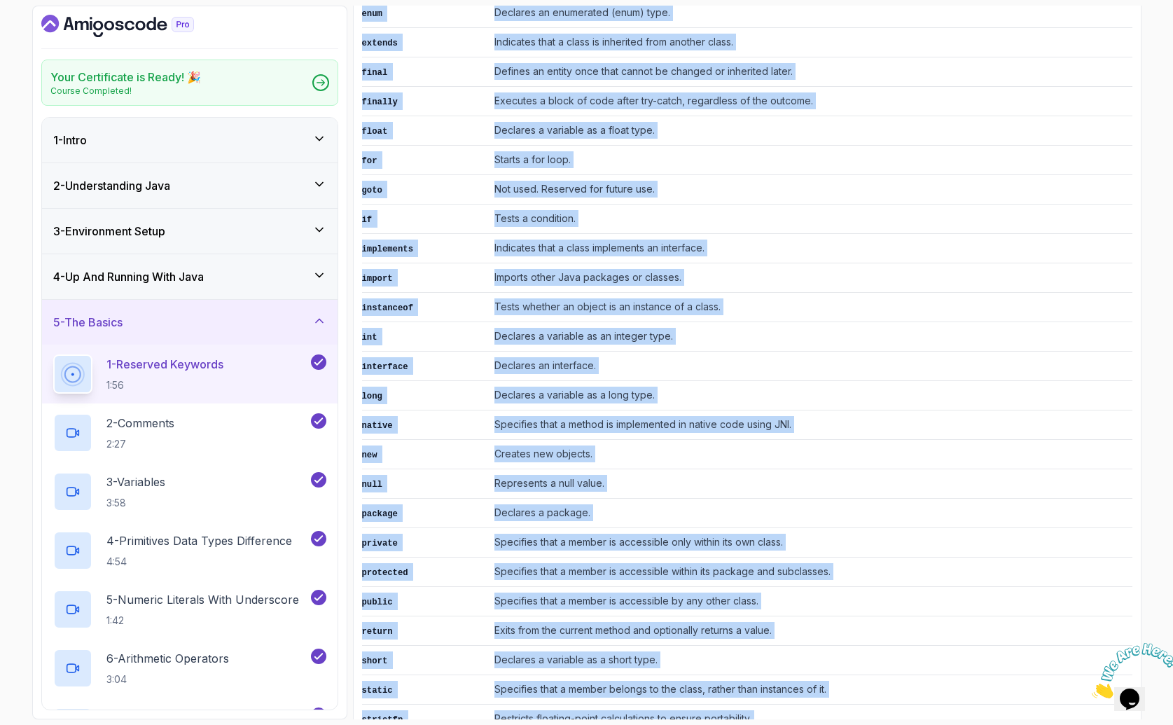
scroll to position [604, 0]
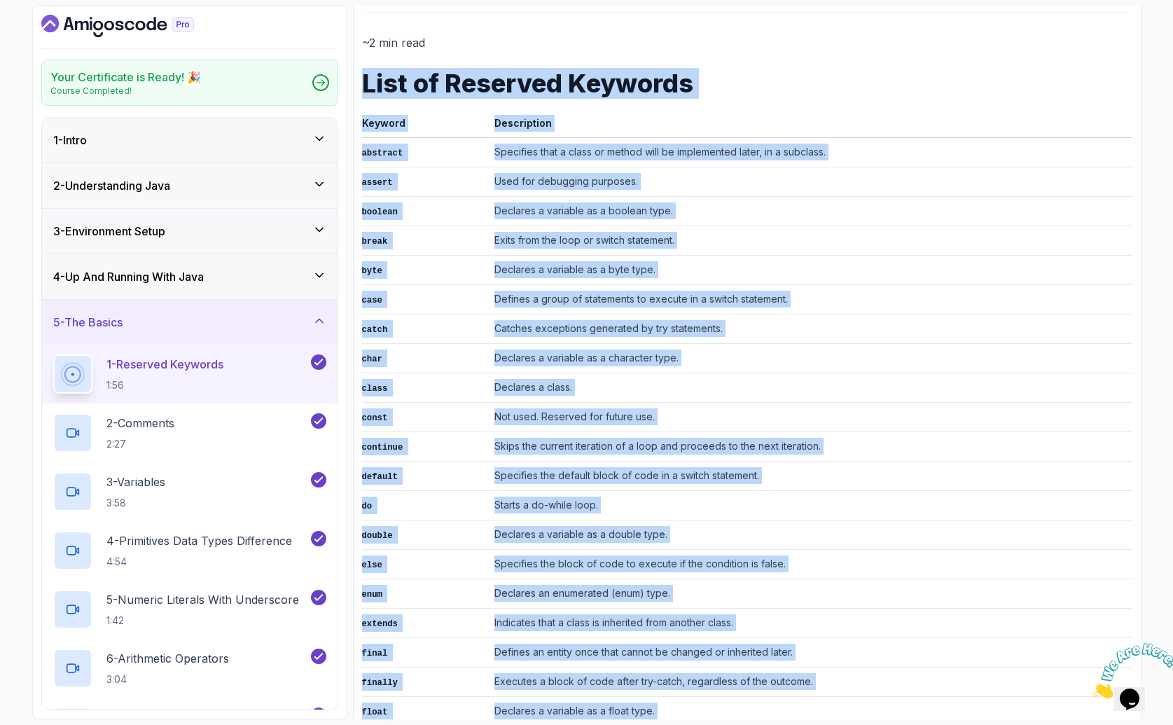
drag, startPoint x: 1006, startPoint y: 689, endPoint x: 357, endPoint y: 88, distance: 885.0
copy div "List of Reserved Keywords Keyword Description abstract Specifies that a class o…"
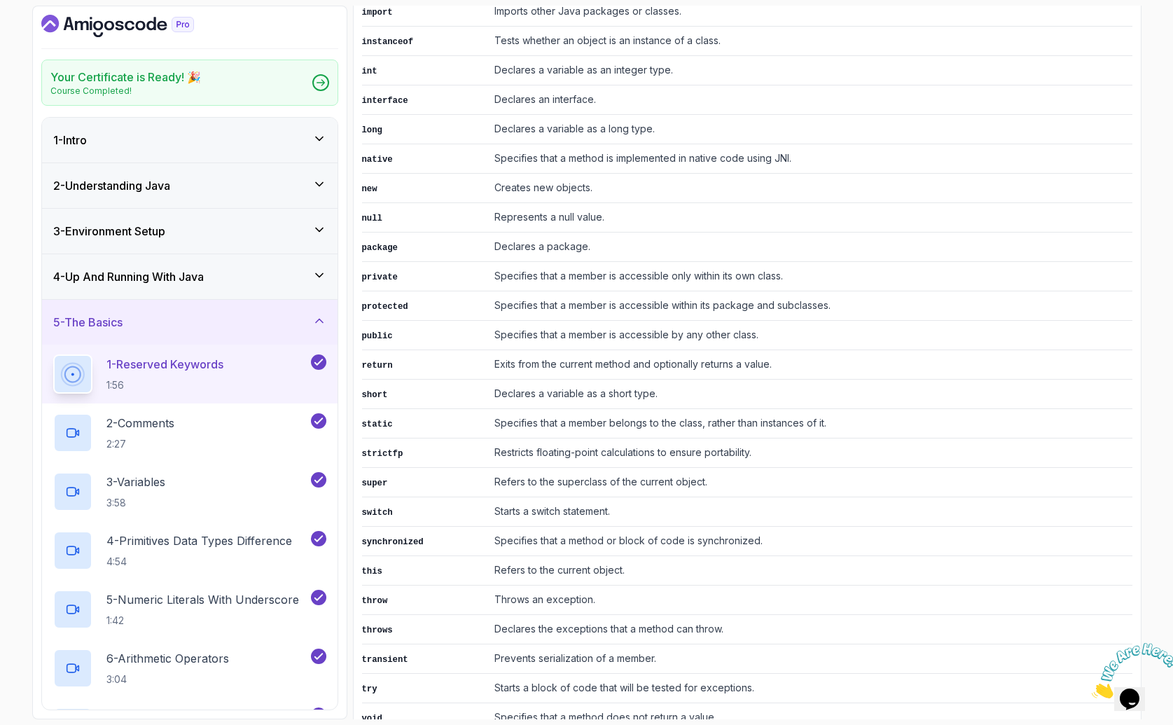
scroll to position [1515, 0]
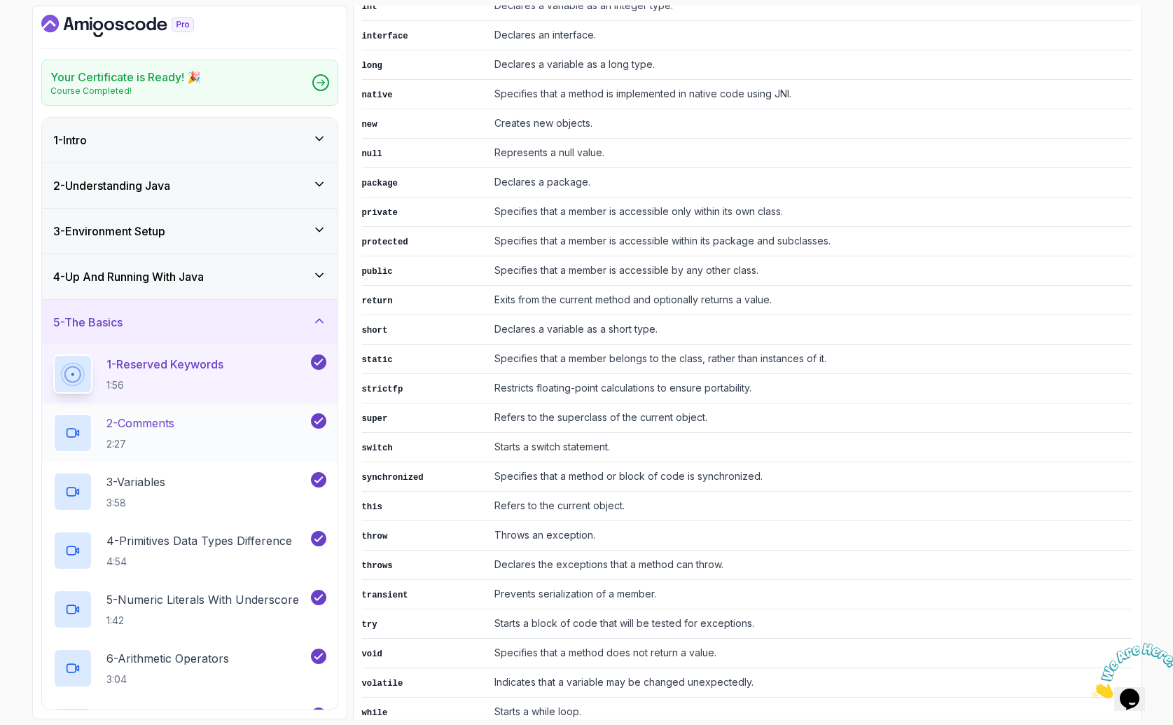
click at [186, 431] on div "2 - Comments 2:27" at bounding box center [180, 432] width 255 height 39
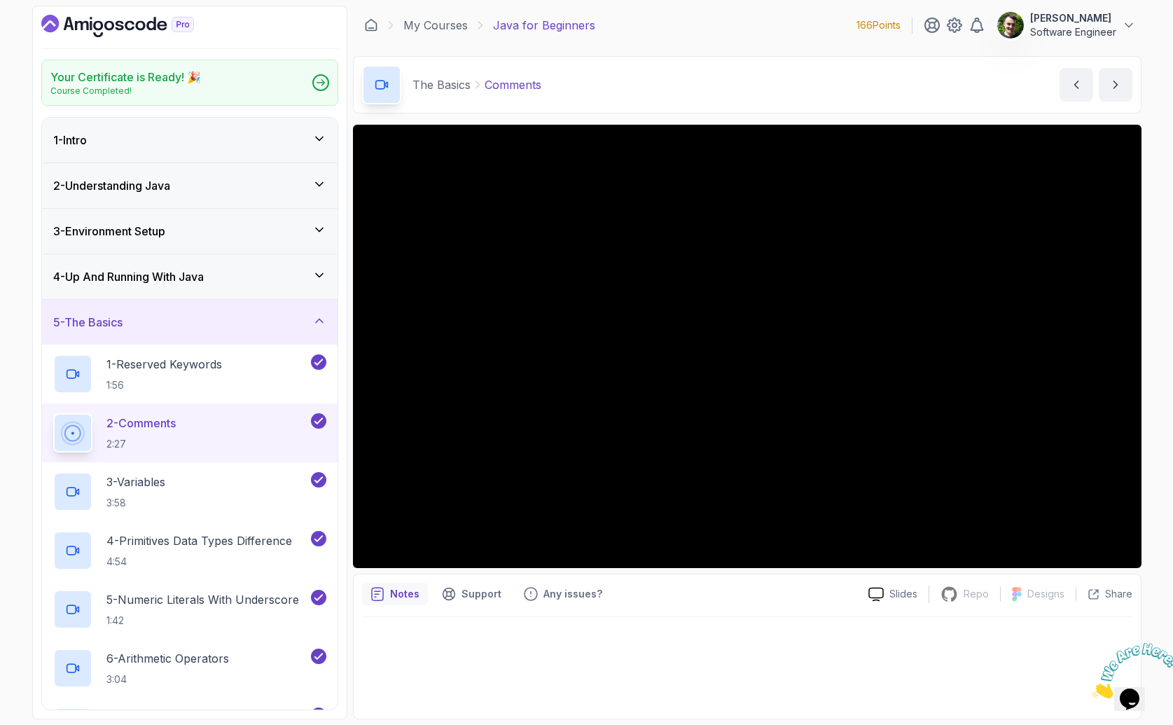
click at [740, 616] on div at bounding box center [747, 616] width 770 height 1
click at [746, 634] on div at bounding box center [747, 663] width 770 height 93
click at [482, 592] on p "Support" at bounding box center [481, 594] width 40 height 14
click at [386, 599] on div "Notes" at bounding box center [395, 594] width 66 height 22
click at [208, 487] on div "3 - Variables 3:58" at bounding box center [180, 491] width 255 height 39
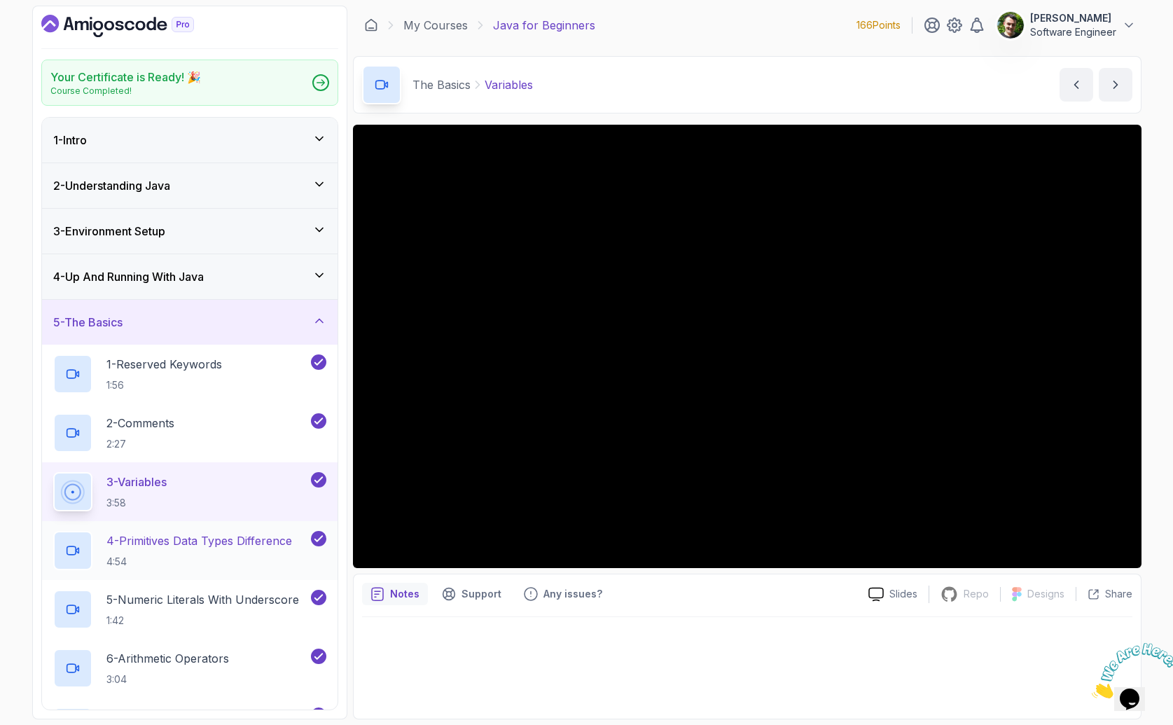
click at [244, 542] on p "4 - Primitives Data Types Difference" at bounding box center [199, 540] width 186 height 17
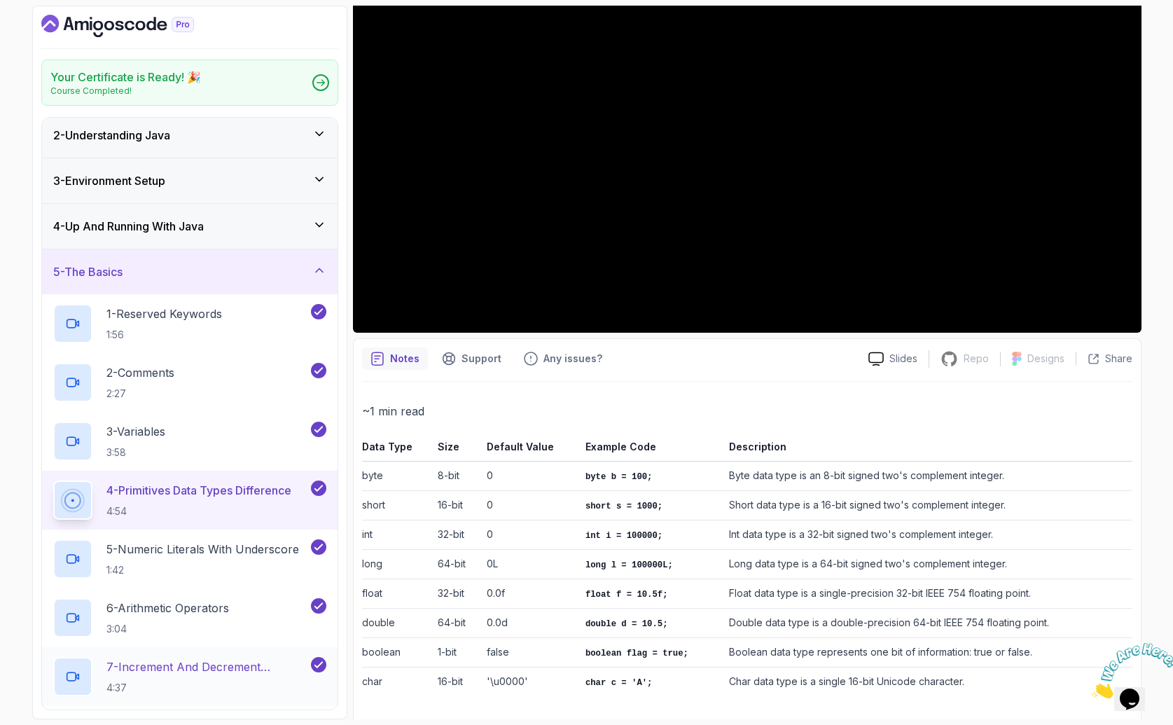
scroll to position [138, 0]
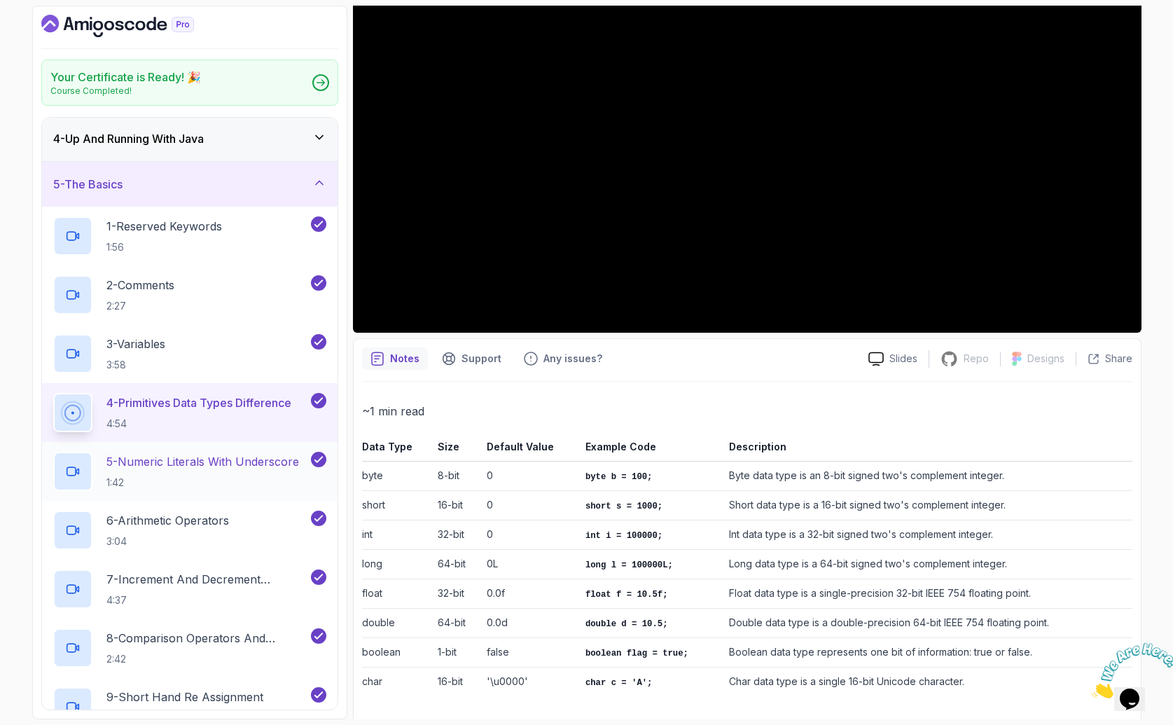
click at [207, 459] on p "5 - Numeric Literals With Underscore" at bounding box center [202, 461] width 193 height 17
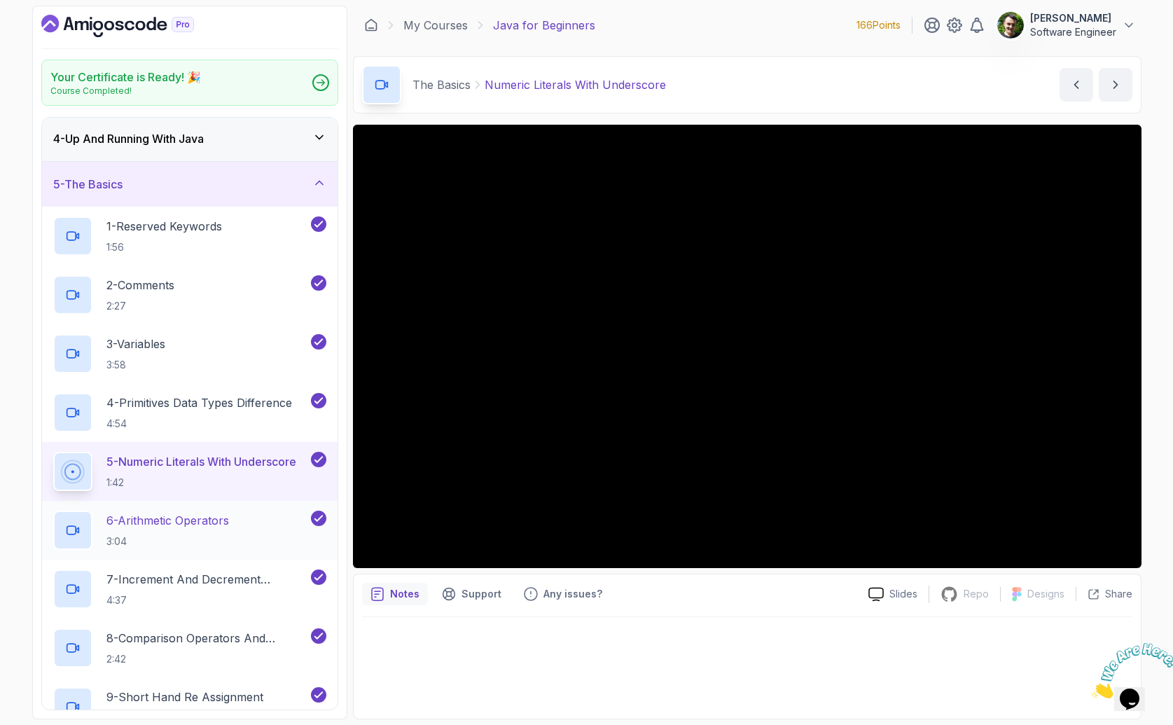
click at [202, 518] on p "6 - Arithmetic Operators" at bounding box center [167, 520] width 123 height 17
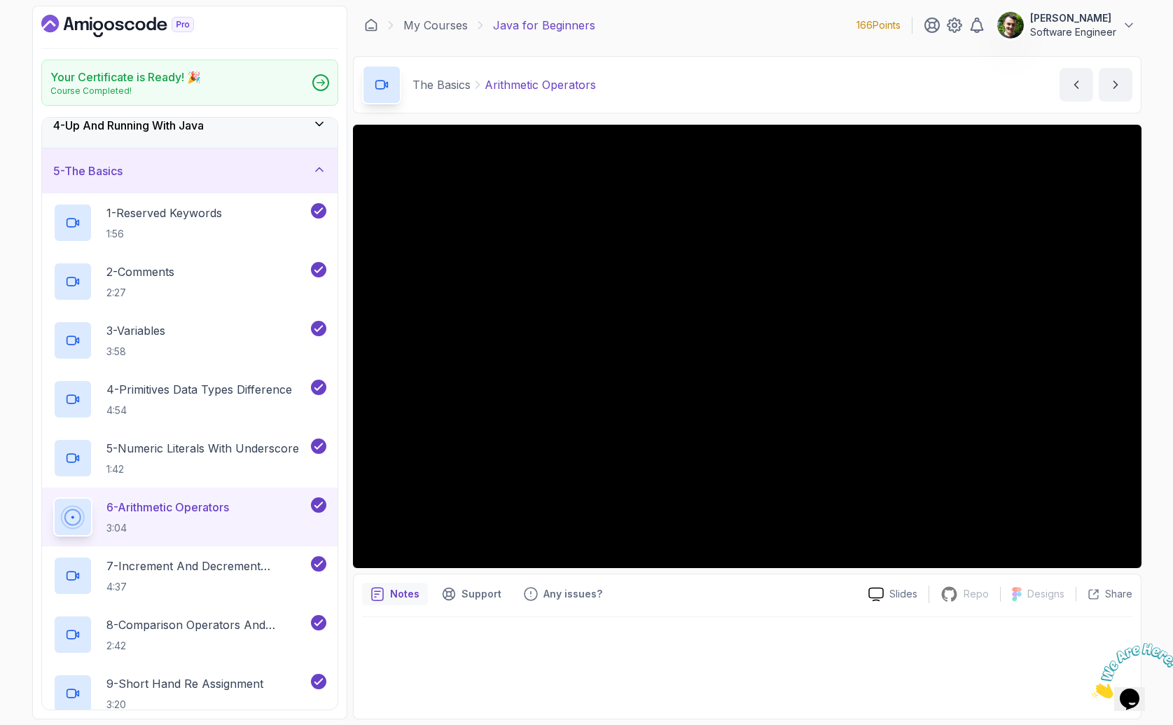
scroll to position [333, 0]
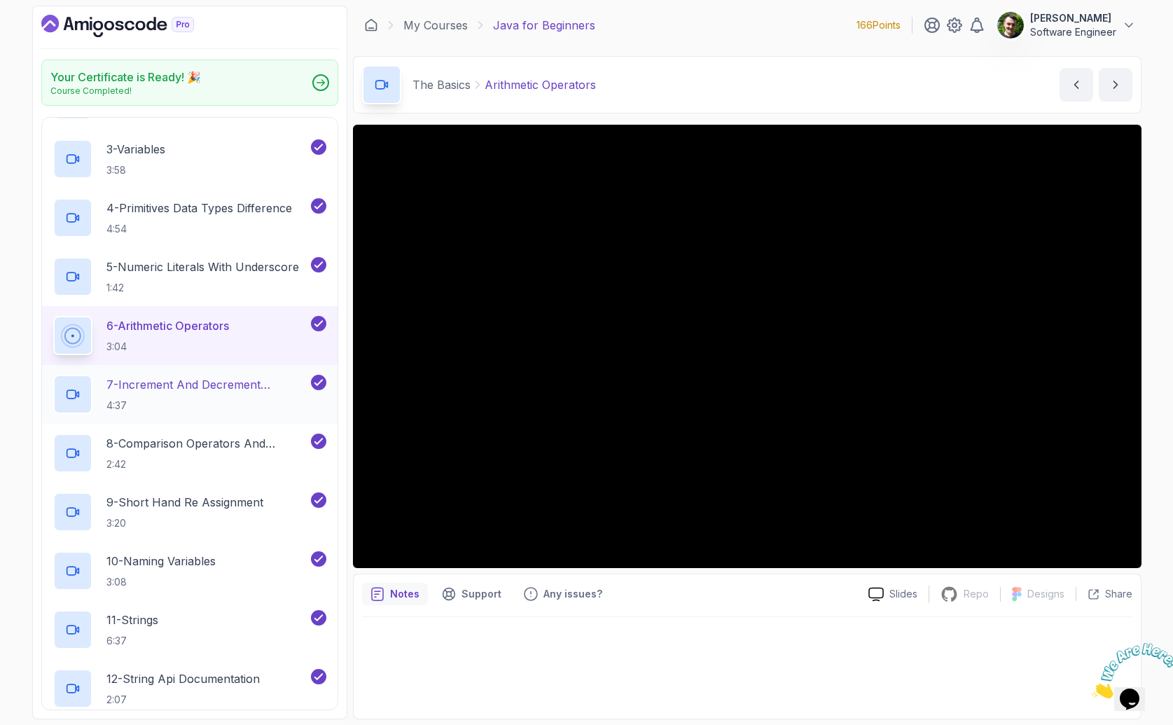
click at [195, 386] on p "7 - Increment And Decrement Operators" at bounding box center [207, 384] width 202 height 17
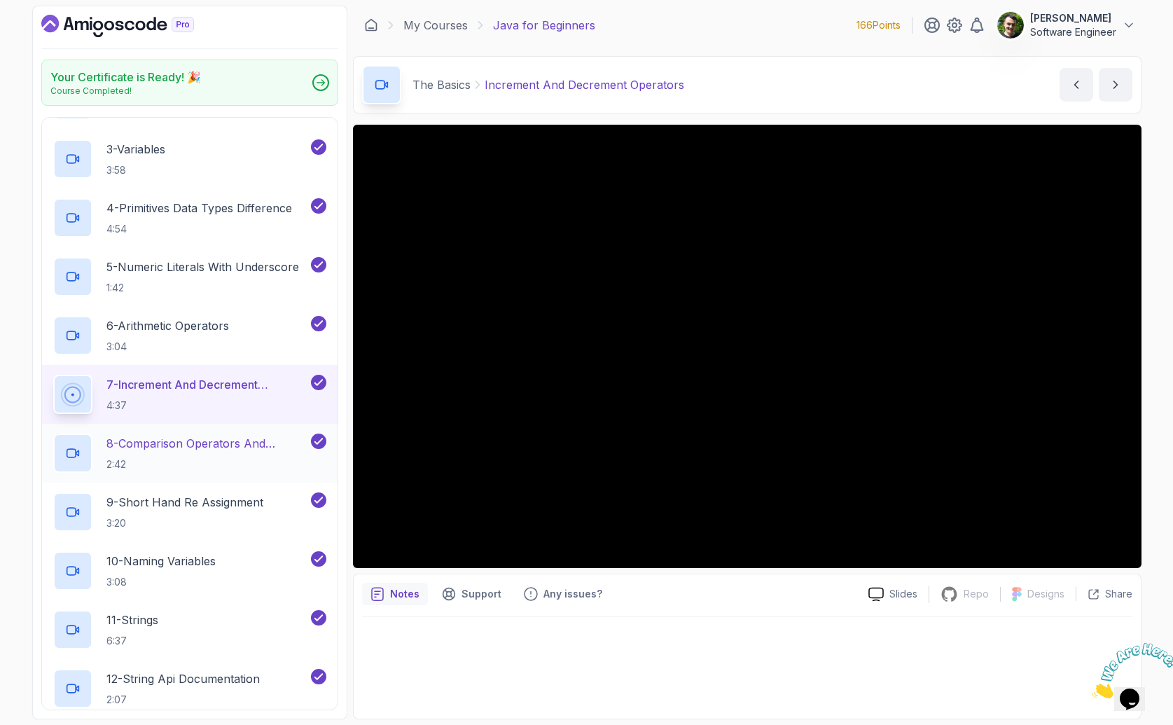
click at [226, 452] on p "8 - Comparison Operators and Booleans" at bounding box center [207, 443] width 202 height 17
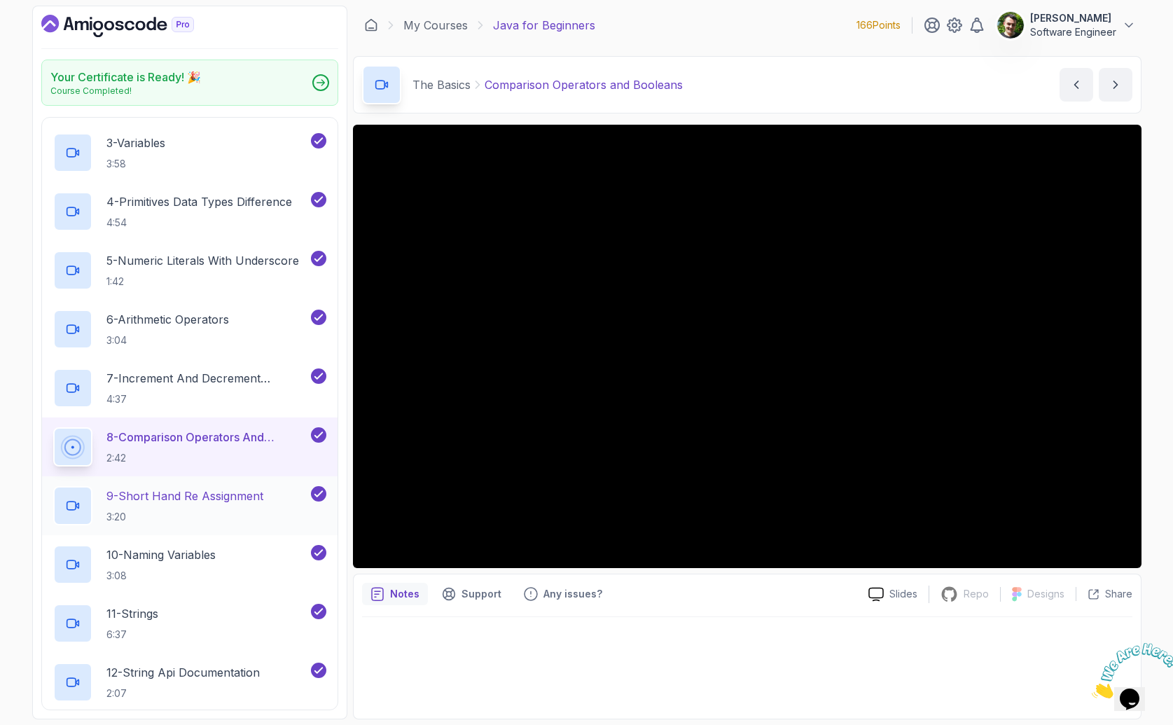
scroll to position [351, 0]
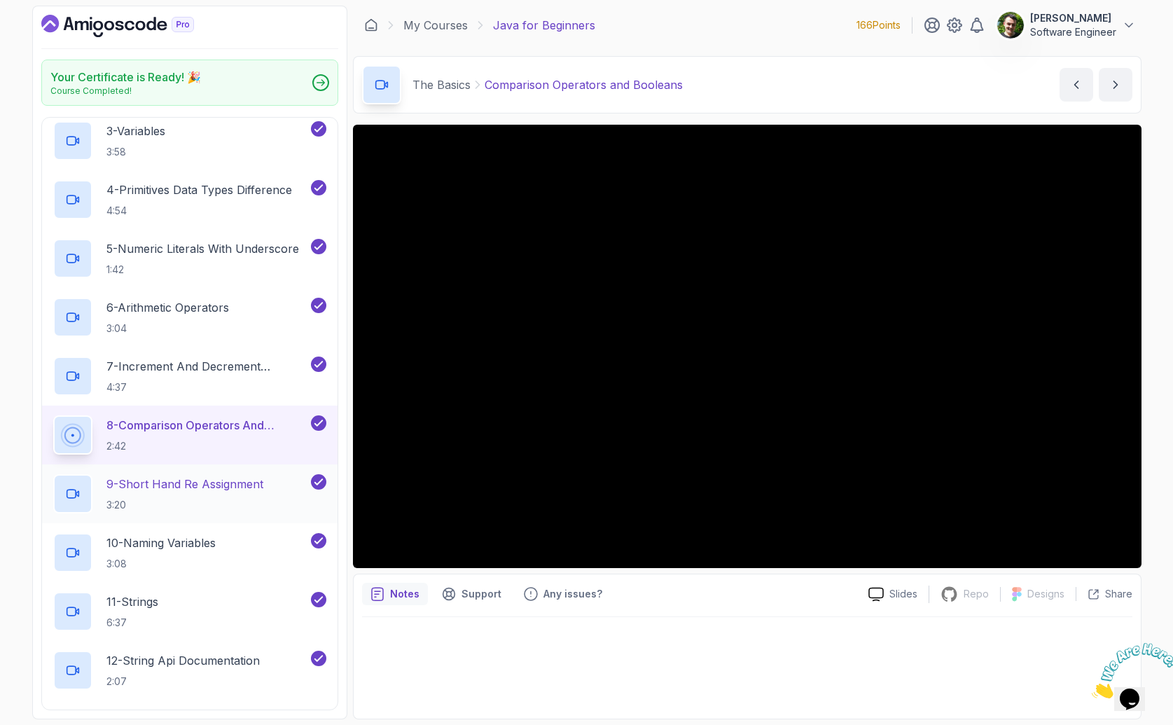
click at [201, 488] on p "9 - Short Hand Re Assignment" at bounding box center [184, 483] width 157 height 17
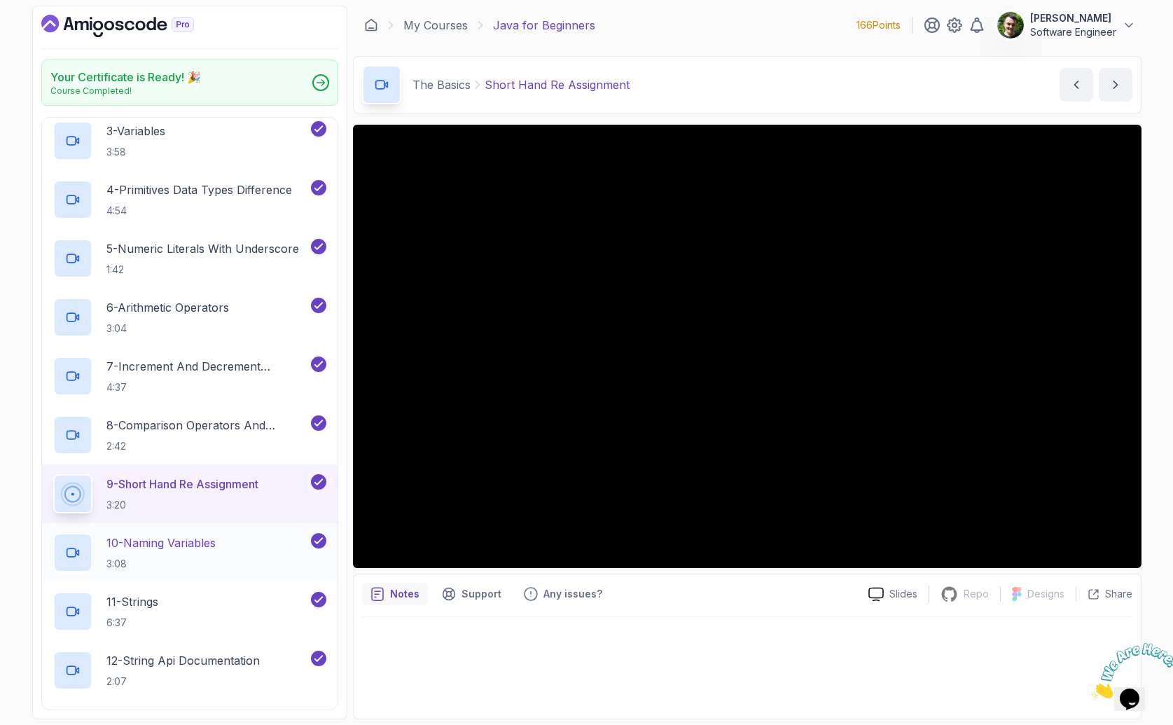
click at [200, 547] on p "10 - Naming Variables" at bounding box center [160, 542] width 109 height 17
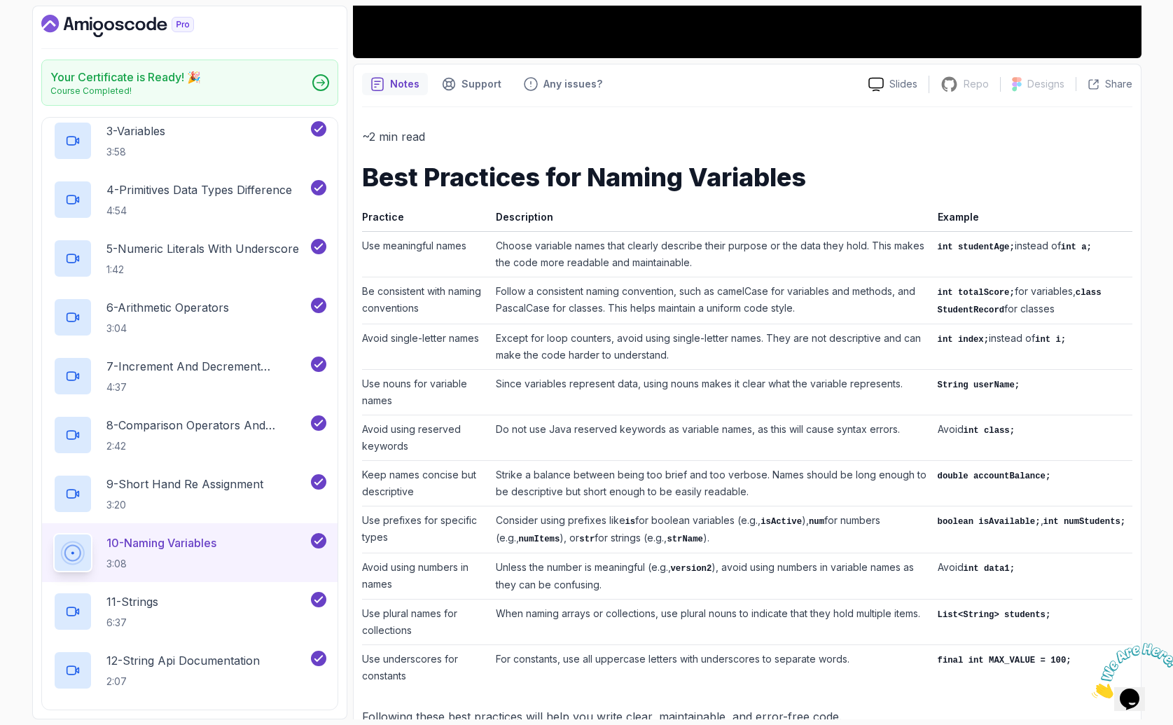
scroll to position [542, 0]
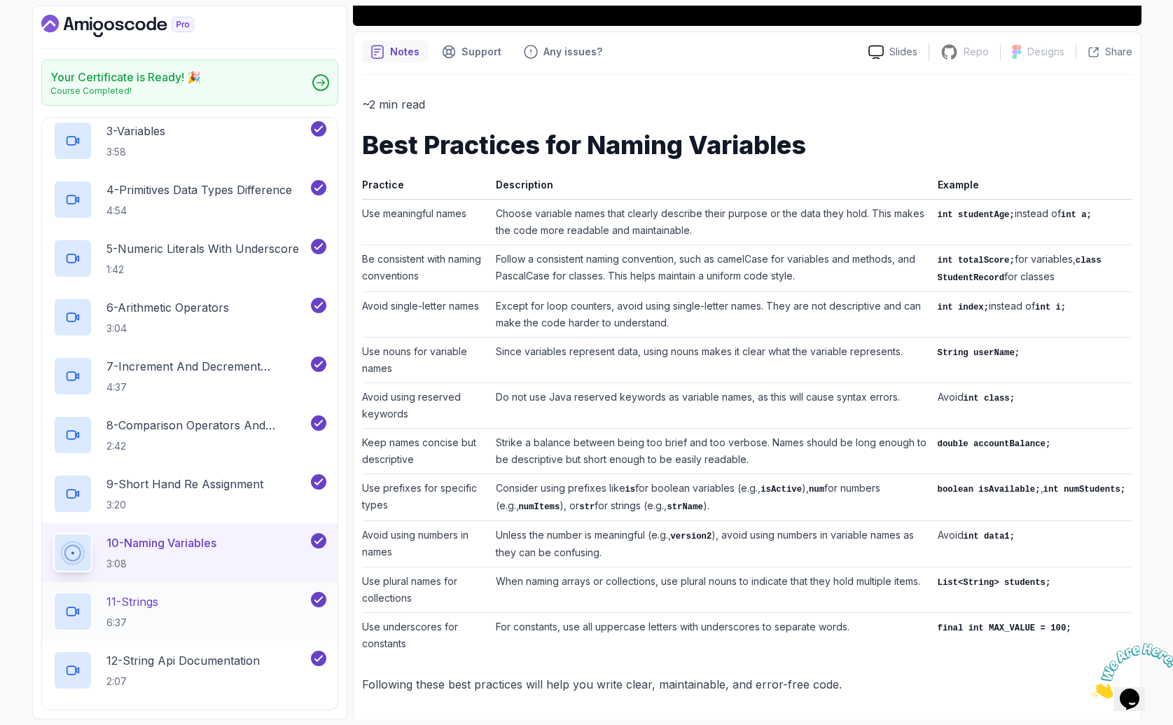
click at [170, 608] on div "11 - Strings 6:37" at bounding box center [180, 611] width 255 height 39
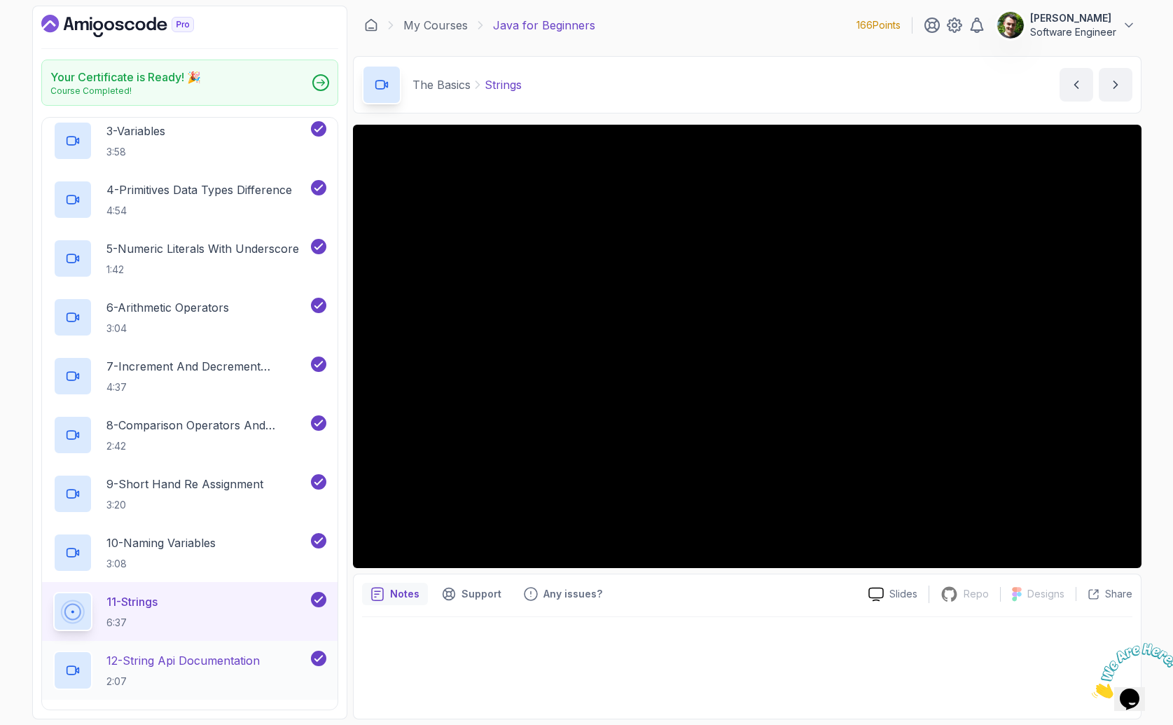
click at [150, 676] on p "2:07" at bounding box center [182, 681] width 153 height 14
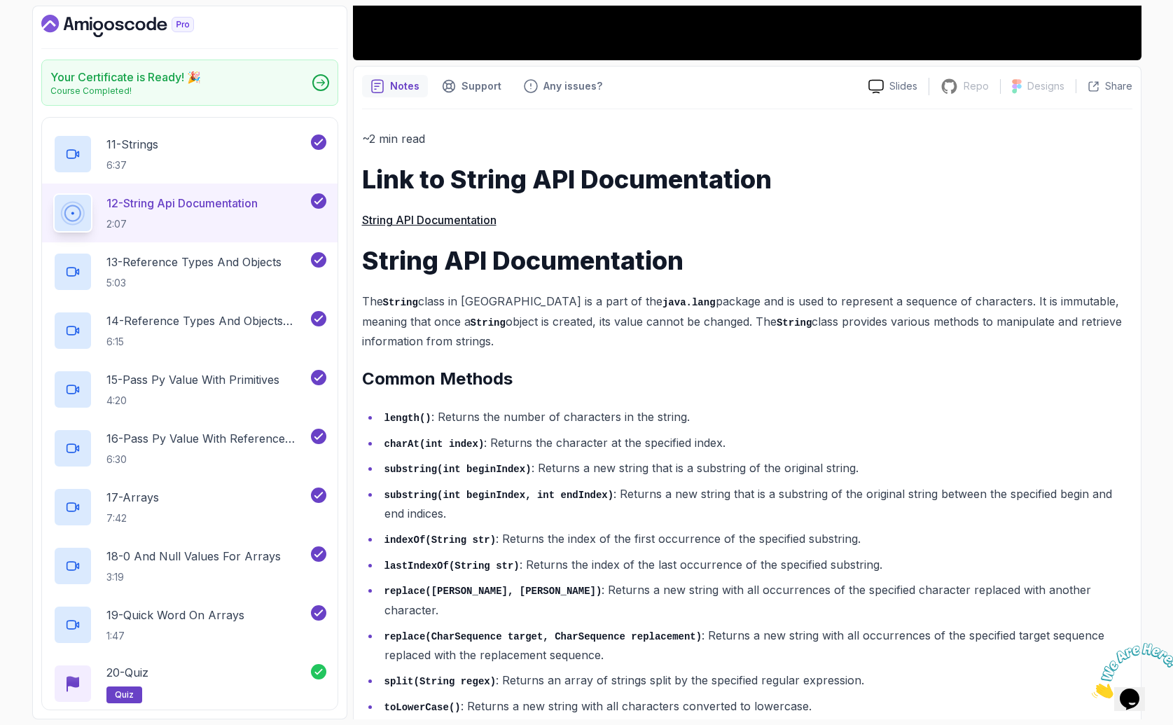
scroll to position [401, 0]
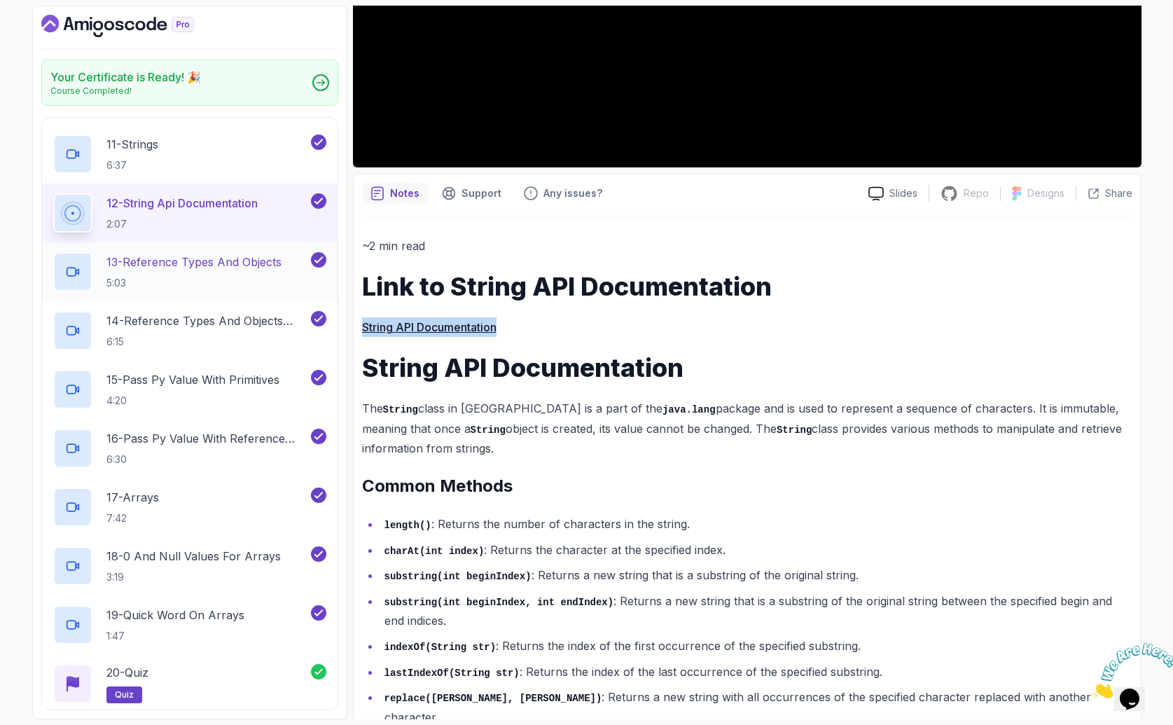
click at [202, 267] on p "13 - Reference Types And Objects" at bounding box center [193, 261] width 175 height 17
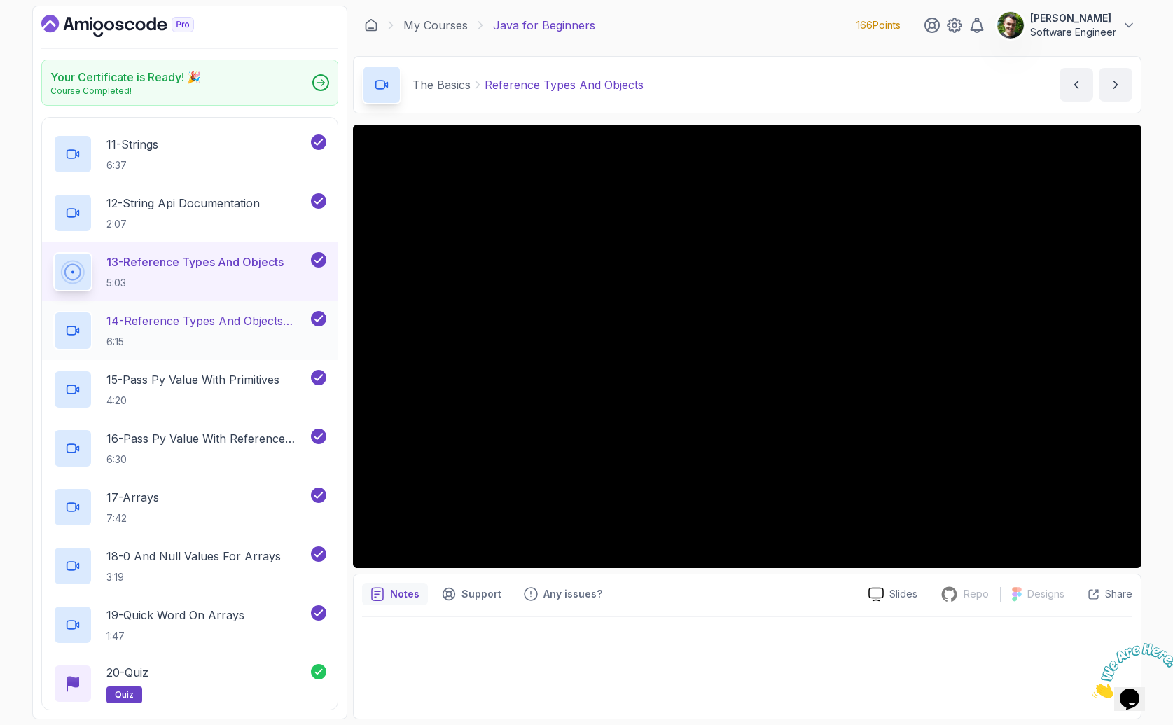
click at [230, 324] on p "14 - Reference Types And Objects Diferences" at bounding box center [207, 320] width 202 height 17
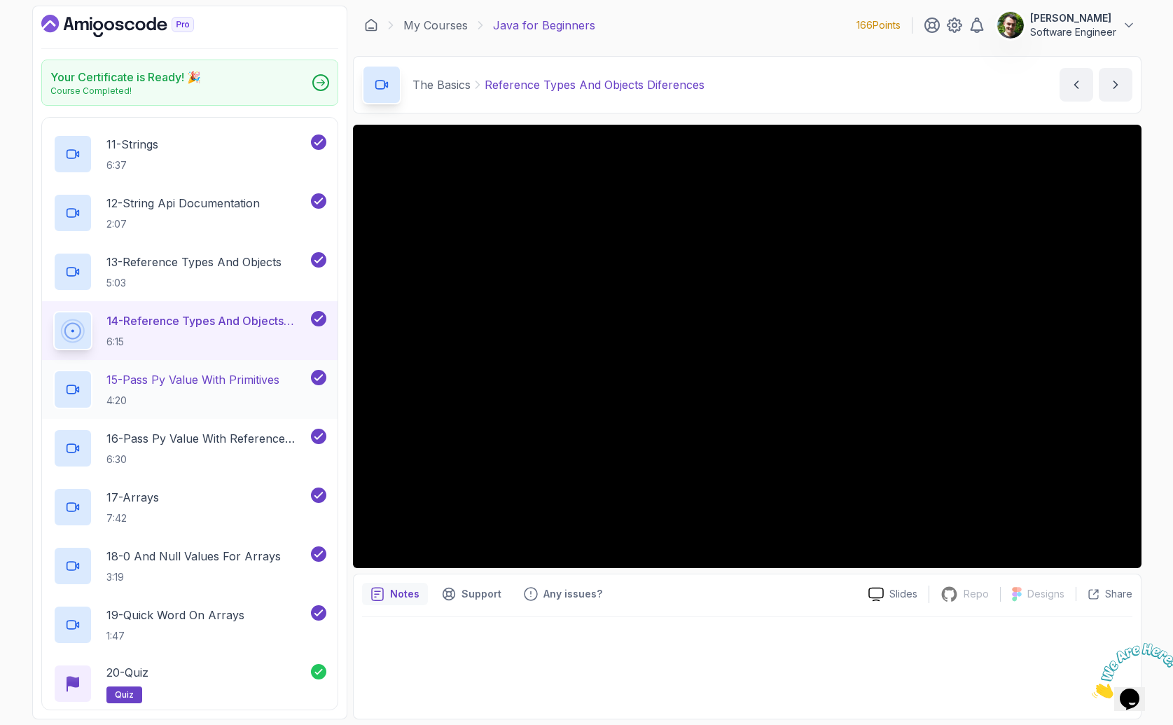
click at [247, 381] on p "15 - Pass Py Value With Primitives" at bounding box center [192, 379] width 173 height 17
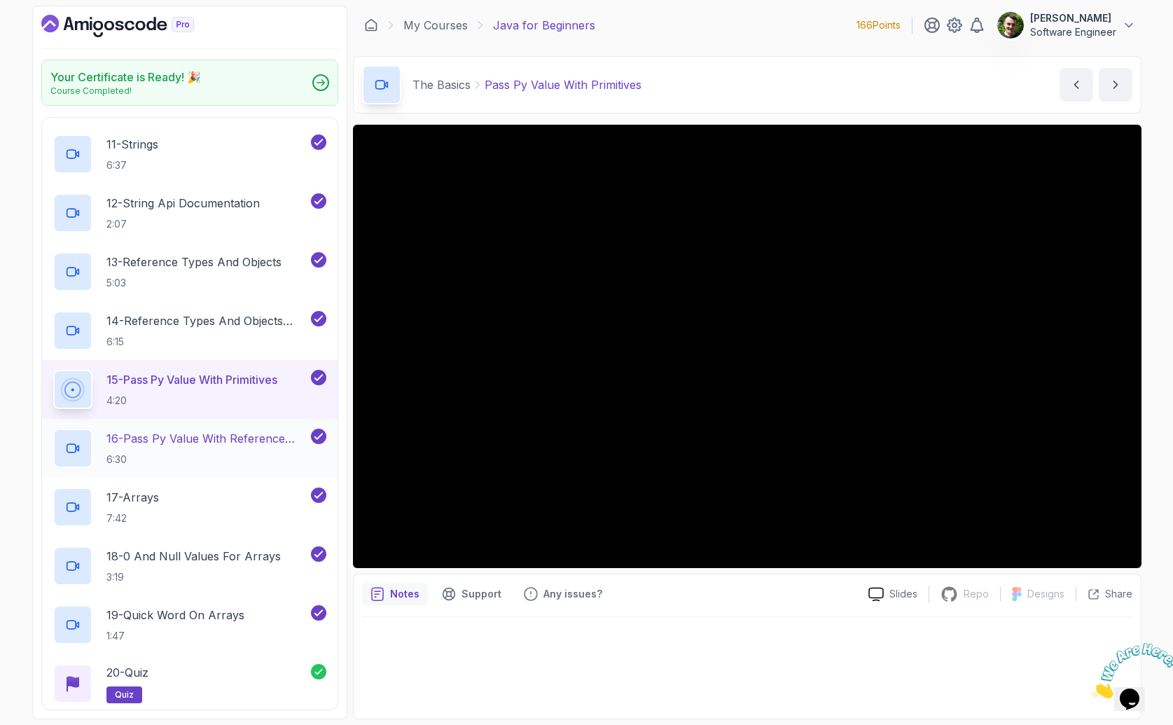
click at [231, 450] on h2 "16 - Pass Py Value With Reference Types 6:30" at bounding box center [207, 448] width 202 height 36
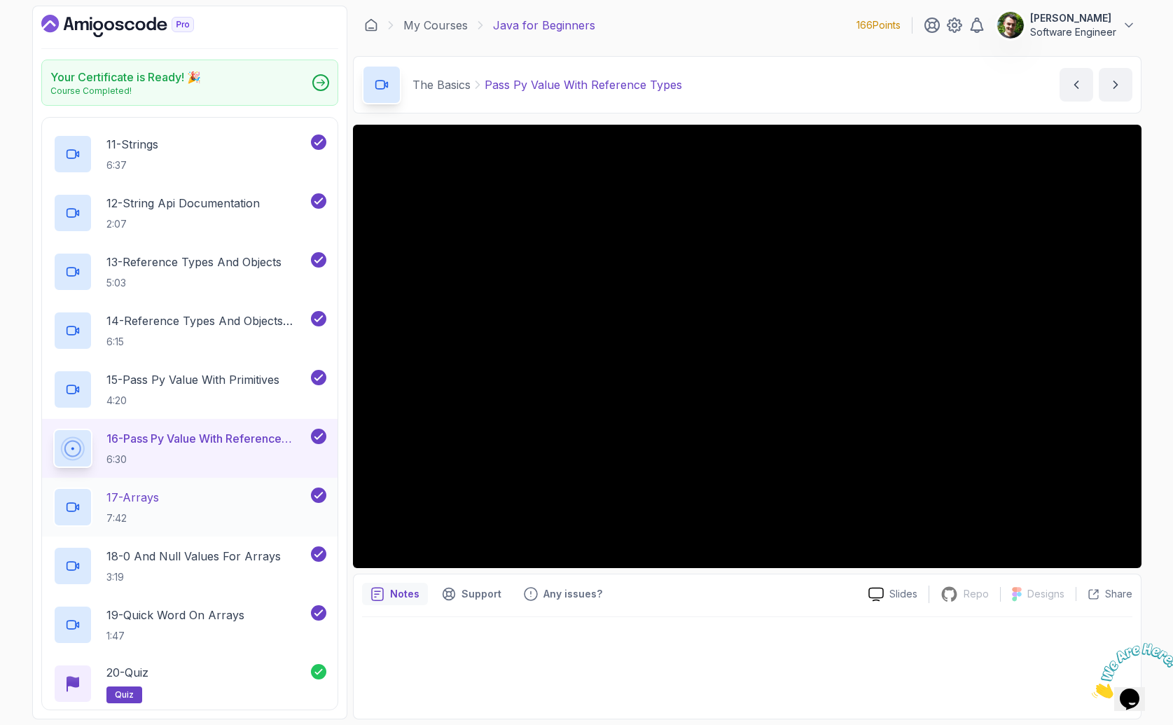
click at [173, 502] on div "17 - Arrays 7:42" at bounding box center [180, 506] width 255 height 39
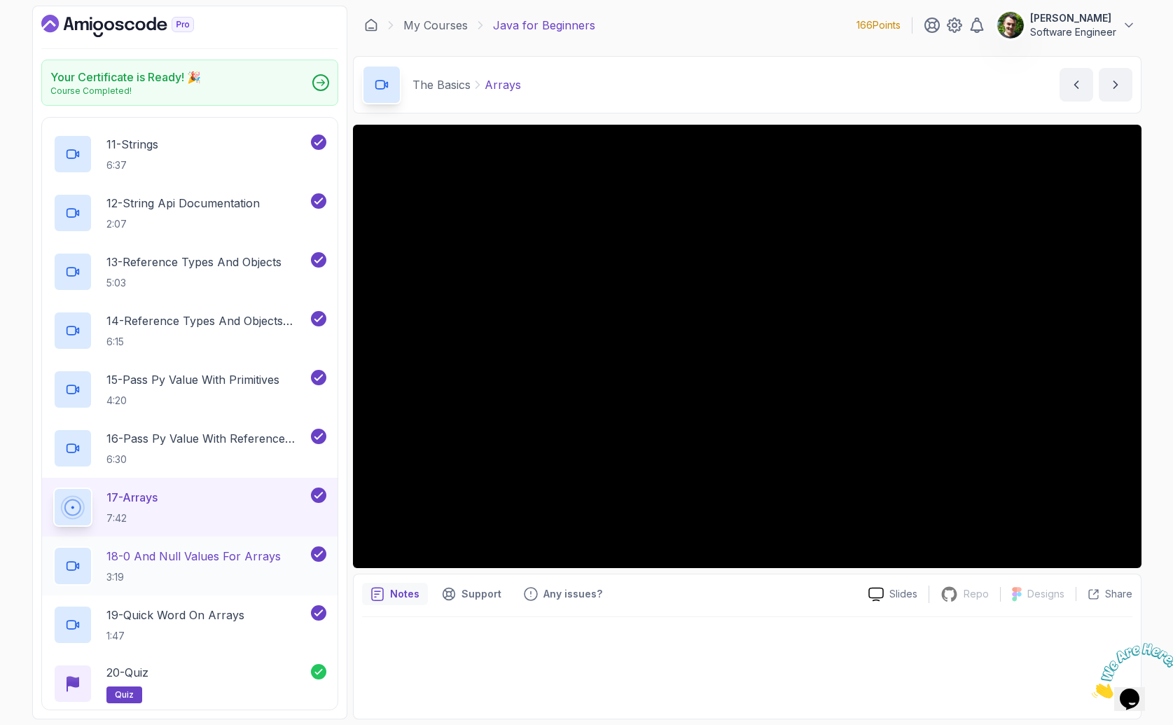
click at [236, 560] on p "18 - 0 And Null Values For Arrays" at bounding box center [193, 556] width 174 height 17
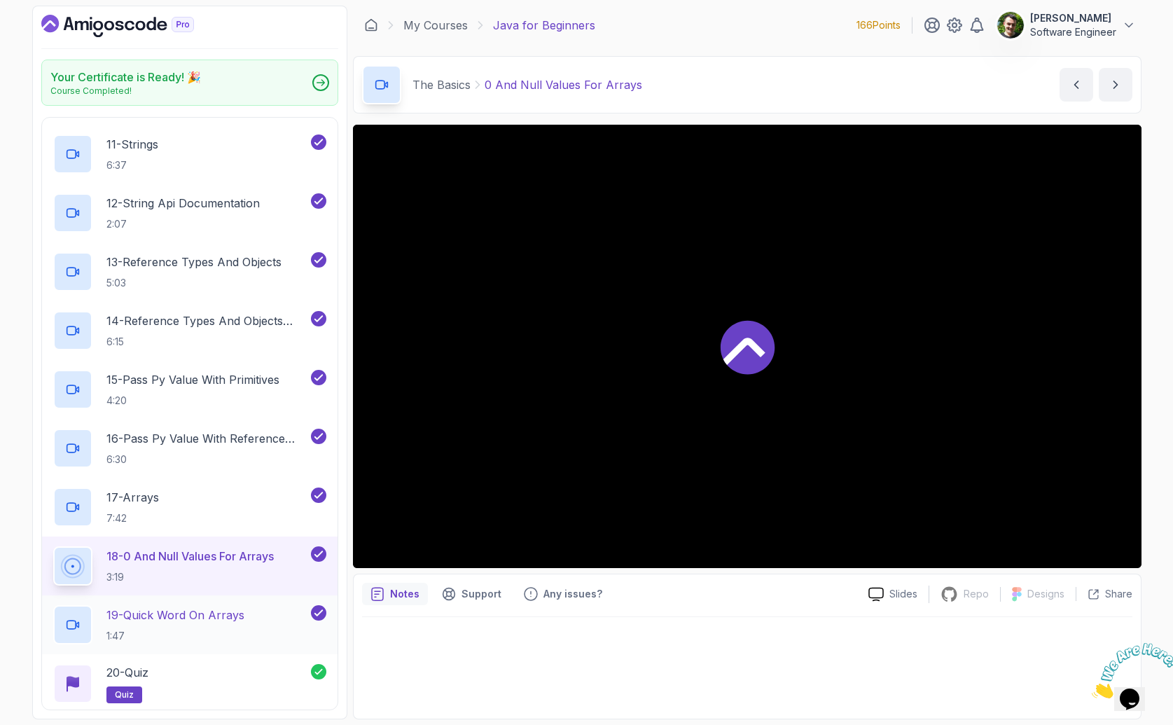
click at [205, 623] on p "19 - Quick Word On Arrays" at bounding box center [175, 614] width 138 height 17
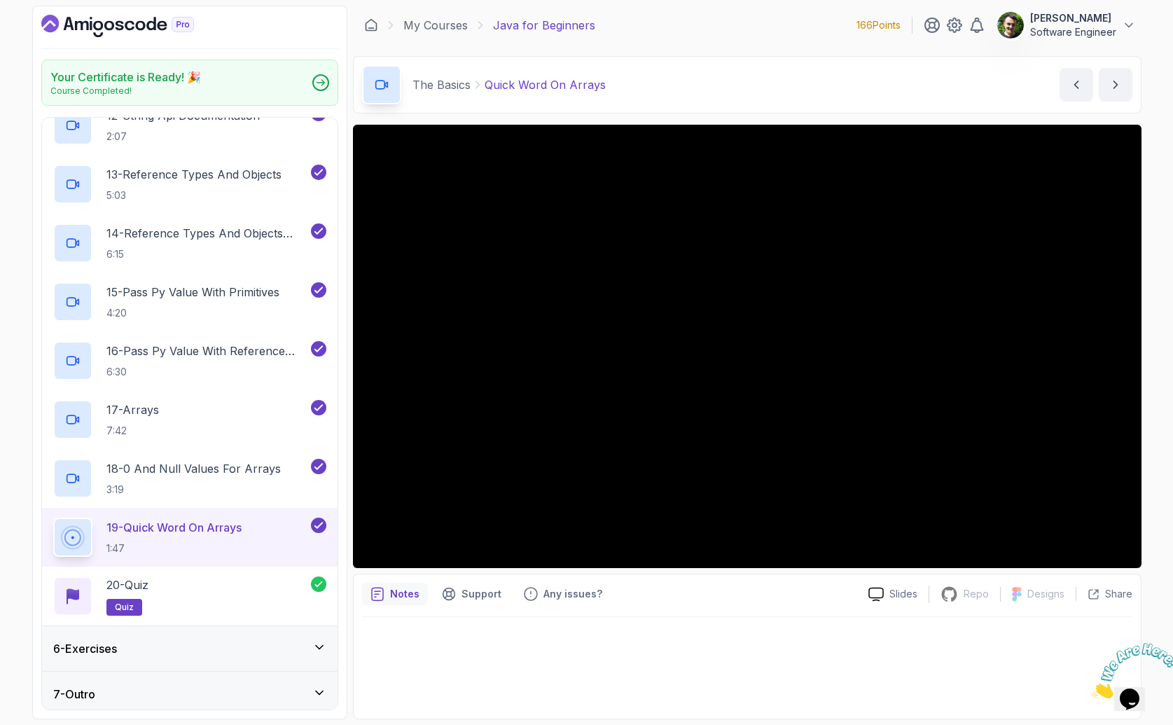
scroll to position [903, 0]
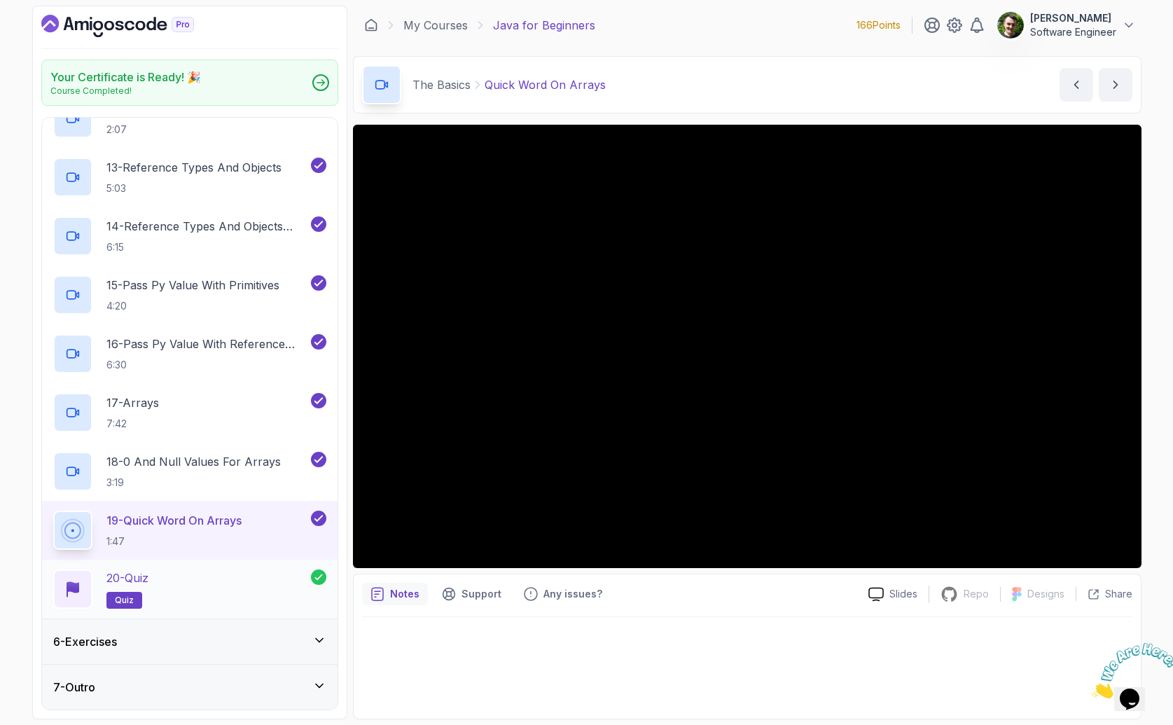
click at [176, 574] on div "20 - Quiz quiz" at bounding box center [182, 588] width 258 height 39
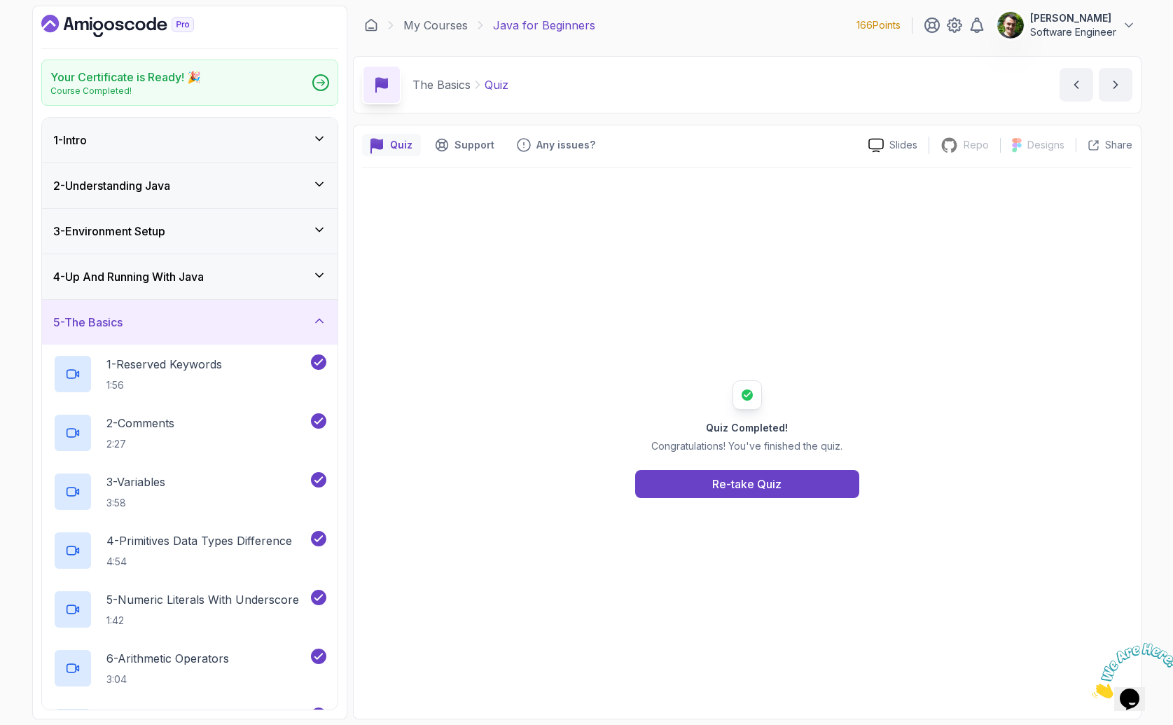
click at [137, 314] on div "5 - The Basics" at bounding box center [189, 322] width 273 height 17
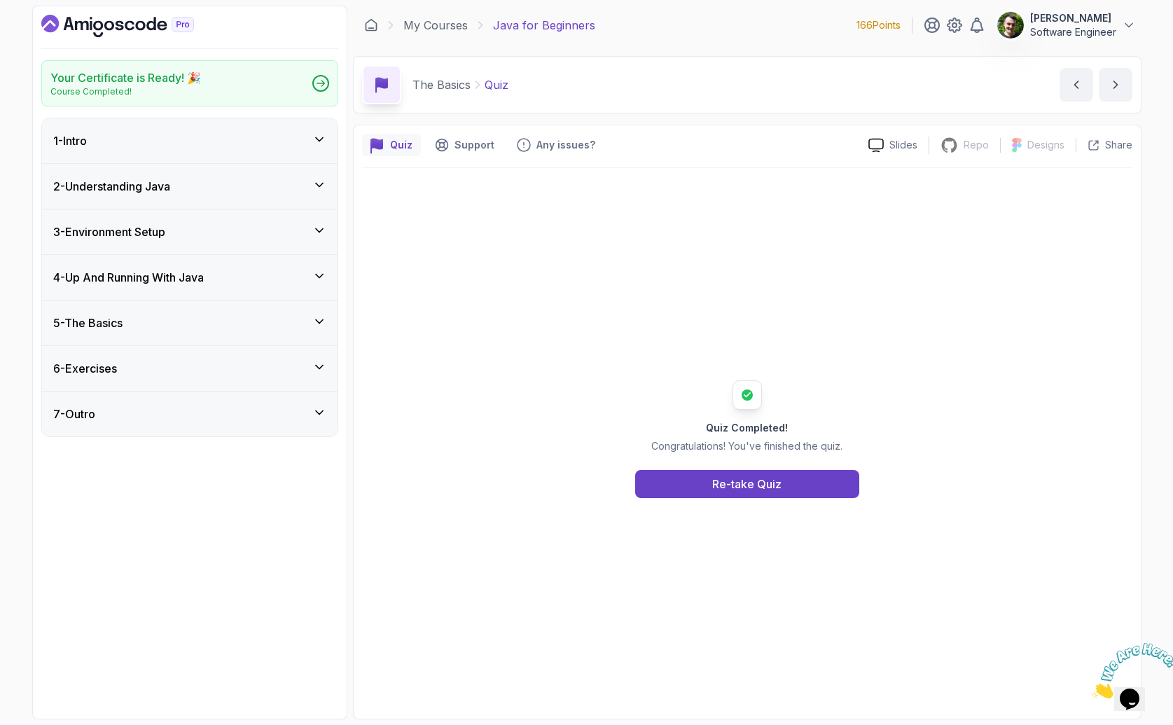
click at [97, 22] on icon "Dashboard" at bounding box center [98, 26] width 10 height 10
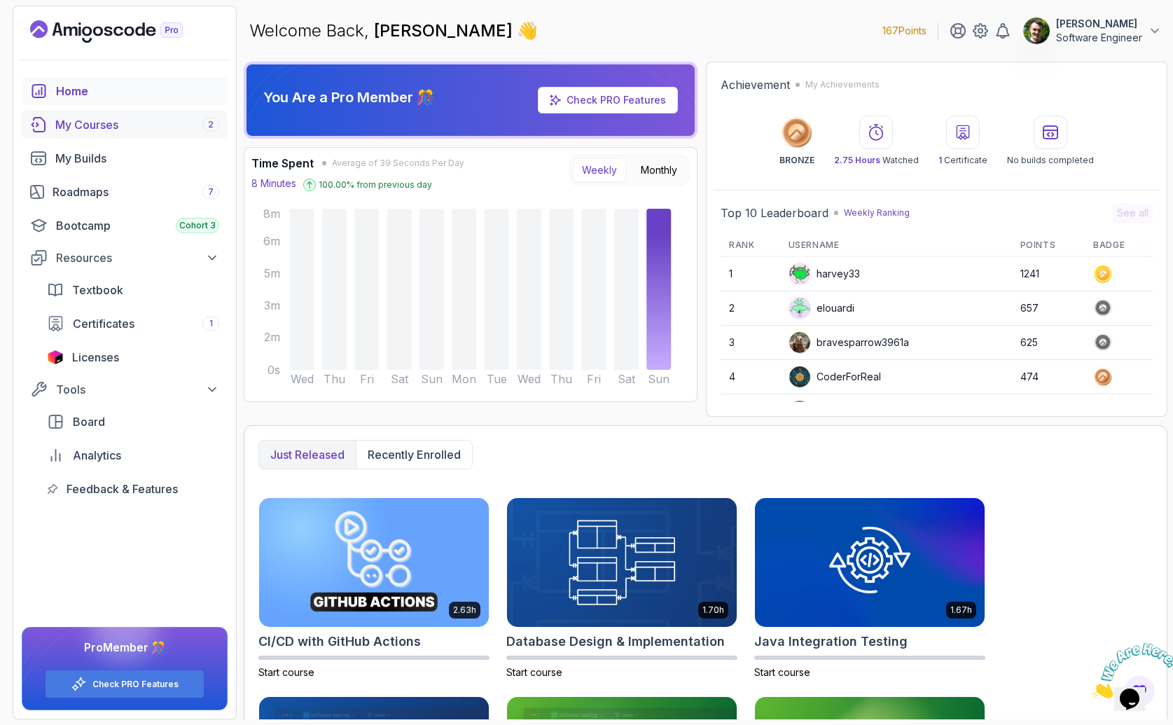
click at [83, 120] on div "My Courses 2" at bounding box center [137, 124] width 164 height 17
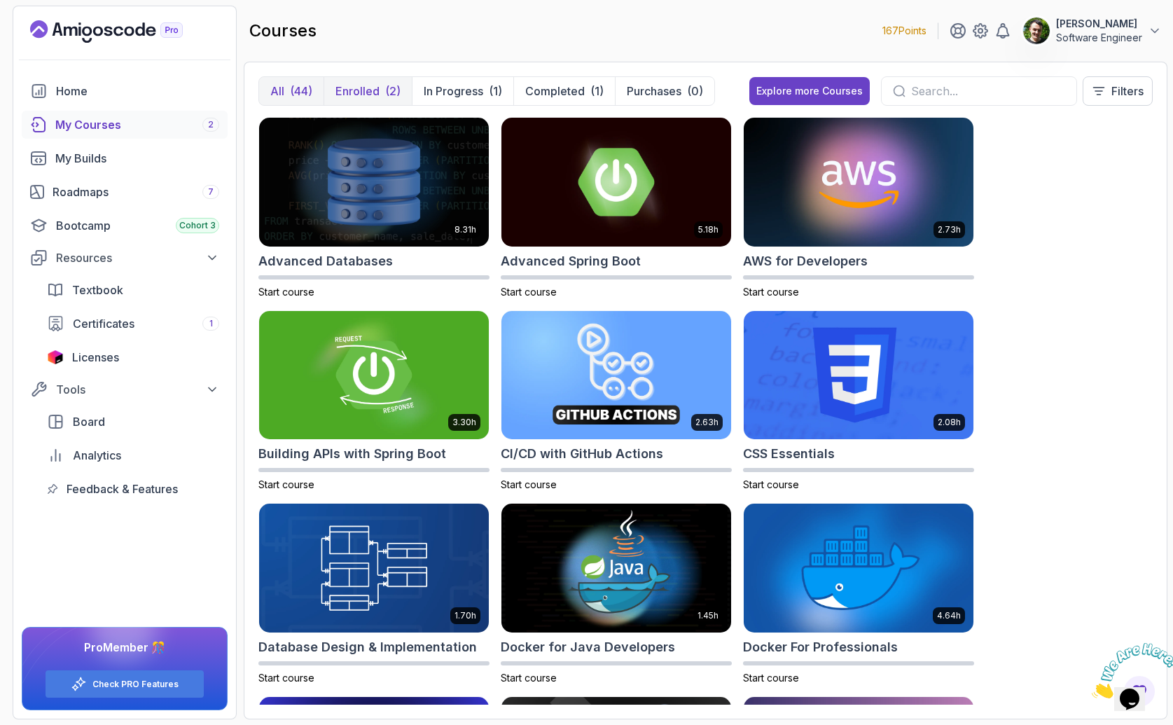
click at [390, 83] on div "(2)" at bounding box center [392, 91] width 15 height 17
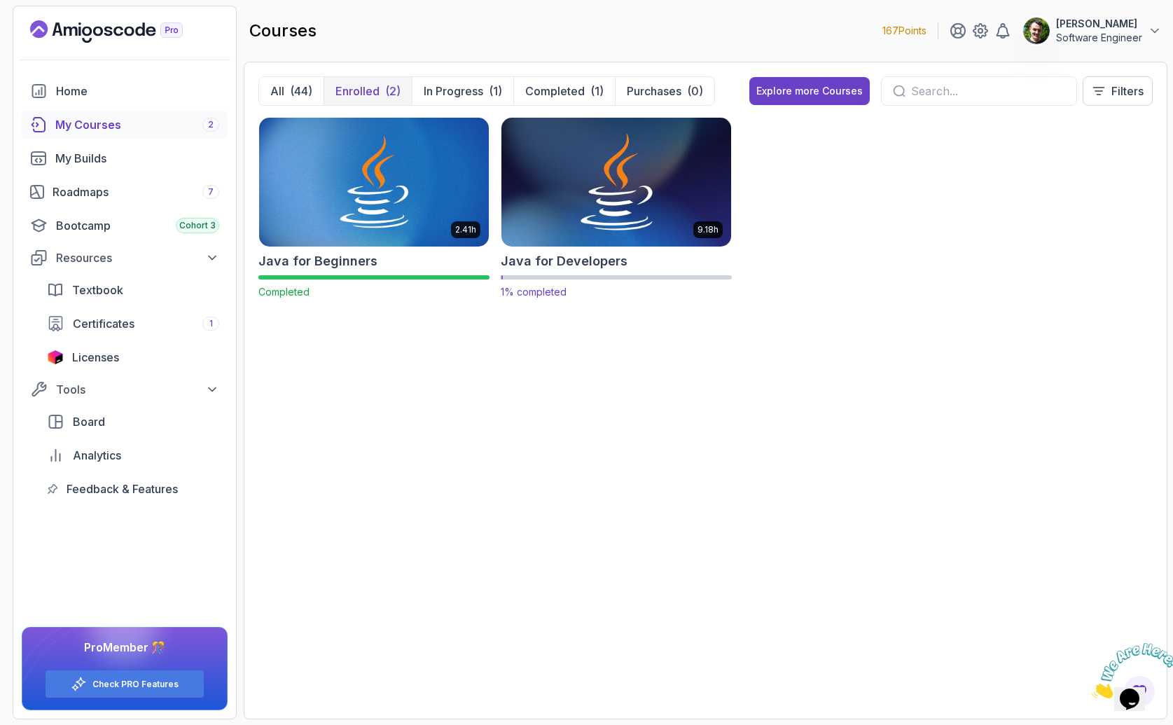
click at [569, 160] on img at bounding box center [616, 181] width 241 height 135
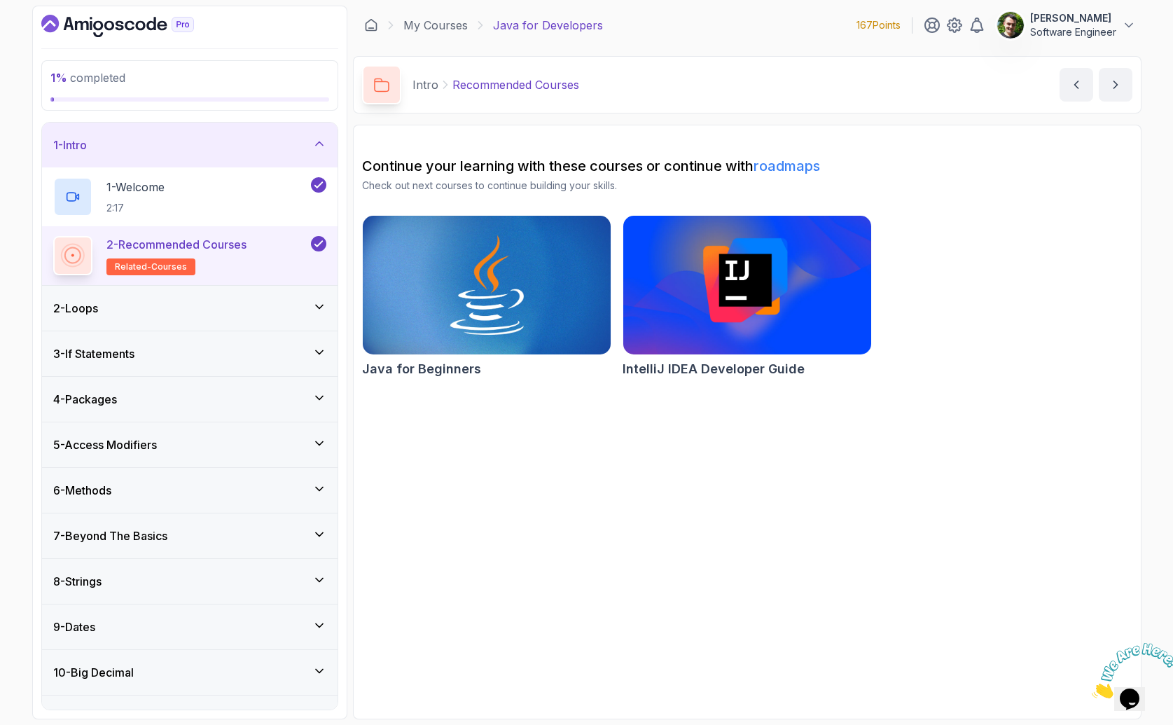
click at [214, 312] on div "2 - Loops" at bounding box center [189, 308] width 273 height 17
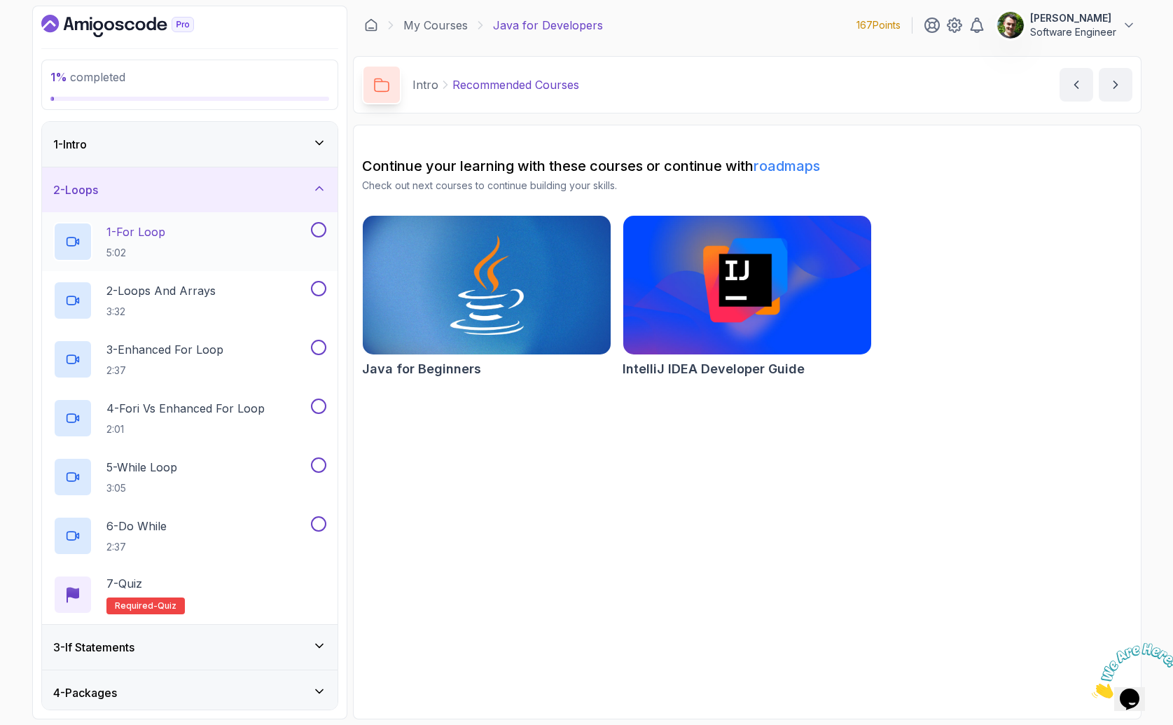
click at [221, 246] on div "1 - For Loop 5:02" at bounding box center [180, 241] width 255 height 39
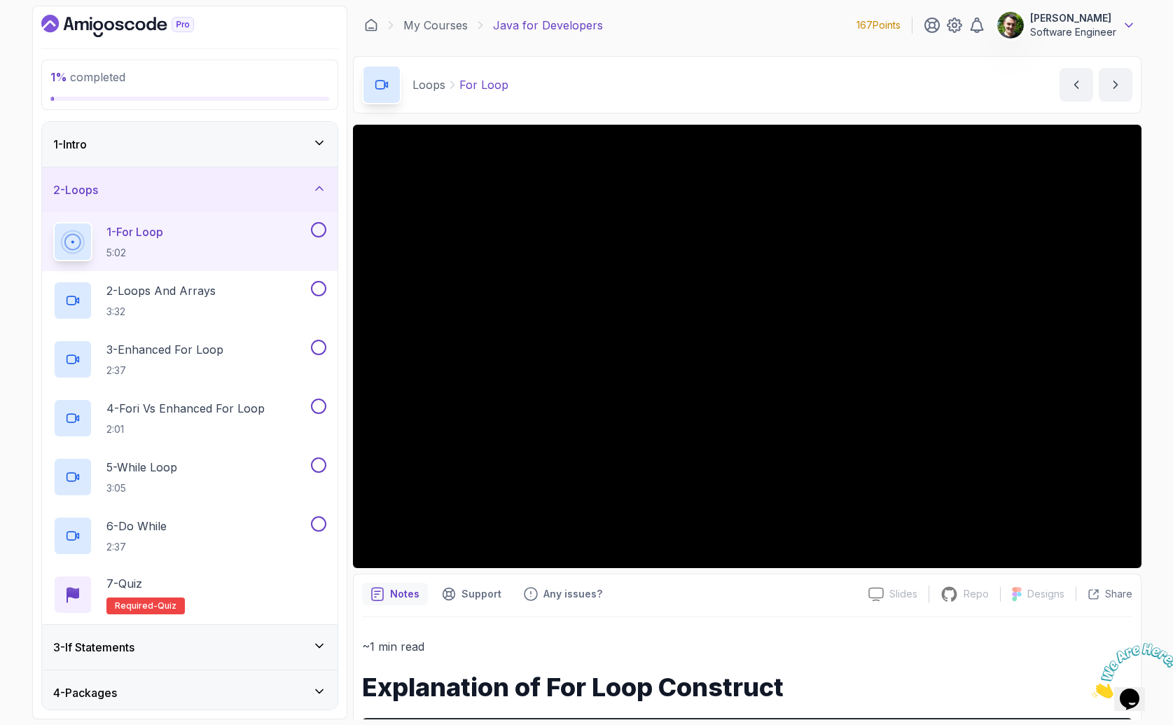
click at [1122, 28] on icon at bounding box center [1129, 25] width 14 height 14
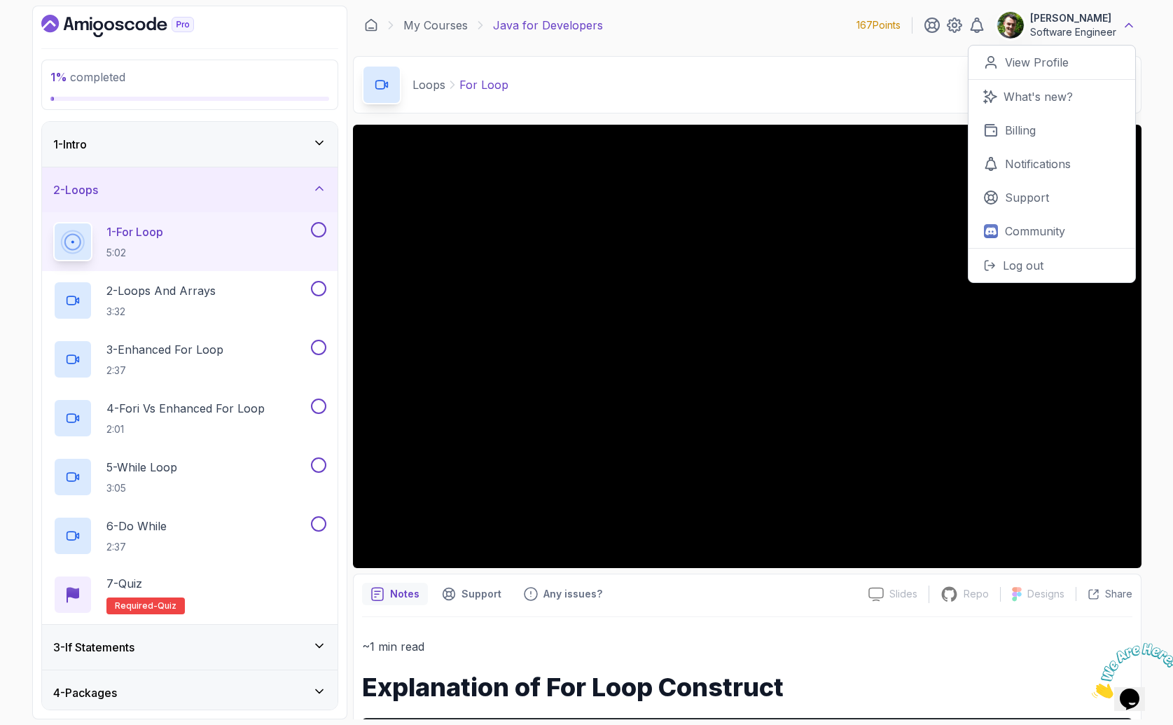
click at [1130, 21] on icon at bounding box center [1129, 25] width 14 height 14
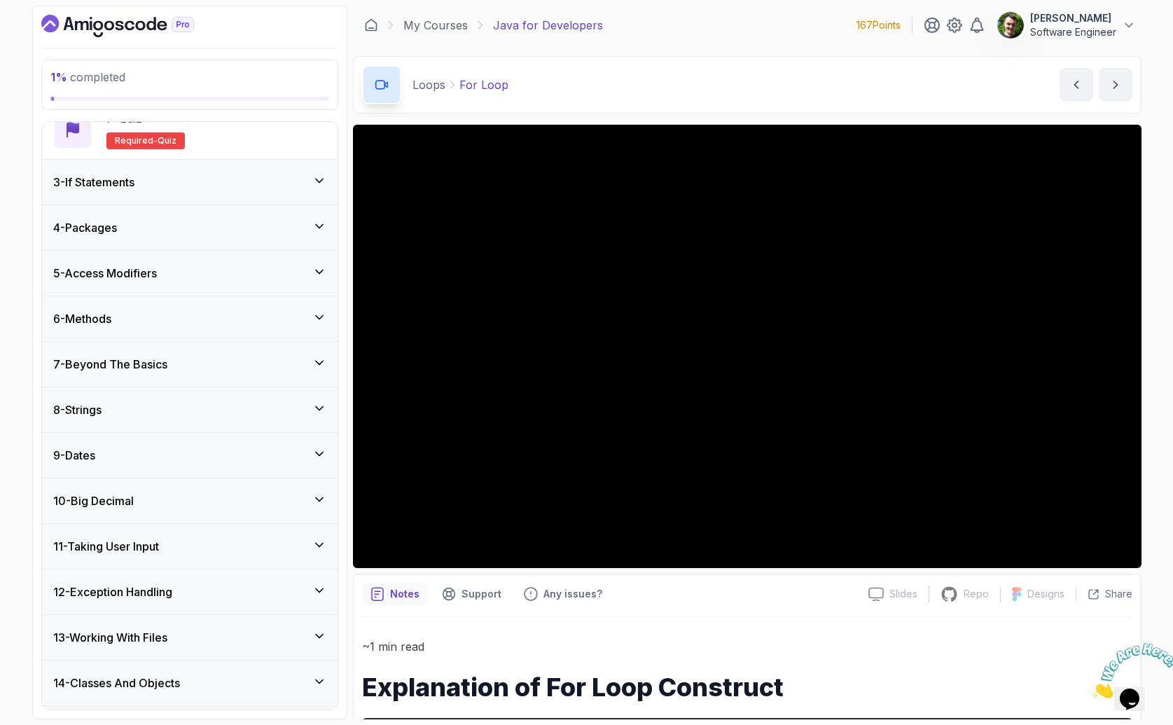
scroll to position [468, 0]
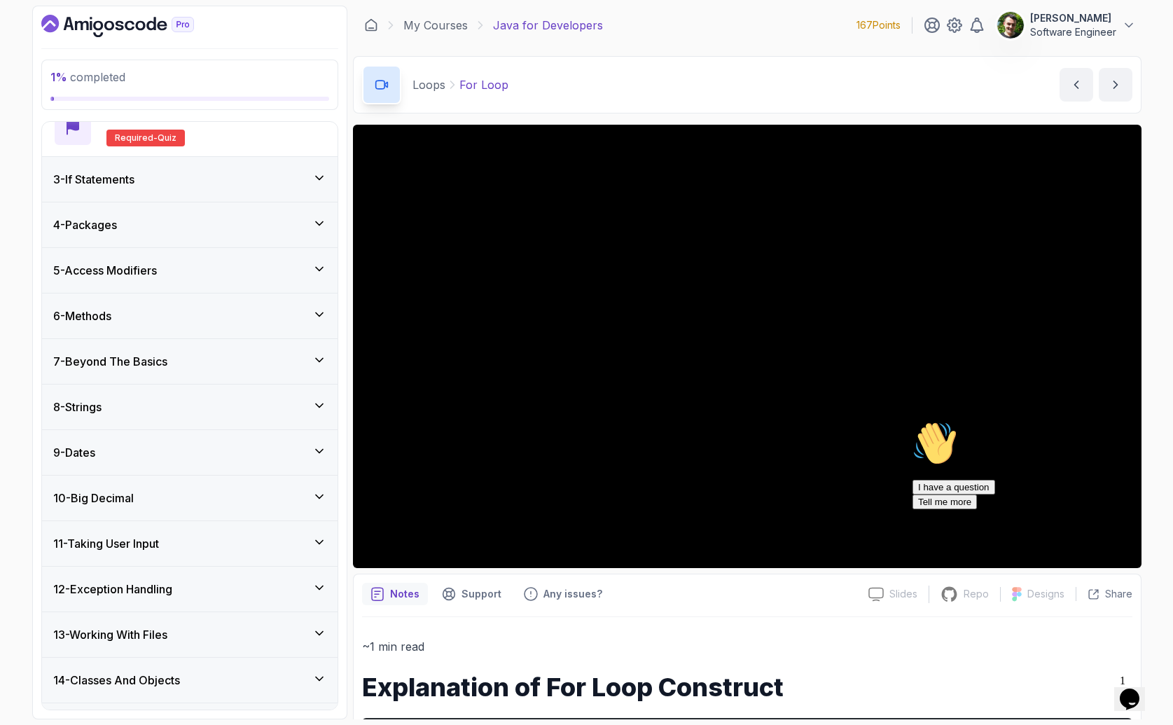
click at [912, 421] on icon "Chat attention grabber" at bounding box center [912, 421] width 0 height 0
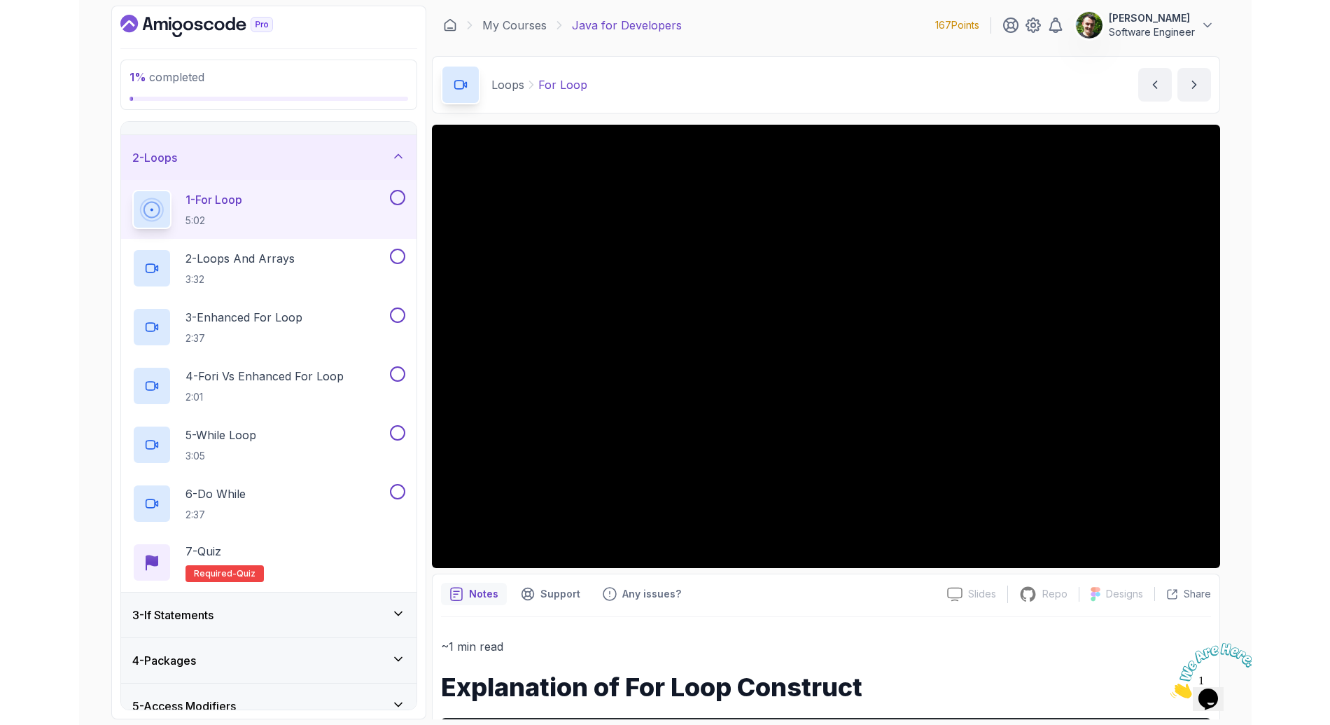
scroll to position [0, 0]
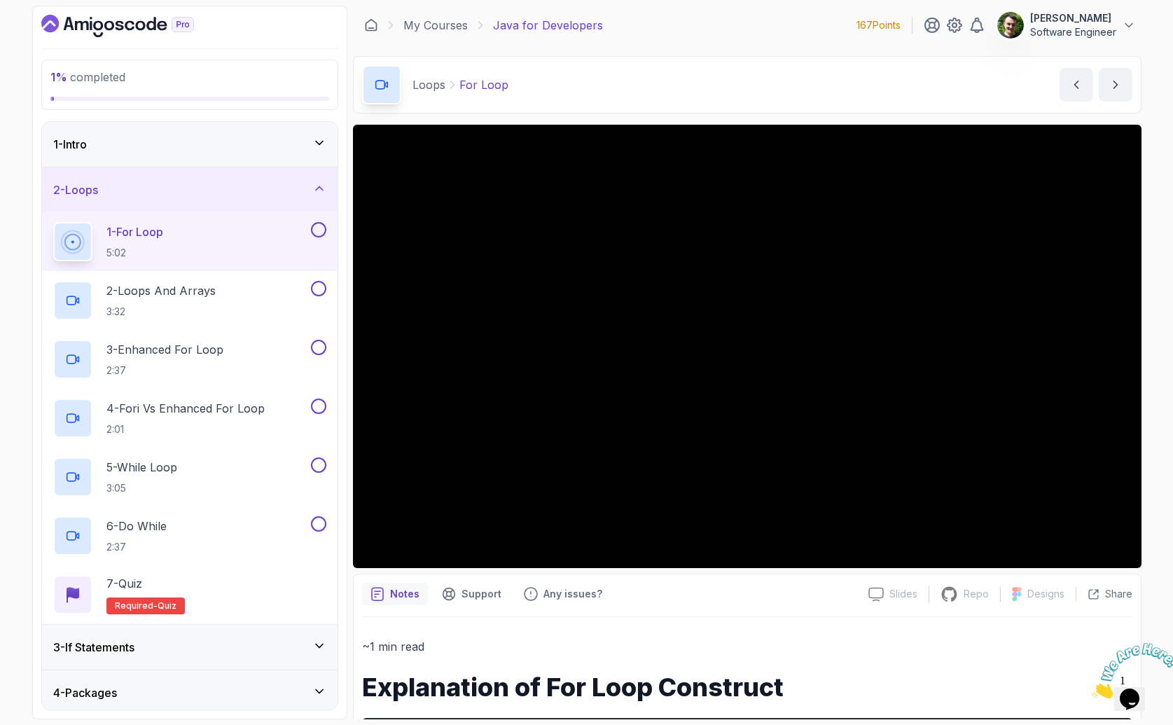
click at [1132, 681] on img at bounding box center [1135, 670] width 87 height 55
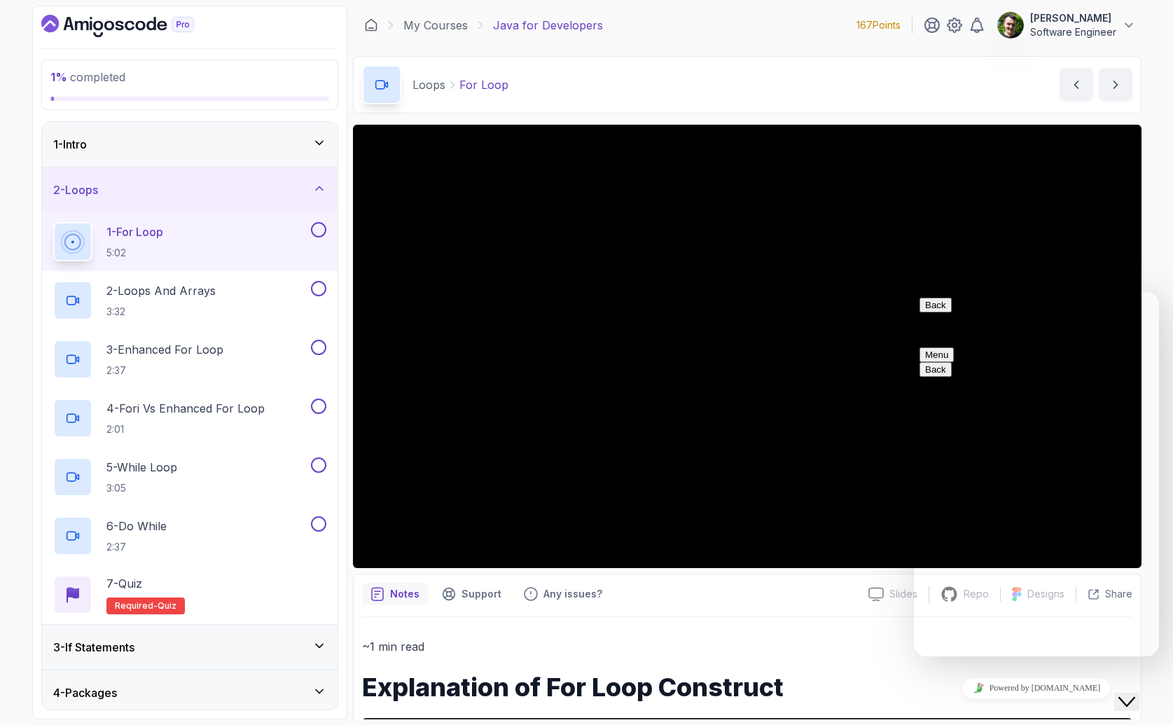
click at [954, 347] on button "Menu" at bounding box center [936, 354] width 34 height 15
click at [1071, 377] on button "Sound Off" at bounding box center [1092, 369] width 53 height 15
click at [1151, 315] on div "Back Customer Support Menu" at bounding box center [1036, 330] width 234 height 64
click at [1148, 316] on div "Back Customer Support Menu" at bounding box center [1036, 330] width 234 height 64
click at [954, 347] on button "Menu" at bounding box center [936, 354] width 34 height 15
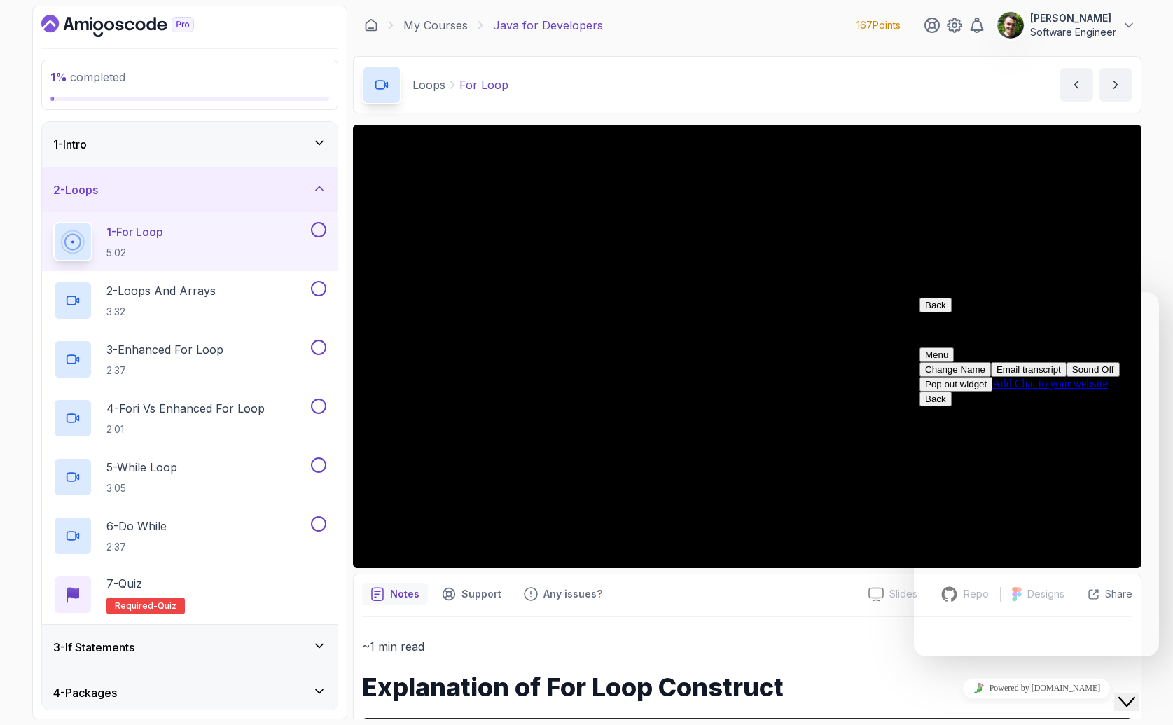
click at [931, 312] on button "Back" at bounding box center [935, 305] width 32 height 15
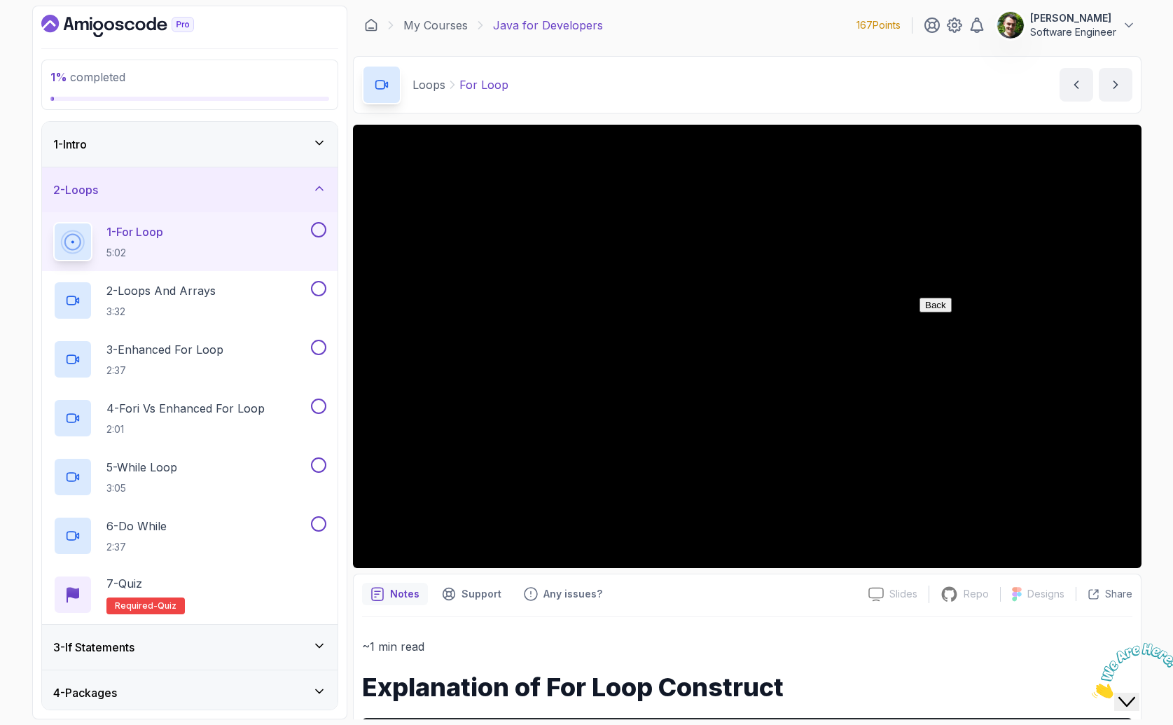
click at [1153, 238] on div "1 % completed 1 - Intro 2 - Loops 1 - For Loop 5:02 2 - Loops And Arrays 3:32 3…" at bounding box center [586, 362] width 1173 height 725
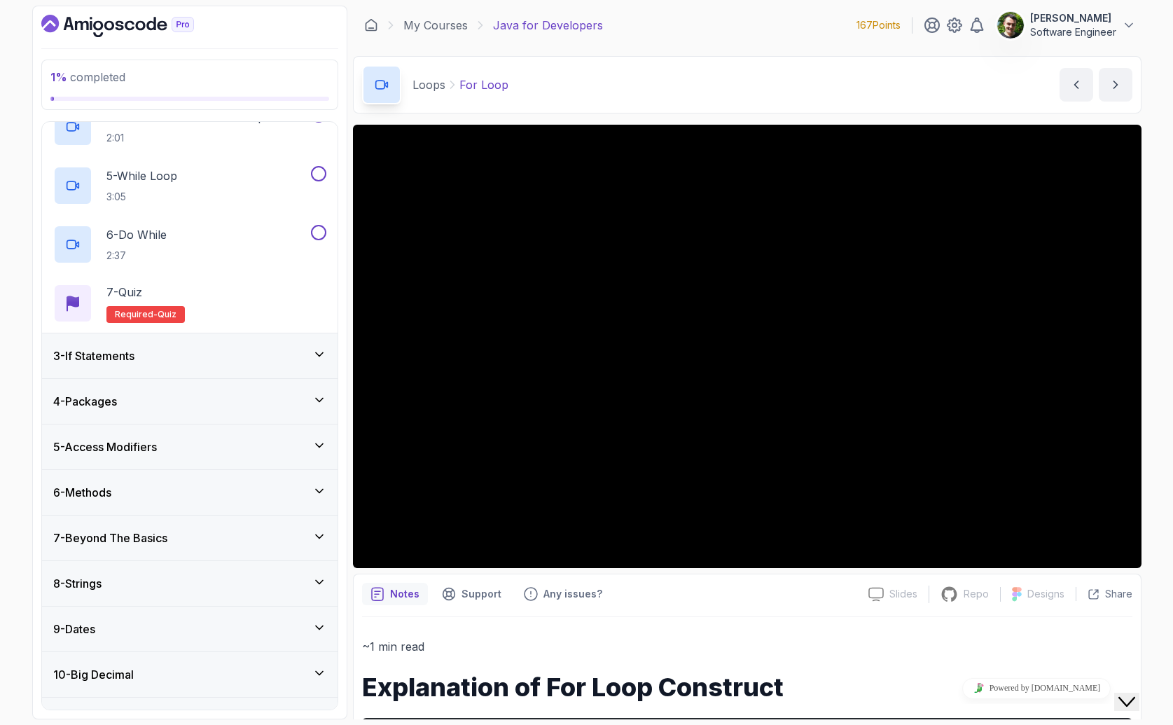
scroll to position [29, 0]
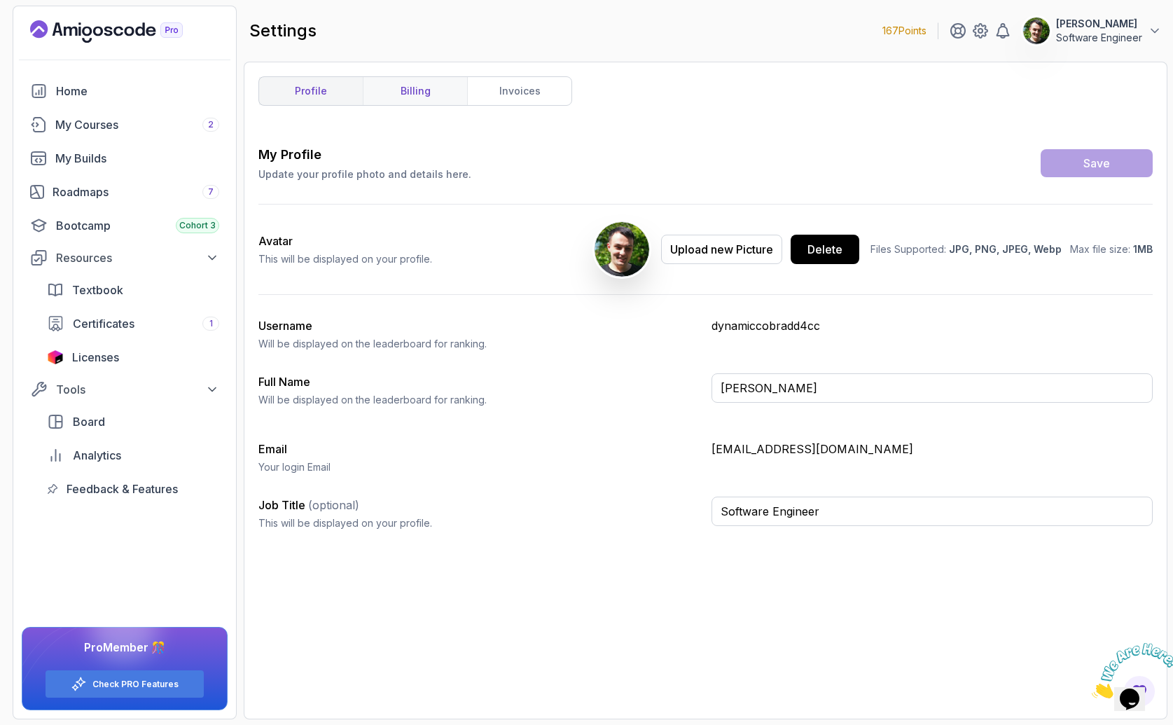
click at [415, 78] on link "billing" at bounding box center [415, 91] width 104 height 28
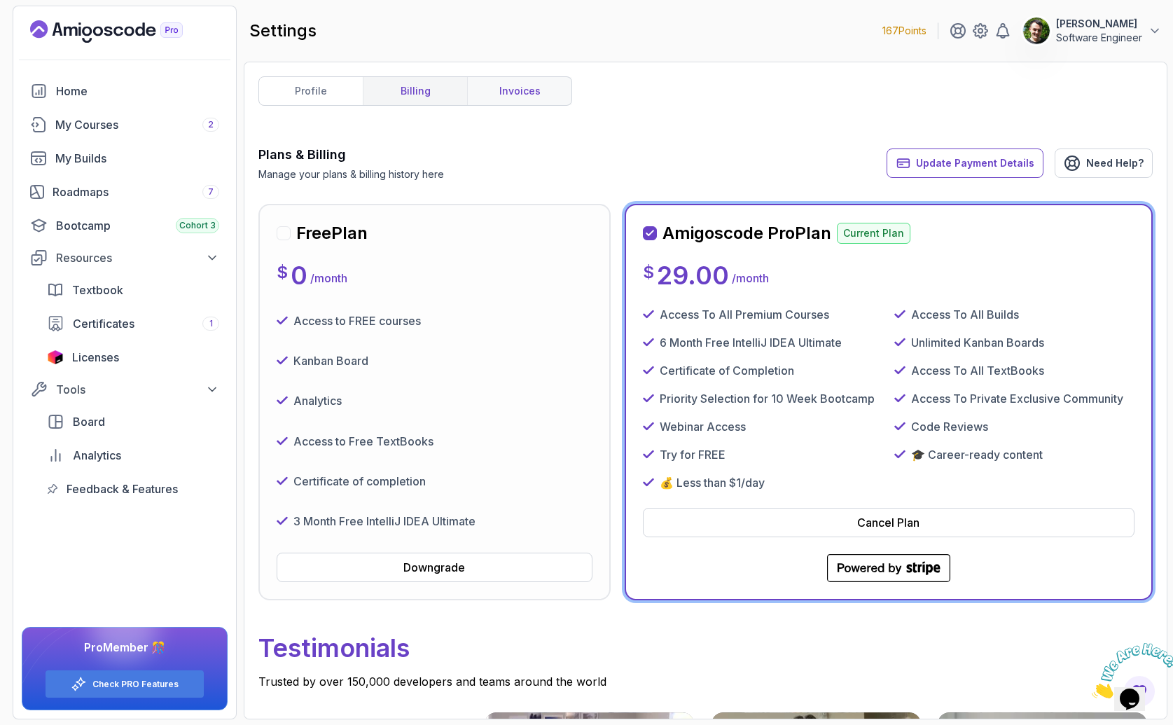
click at [518, 80] on link "invoices" at bounding box center [519, 91] width 104 height 28
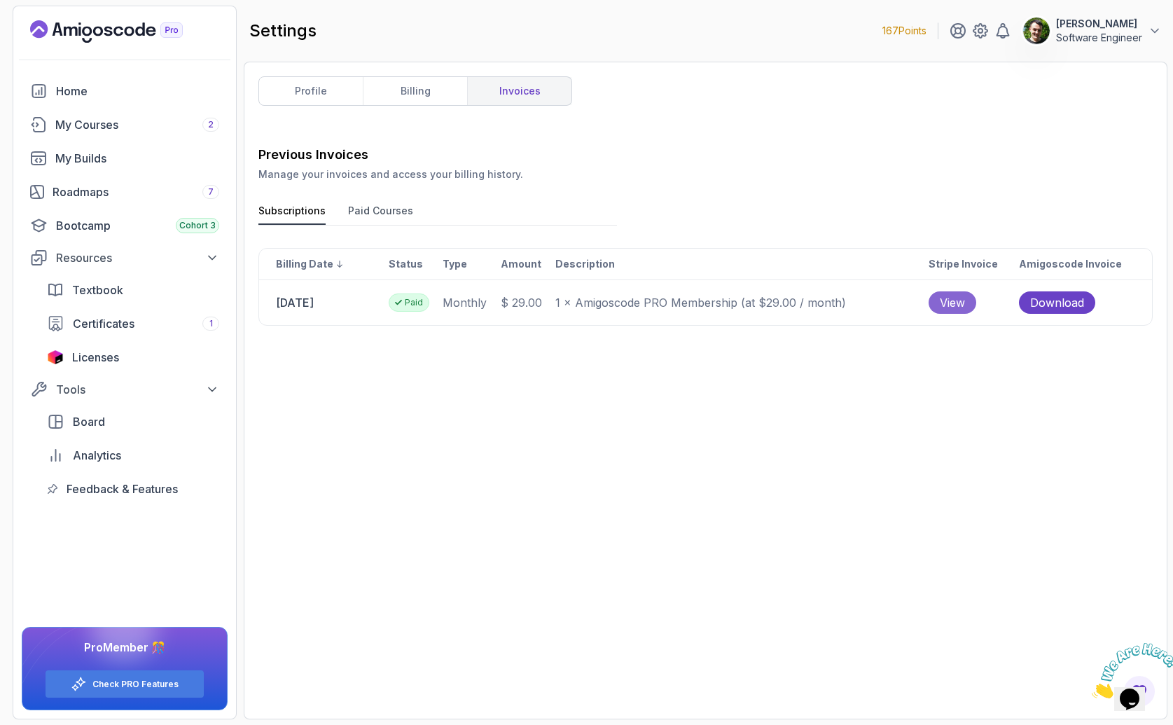
click at [965, 308] on span "View" at bounding box center [952, 302] width 25 height 17
